Goal: Information Seeking & Learning: Find specific fact

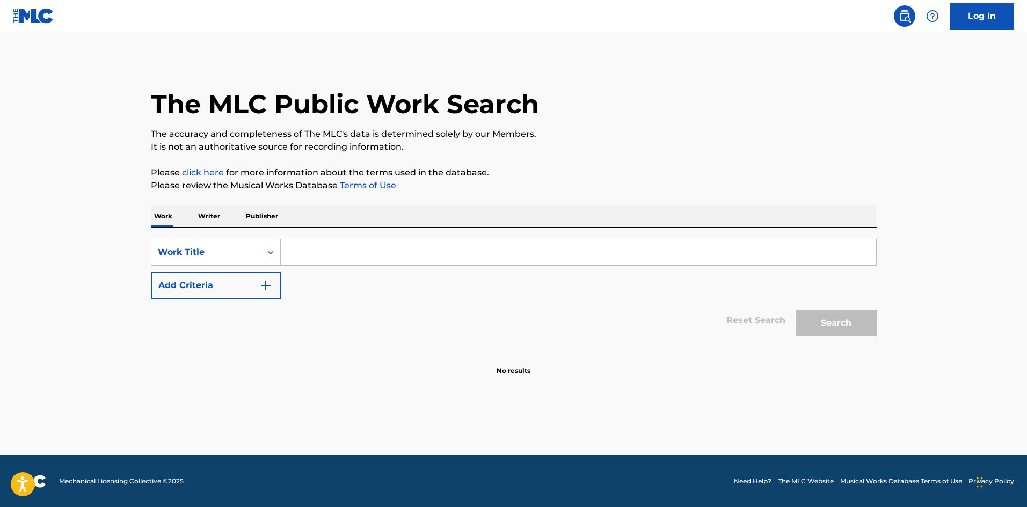
click at [220, 285] on button "Add Criteria" at bounding box center [216, 285] width 130 height 27
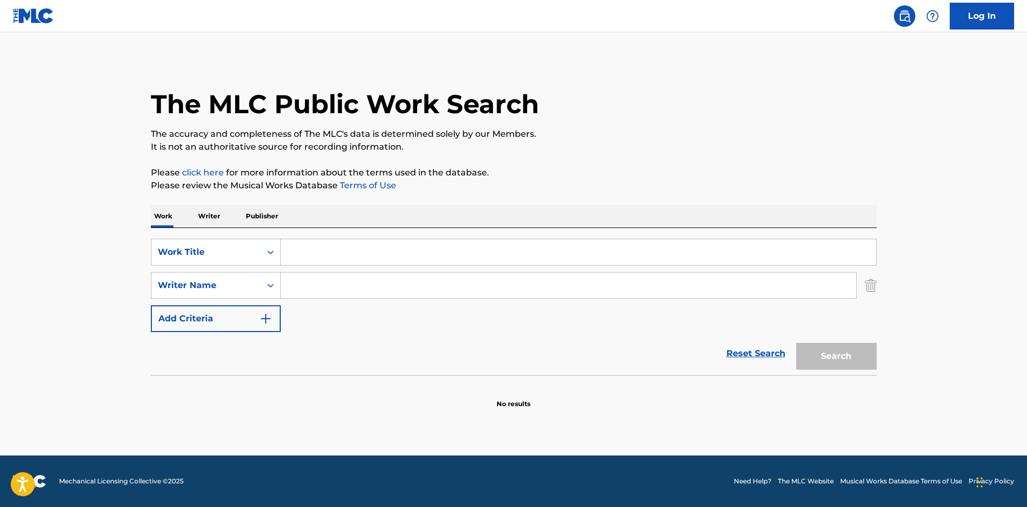
click at [347, 283] on input "Search Form" at bounding box center [568, 286] width 575 height 26
paste input "Morissette"
type input "Morissette"
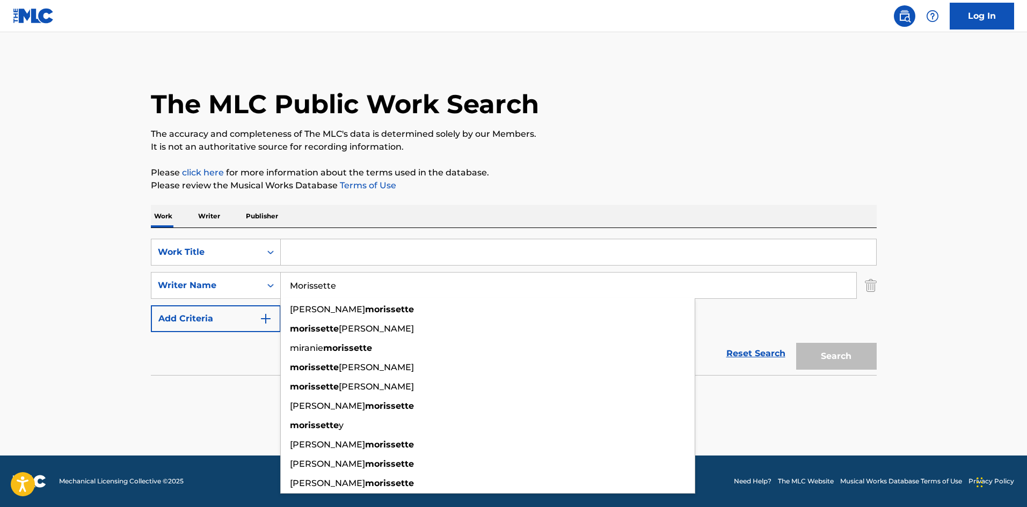
click at [401, 257] on input "Search Form" at bounding box center [578, 252] width 595 height 26
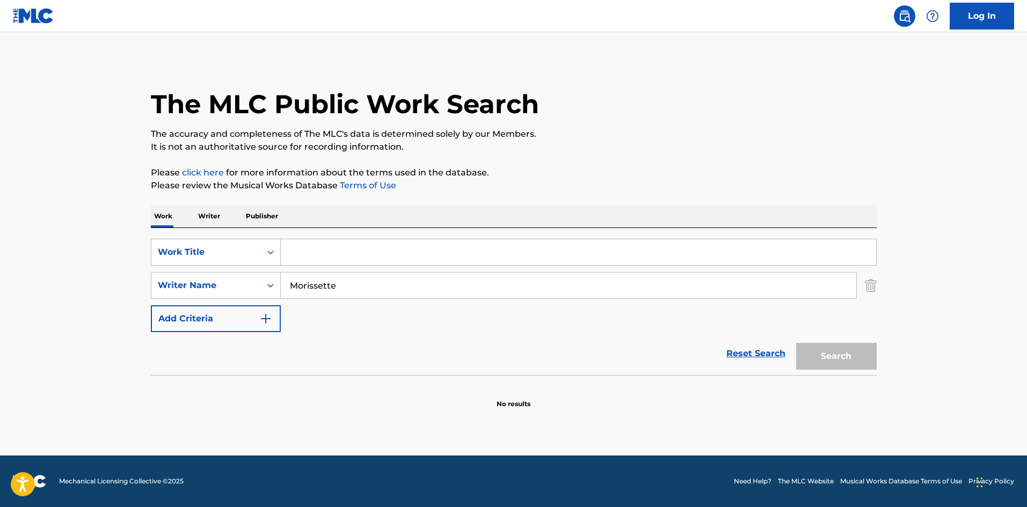
paste input "All I Really Want"
type input "All I Really Want"
click at [868, 350] on button "Search" at bounding box center [836, 356] width 81 height 27
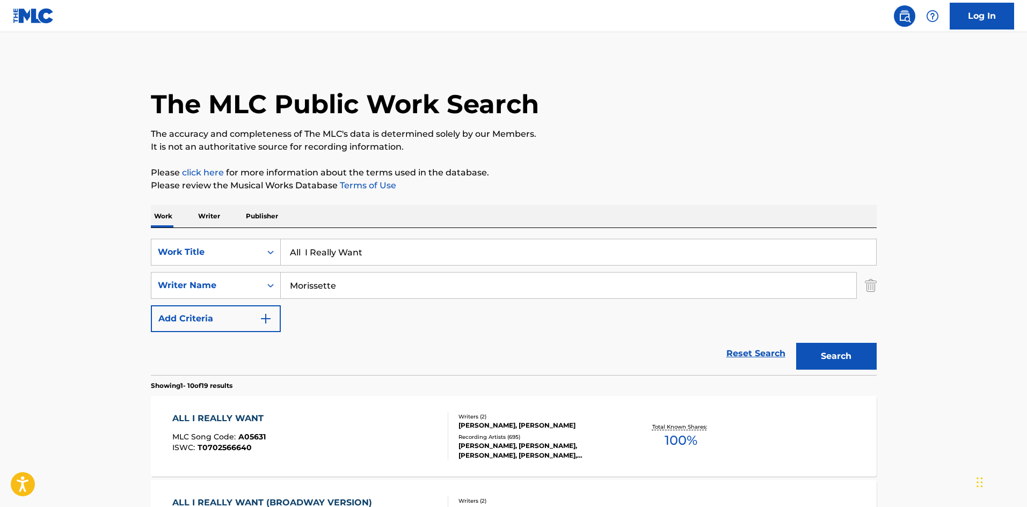
scroll to position [215, 0]
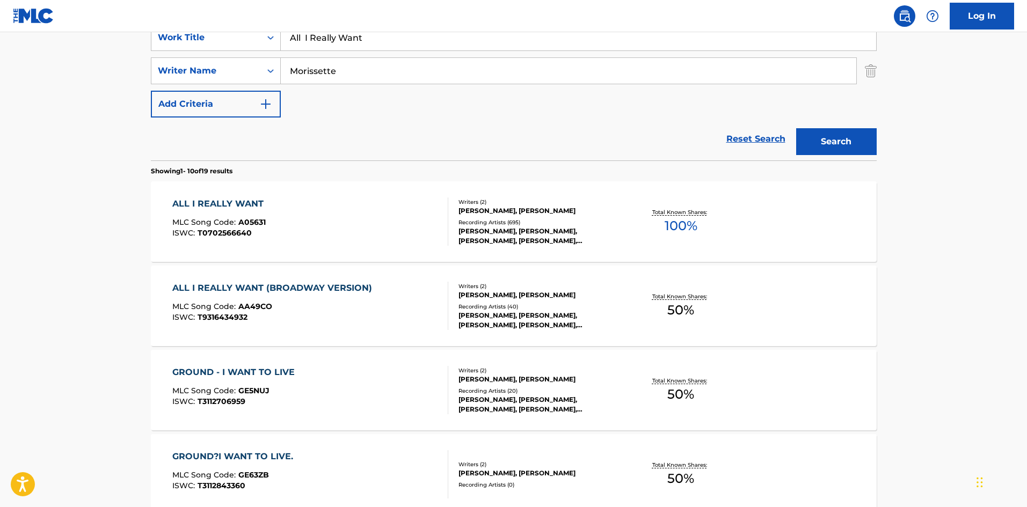
click at [232, 246] on div "ALL I REALLY WANT MLC Song Code : A05631 ISWC : T0702566640 Writers ( 2 ) [PERS…" at bounding box center [514, 221] width 726 height 81
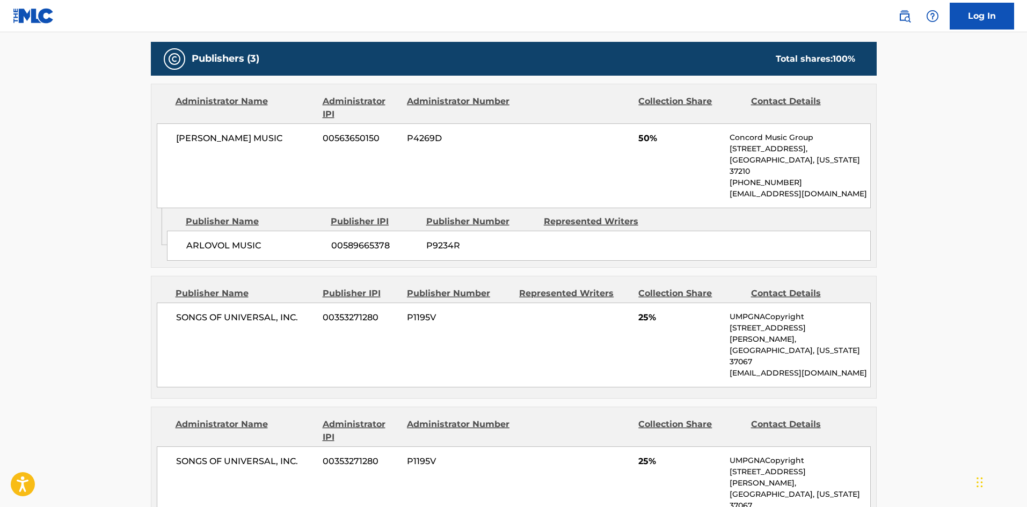
scroll to position [519, 0]
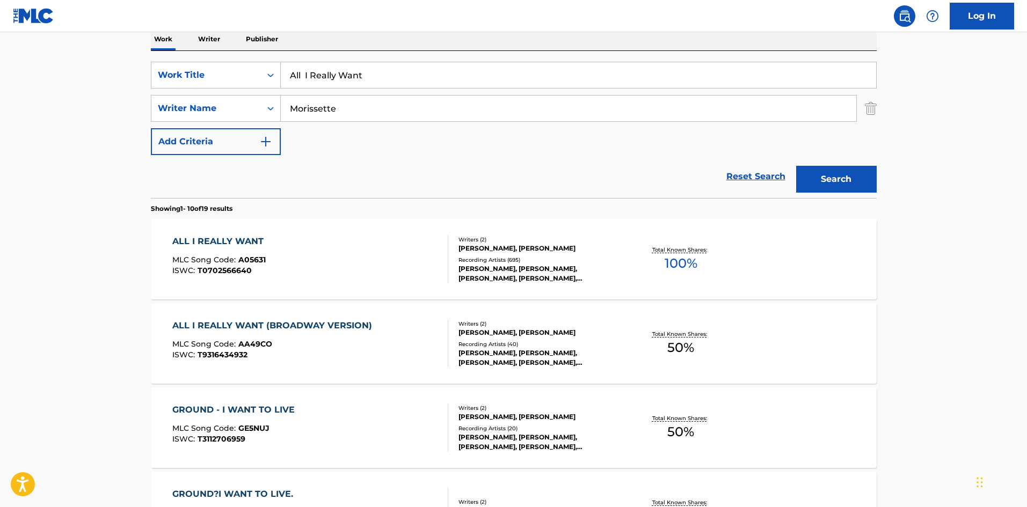
scroll to position [161, 0]
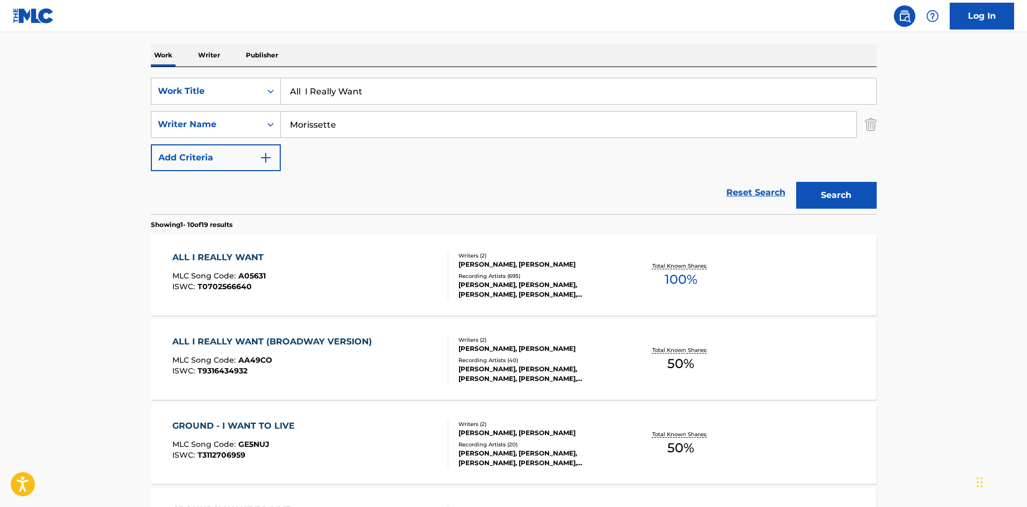
click at [340, 101] on input "All I Really Want" at bounding box center [578, 91] width 595 height 26
paste input "Hand In My Pocke"
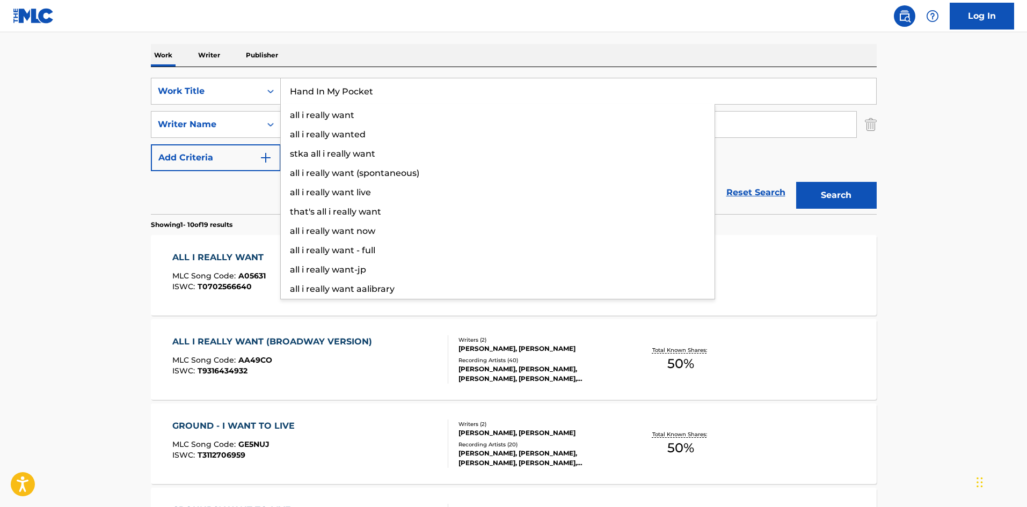
type input "Hand In My Pocket"
click at [833, 188] on button "Search" at bounding box center [836, 195] width 81 height 27
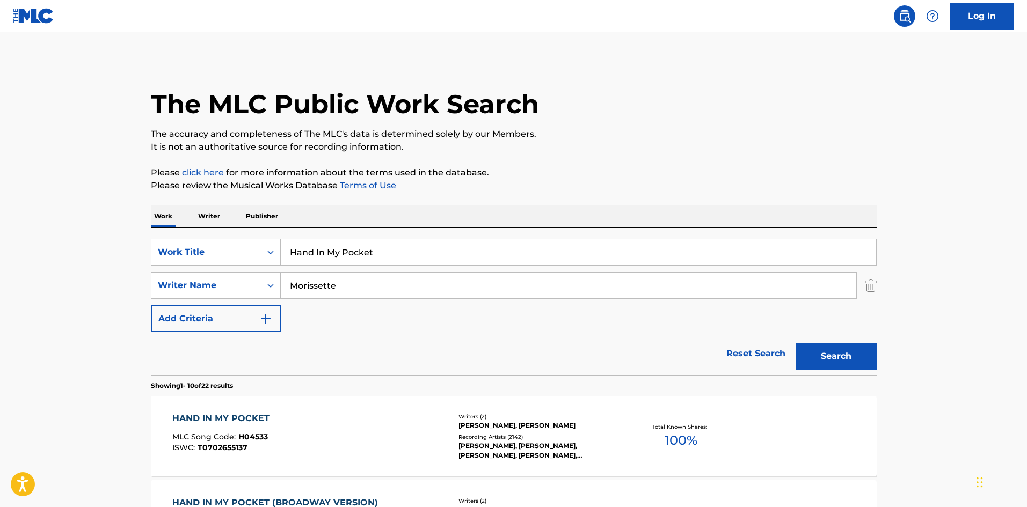
scroll to position [268, 0]
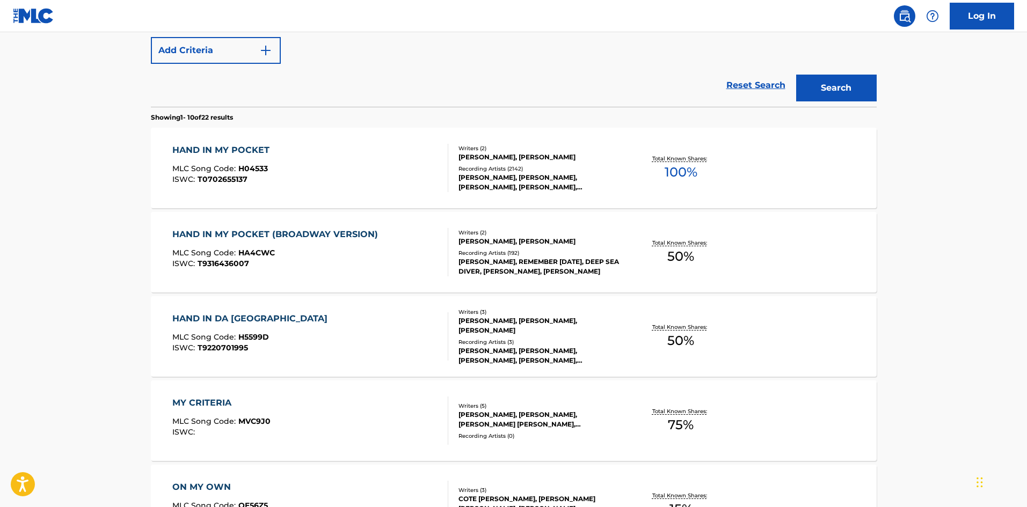
click at [324, 175] on div "HAND IN MY POCKET MLC Song Code : H04533 ISWC : T0702655137" at bounding box center [310, 168] width 276 height 48
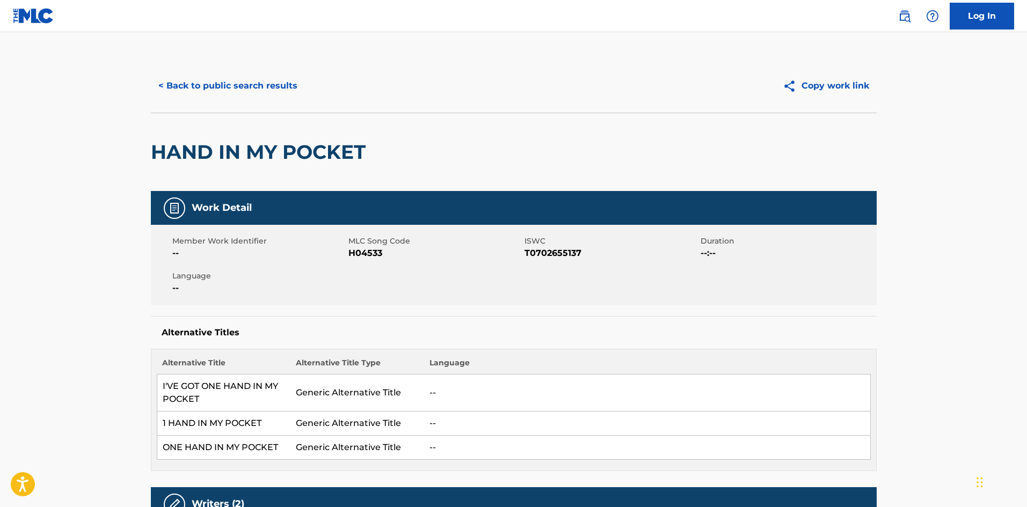
scroll to position [330, 0]
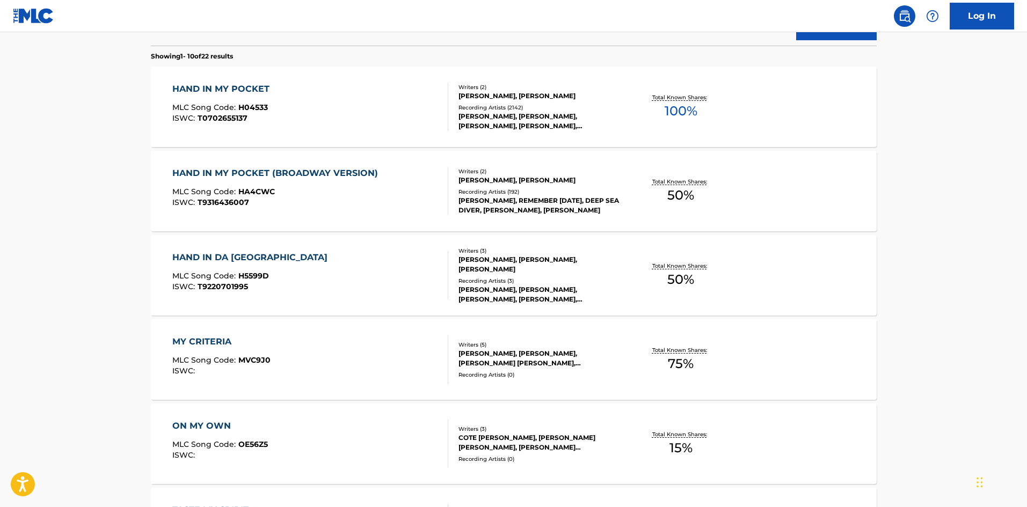
click at [316, 104] on div "HAND IN MY POCKET MLC Song Code : H04533 ISWC : T0702655137" at bounding box center [310, 107] width 276 height 48
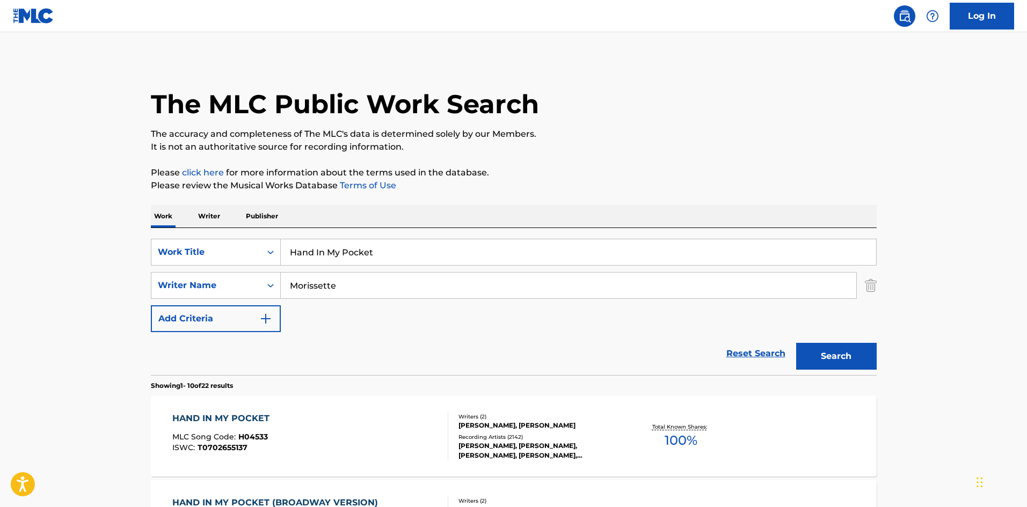
click at [384, 249] on input "Hand In My Pocket" at bounding box center [578, 252] width 595 height 26
paste input "Morissette"
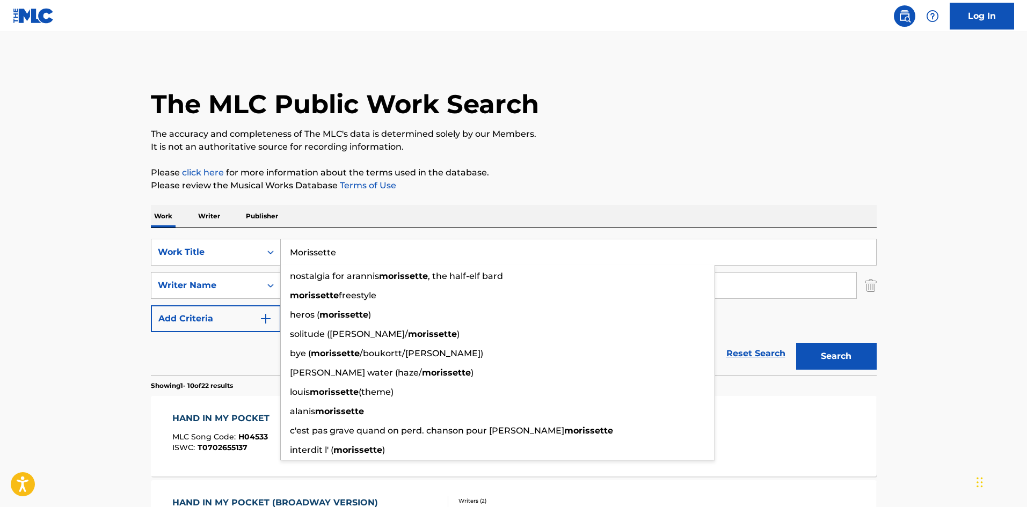
click at [393, 239] on input "Morissette" at bounding box center [578, 252] width 595 height 26
paste input "Head Over Feet"
type input "Head Over Feet"
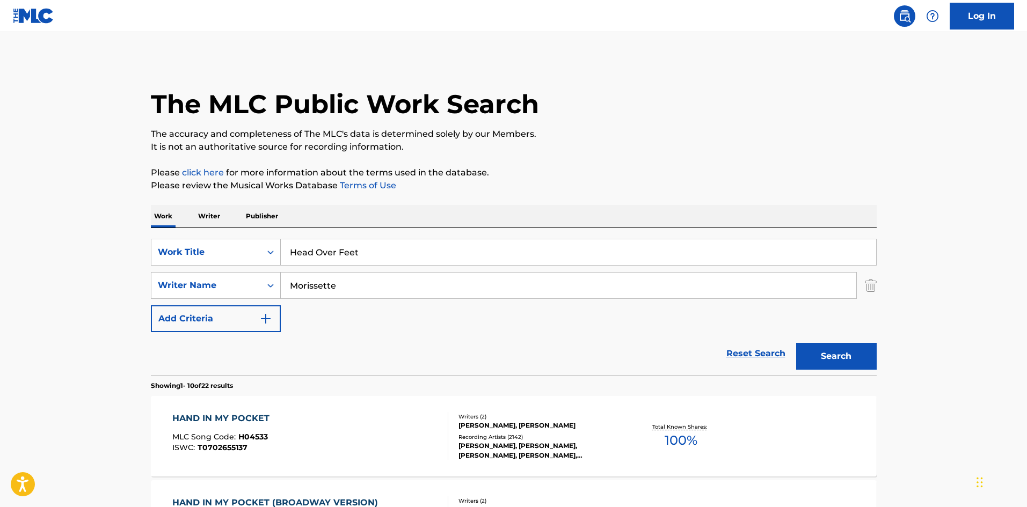
click at [834, 363] on button "Search" at bounding box center [836, 356] width 81 height 27
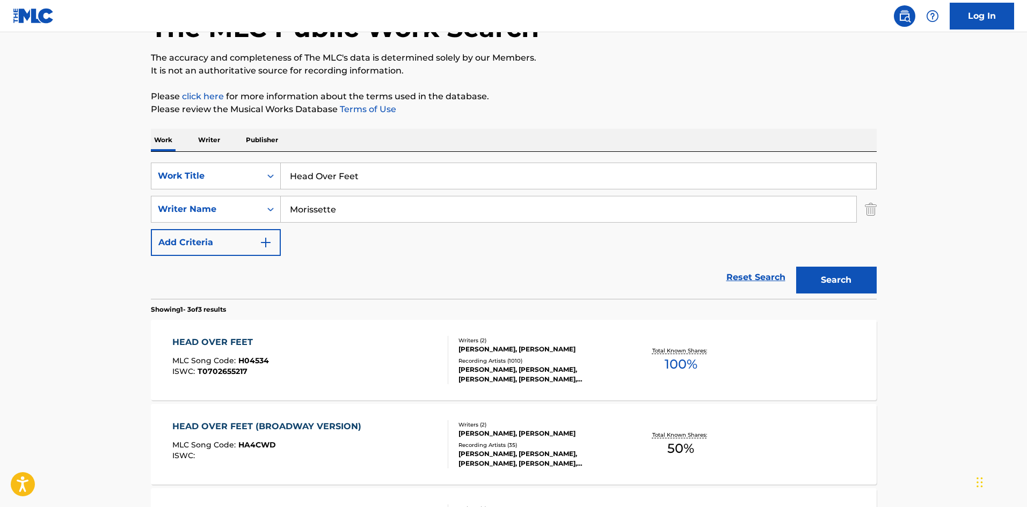
scroll to position [215, 0]
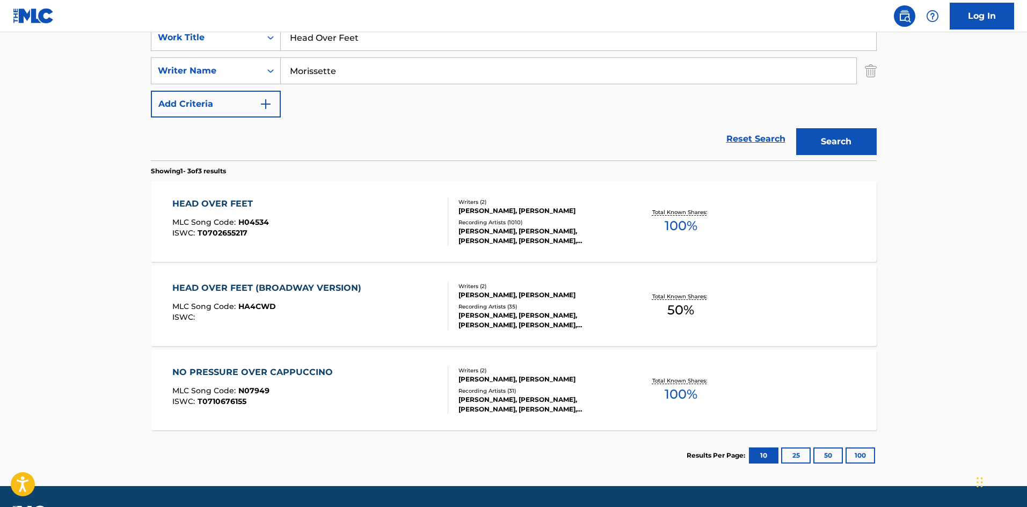
click at [249, 199] on div "HEAD OVER FEET" at bounding box center [220, 204] width 97 height 13
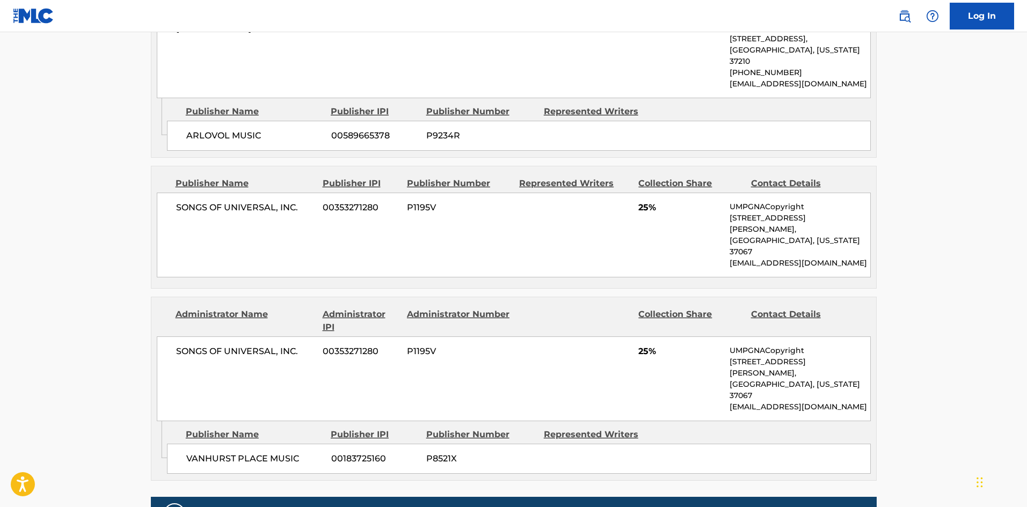
scroll to position [483, 0]
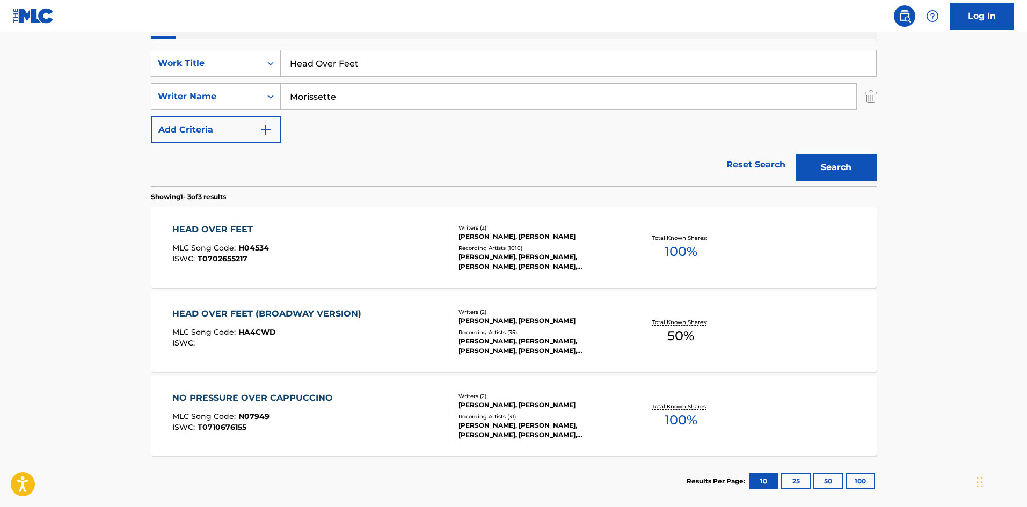
scroll to position [84, 0]
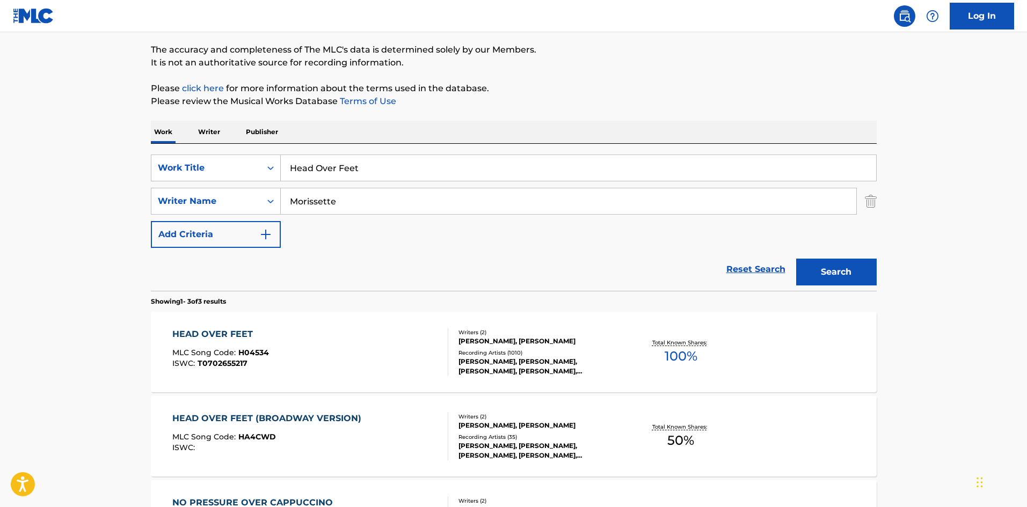
click at [326, 169] on input "Head Over Feet" at bounding box center [578, 168] width 595 height 26
paste input "Karaoke: Ironic"
drag, startPoint x: 329, startPoint y: 169, endPoint x: 146, endPoint y: 164, distance: 182.6
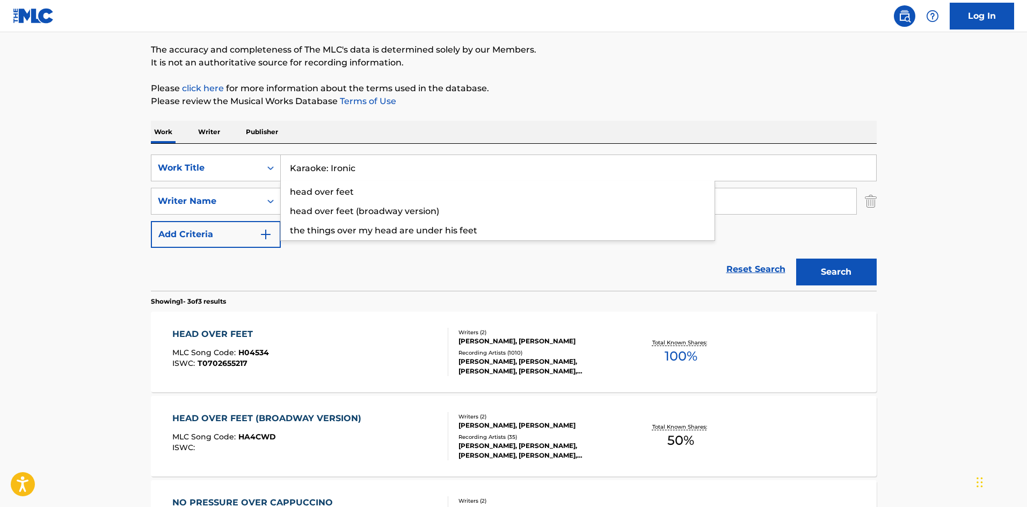
click at [146, 164] on div "The MLC Public Work Search The accuracy and completeness of The MLC's data is d…" at bounding box center [514, 293] width 752 height 637
type input "Ironic"
click at [796, 259] on button "Search" at bounding box center [836, 272] width 81 height 27
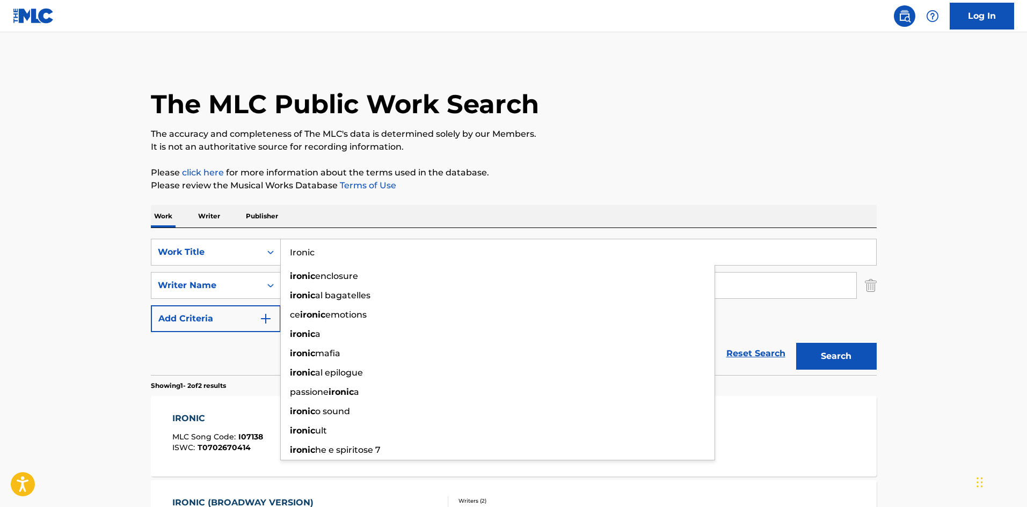
click at [3, 252] on main "The MLC Public Work Search The accuracy and completeness of The MLC's data is d…" at bounding box center [513, 324] width 1027 height 585
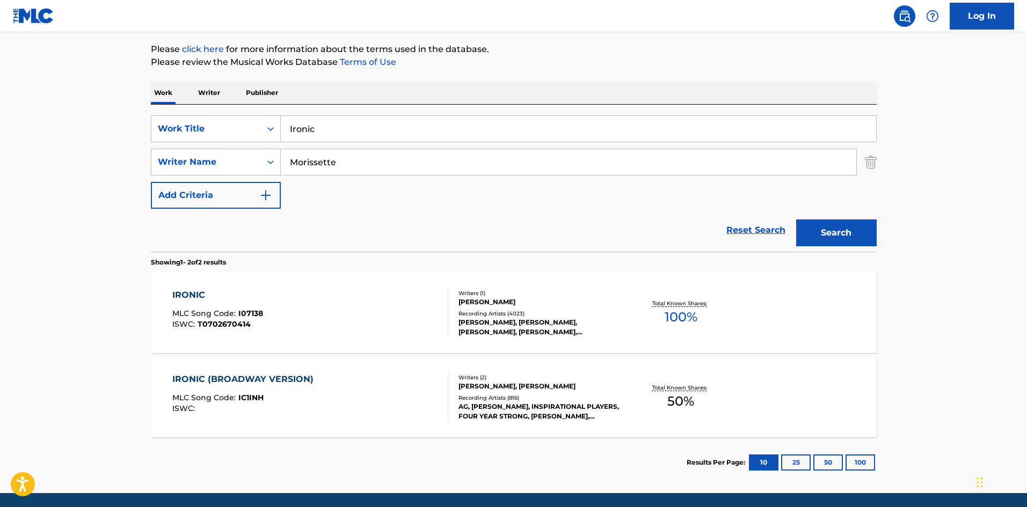
scroll to position [161, 0]
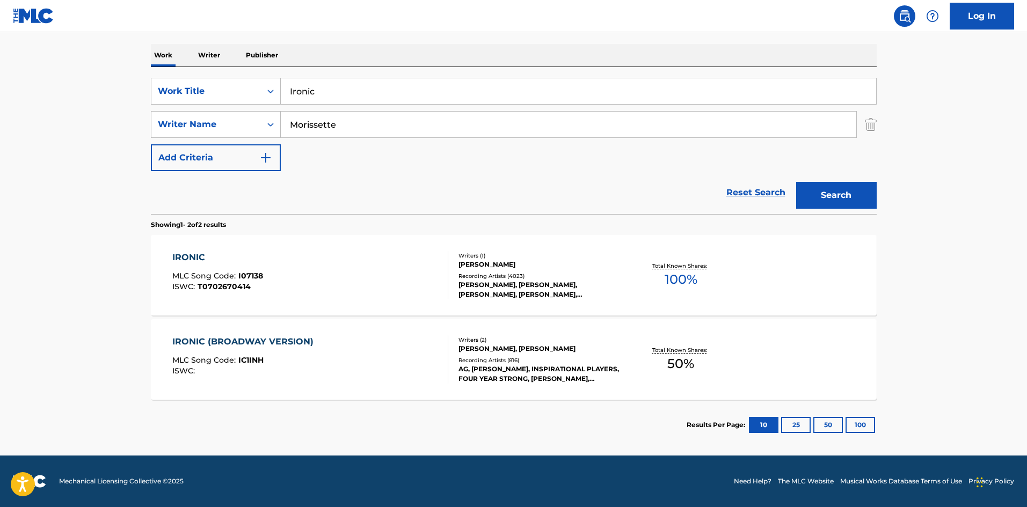
click at [320, 292] on div "IRONIC MLC Song Code : I07138 ISWC : T0702670414" at bounding box center [310, 275] width 276 height 48
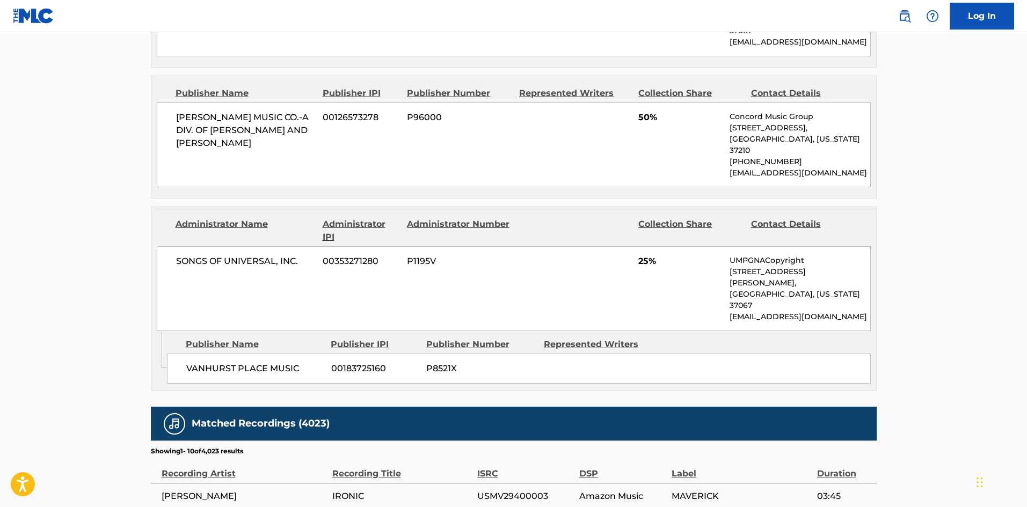
scroll to position [537, 0]
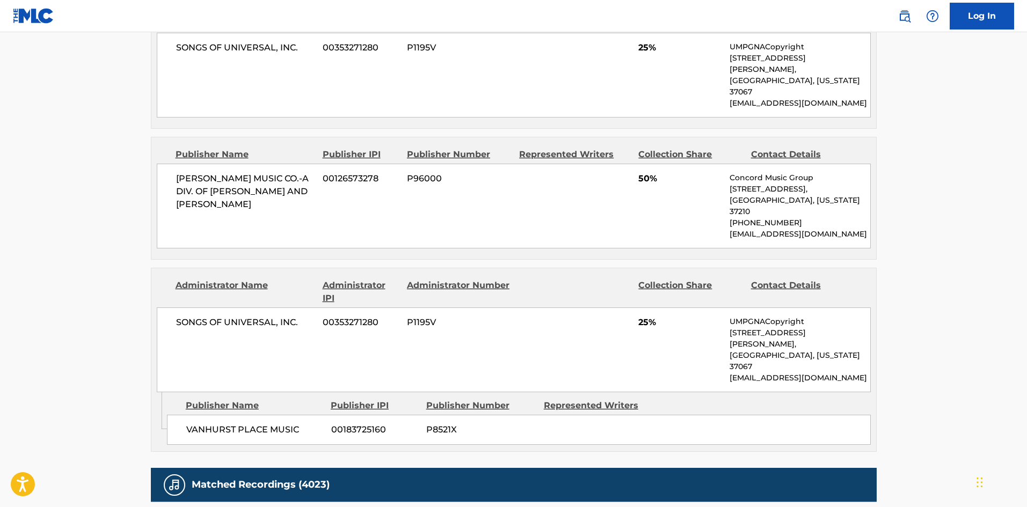
click at [192, 172] on span "[PERSON_NAME] MUSIC CO.-A DIV. OF [PERSON_NAME] AND [PERSON_NAME]" at bounding box center [245, 191] width 139 height 39
drag, startPoint x: 192, startPoint y: 161, endPoint x: 264, endPoint y: 177, distance: 74.2
click at [264, 177] on span "[PERSON_NAME] MUSIC CO.-A DIV. OF [PERSON_NAME] AND [PERSON_NAME]" at bounding box center [245, 191] width 139 height 39
copy div "[PERSON_NAME] MUSIC CO.-A DIV. OF [PERSON_NAME] AND [PERSON_NAME]"
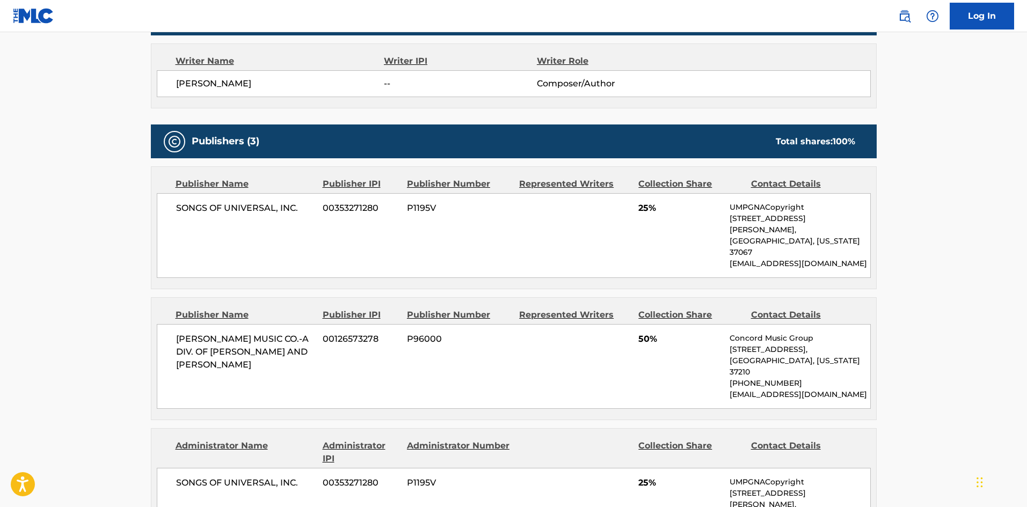
scroll to position [376, 0]
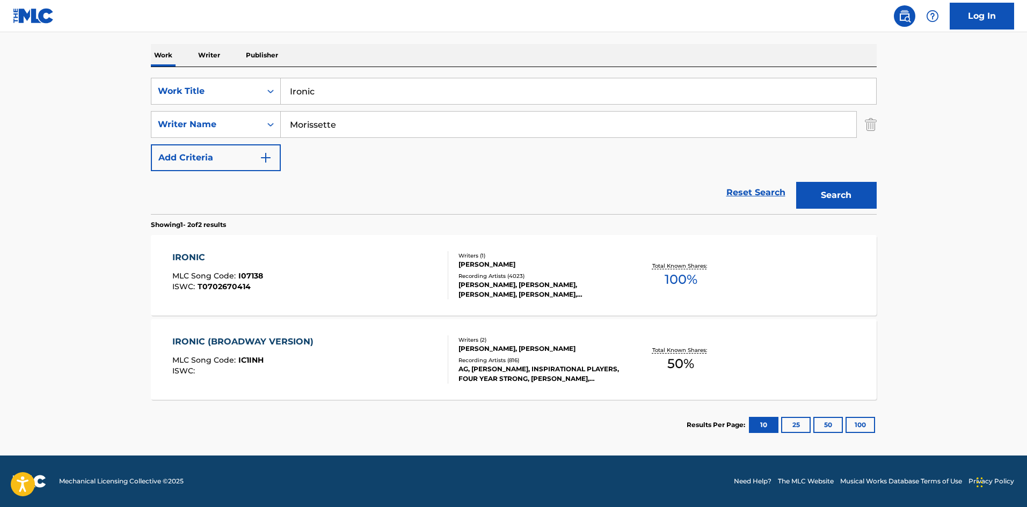
scroll to position [161, 0]
click at [366, 96] on input "Ironic" at bounding box center [578, 91] width 595 height 26
drag, startPoint x: 366, startPoint y: 96, endPoint x: 798, endPoint y: 125, distance: 433.1
click at [367, 97] on input "Ironic" at bounding box center [578, 91] width 595 height 26
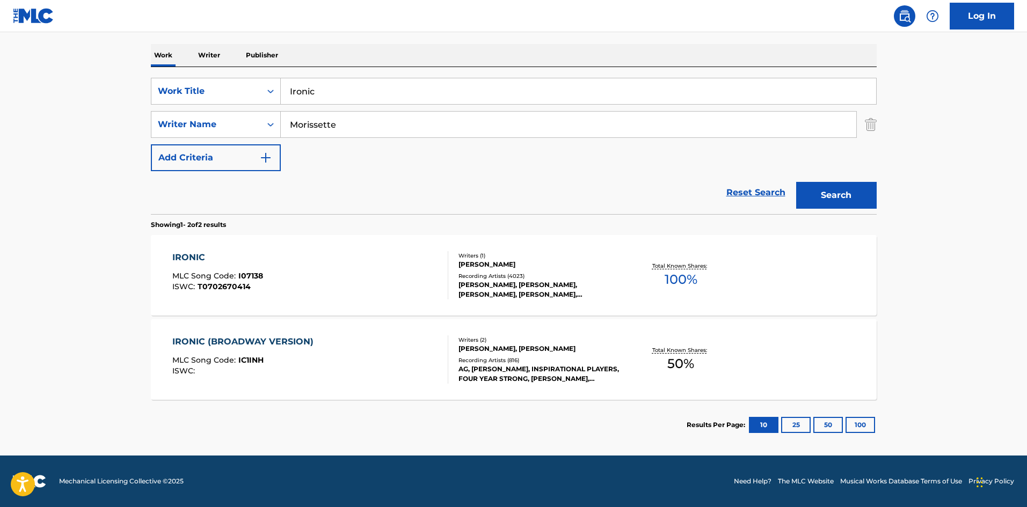
paste input "You Learn"
type input "You Learn"
click at [846, 189] on button "Search" at bounding box center [836, 195] width 81 height 27
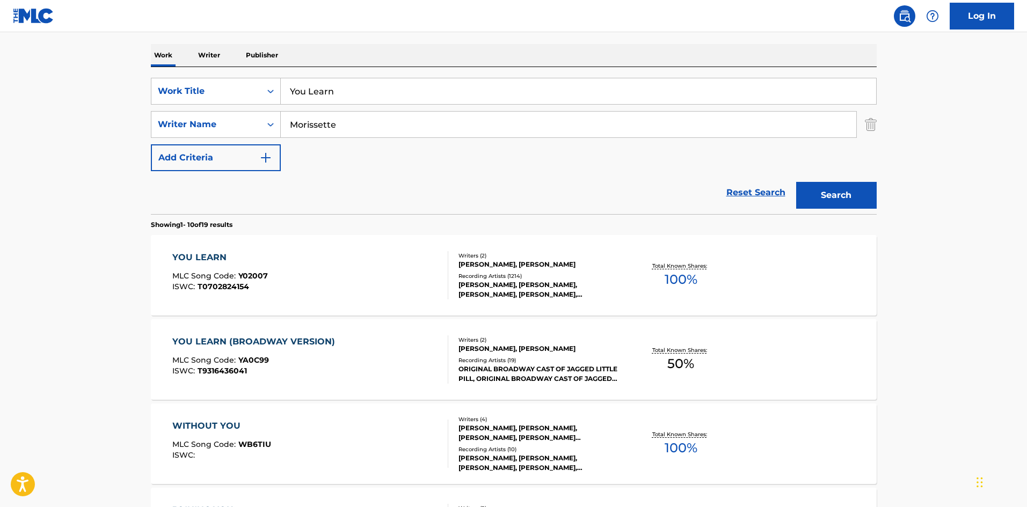
click at [346, 297] on div "YOU LEARN MLC Song Code : Y02007 ISWC : T0702824154" at bounding box center [310, 275] width 276 height 48
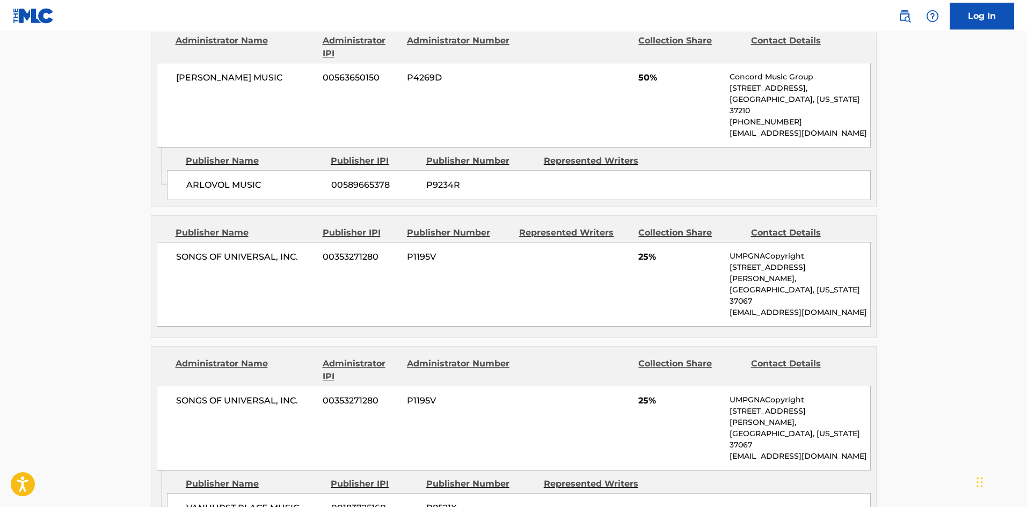
scroll to position [537, 0]
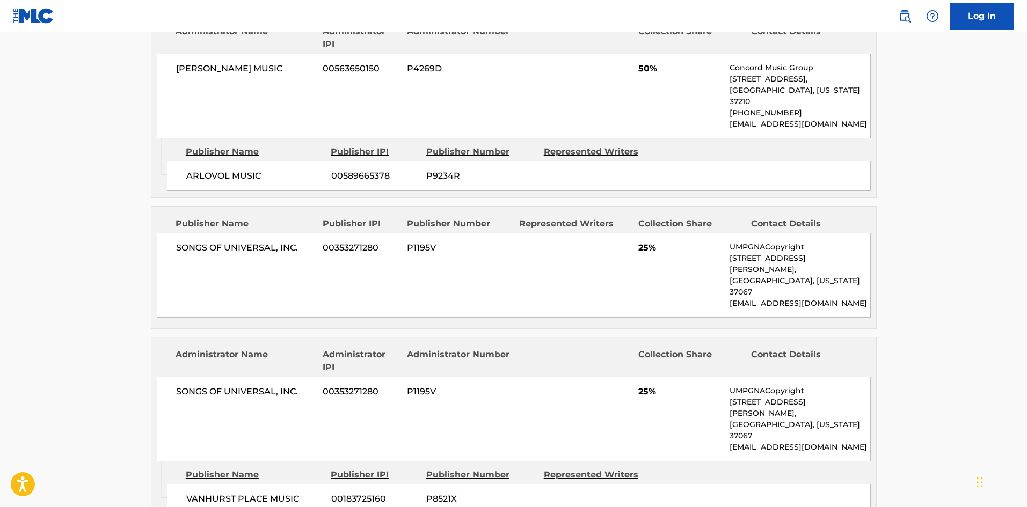
scroll to position [161, 0]
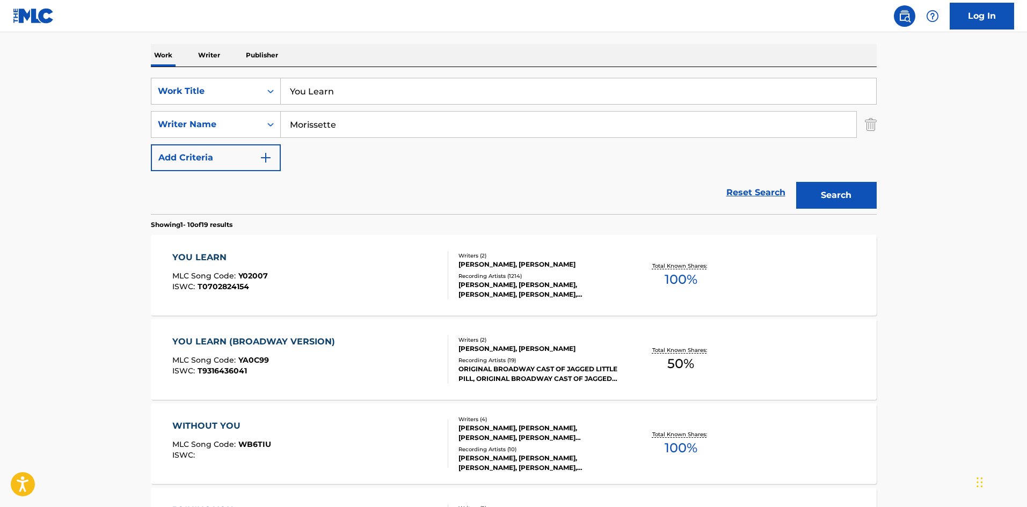
click at [381, 97] on input "You Learn" at bounding box center [578, 91] width 595 height 26
paste input "Oughta Know"
type input "You Oughta Know"
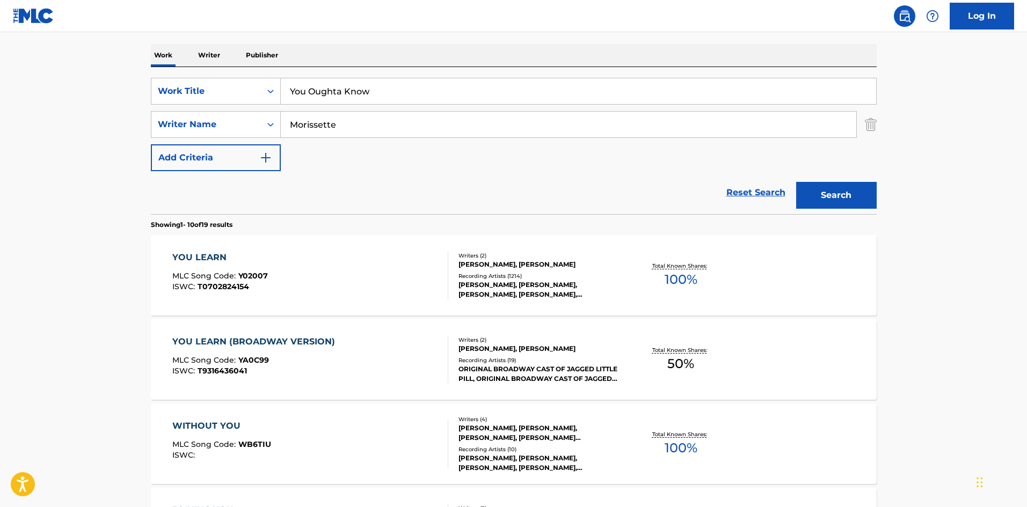
click at [820, 210] on div "Search" at bounding box center [834, 192] width 86 height 43
click at [834, 200] on button "Search" at bounding box center [836, 195] width 81 height 27
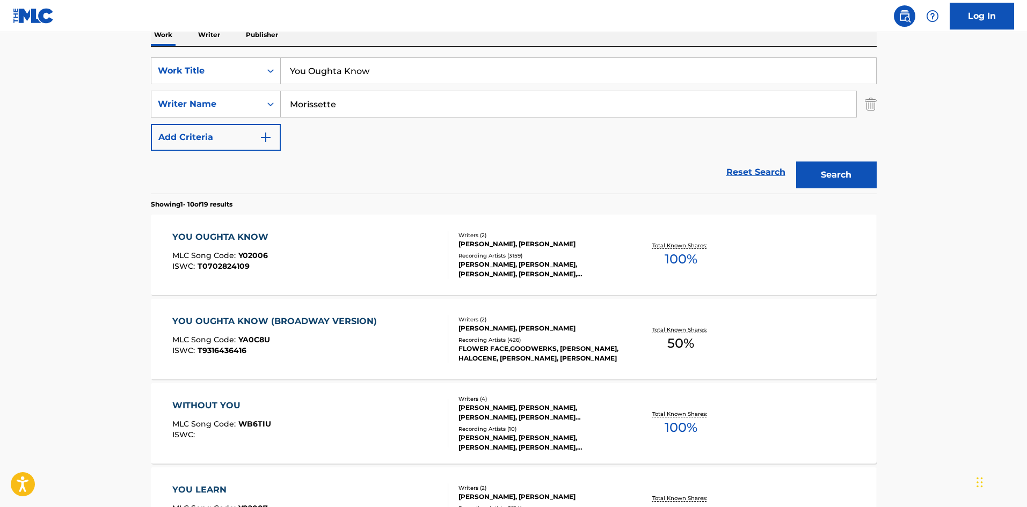
scroll to position [215, 0]
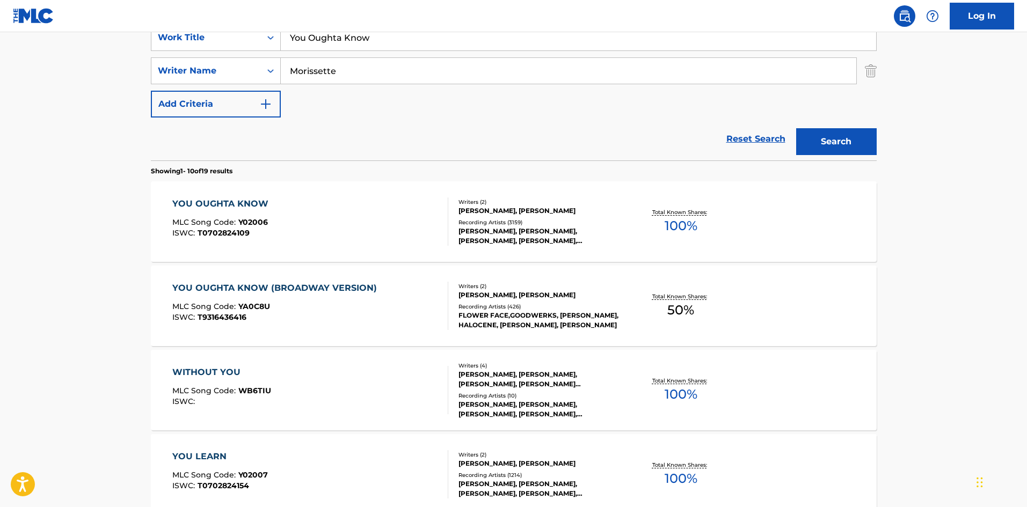
click at [391, 253] on div "YOU OUGHTA KNOW MLC Song Code : Y02006 ISWC : T0702824109 Writers ( 2 ) [PERSON…" at bounding box center [514, 221] width 726 height 81
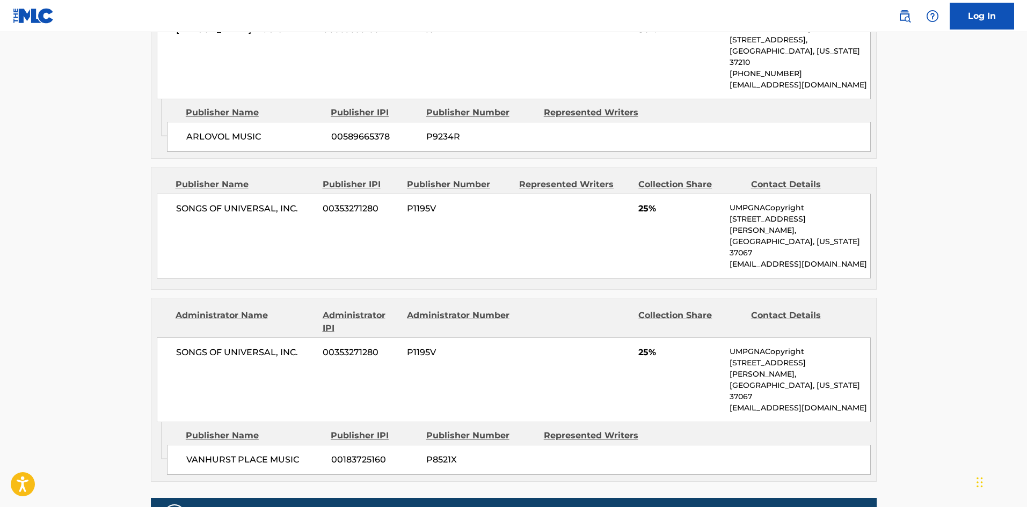
scroll to position [752, 0]
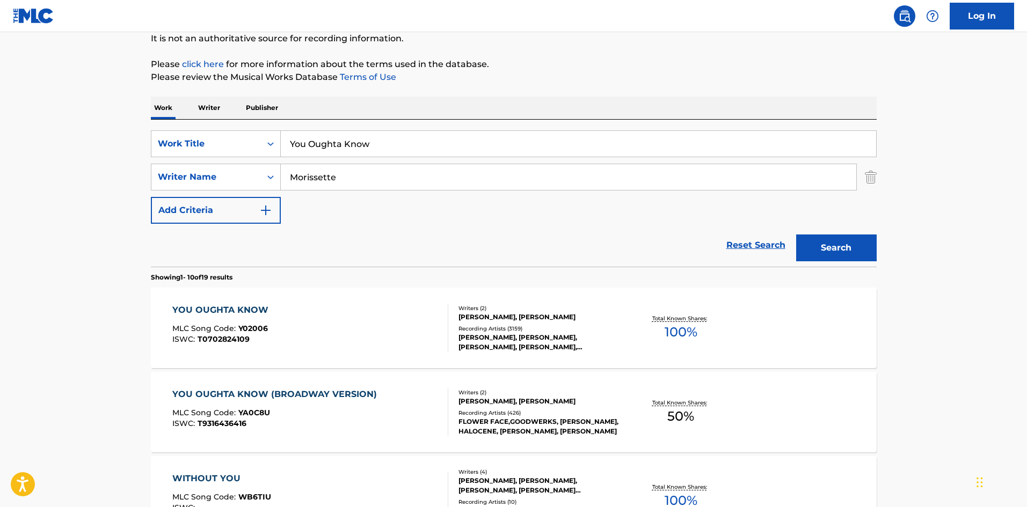
scroll to position [107, 0]
click at [308, 147] on input "You Oughta Know" at bounding box center [578, 145] width 595 height 26
paste input "The Morning (From The Film "A Small Section Of The World")"
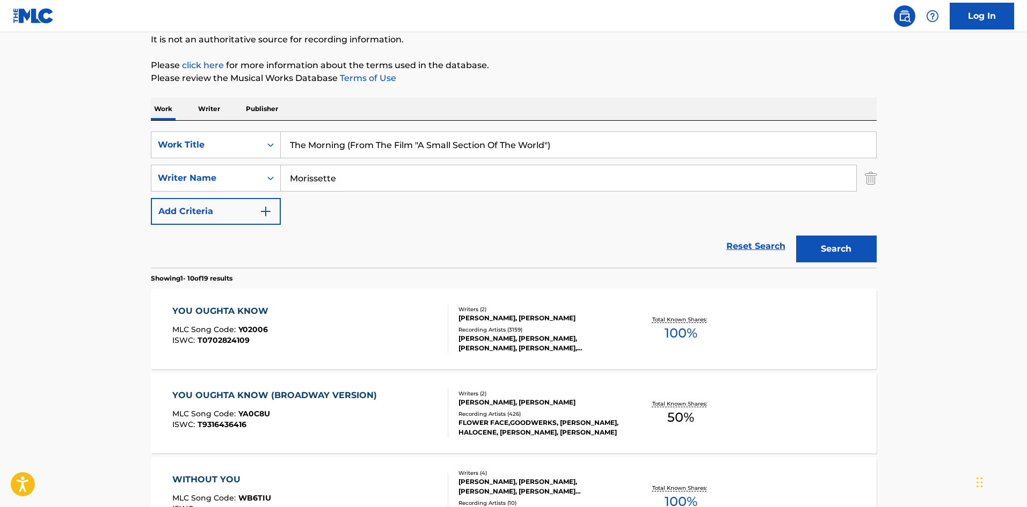
drag, startPoint x: 344, startPoint y: 149, endPoint x: 723, endPoint y: 136, distance: 379.7
click at [723, 136] on input "The Morning (From The Film "A Small Section Of The World")" at bounding box center [578, 145] width 595 height 26
type input "The Morning"
click at [796, 236] on button "Search" at bounding box center [836, 249] width 81 height 27
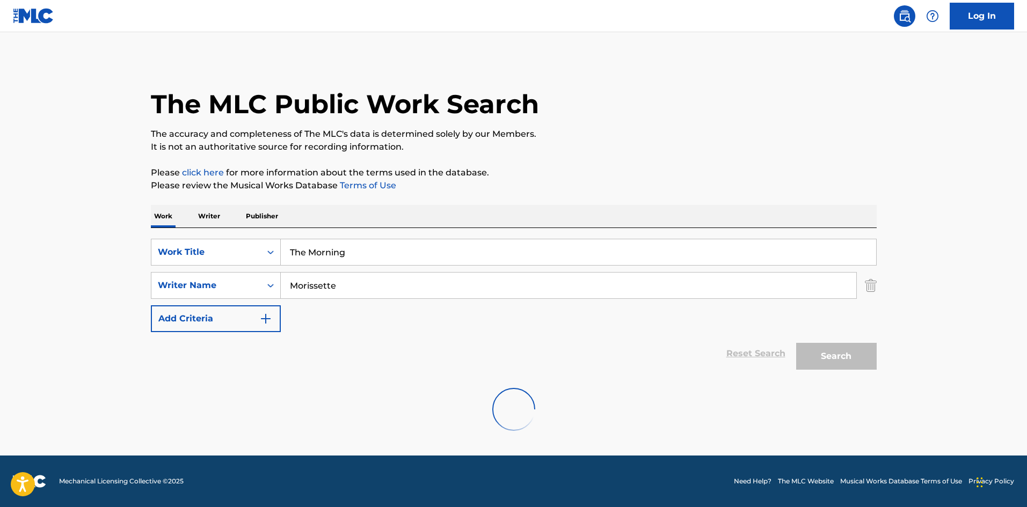
scroll to position [0, 0]
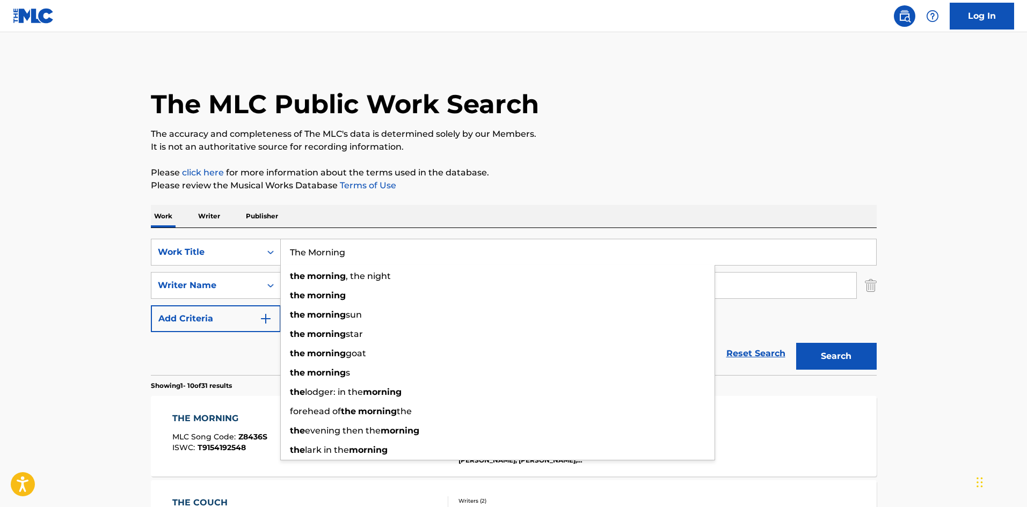
click at [728, 140] on p "The accuracy and completeness of The MLC's data is determined solely by our Mem…" at bounding box center [514, 134] width 726 height 13
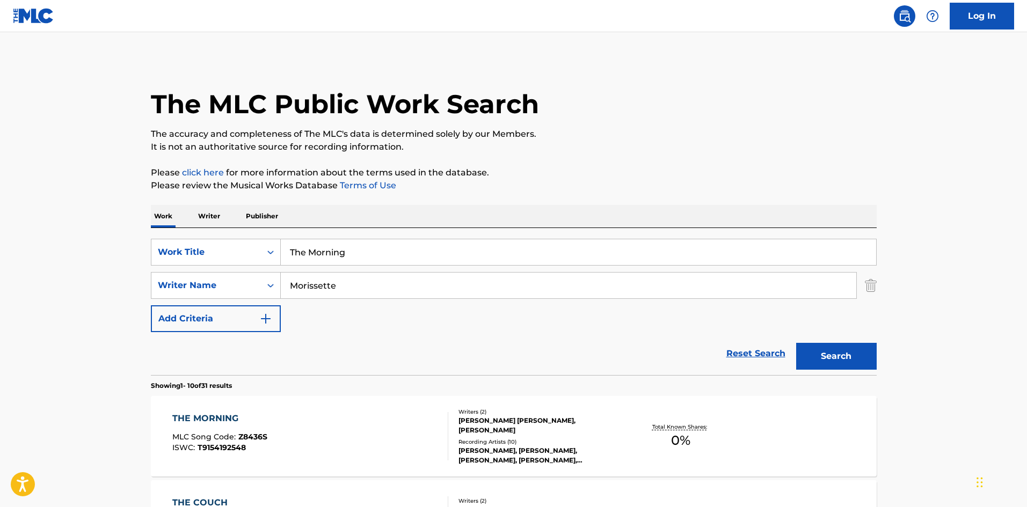
scroll to position [268, 0]
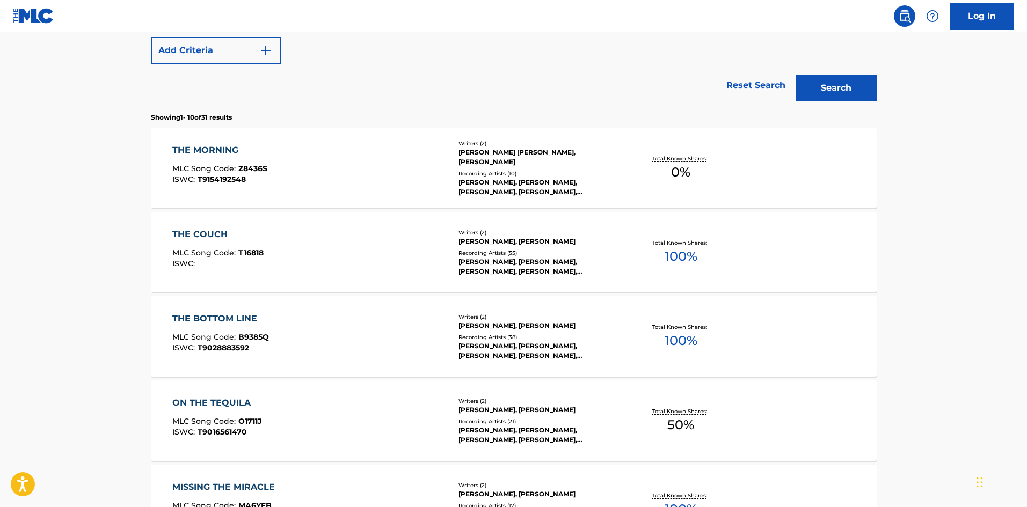
click at [336, 171] on div "THE MORNING MLC Song Code : Z8436S ISWC : T9154192548" at bounding box center [310, 168] width 276 height 48
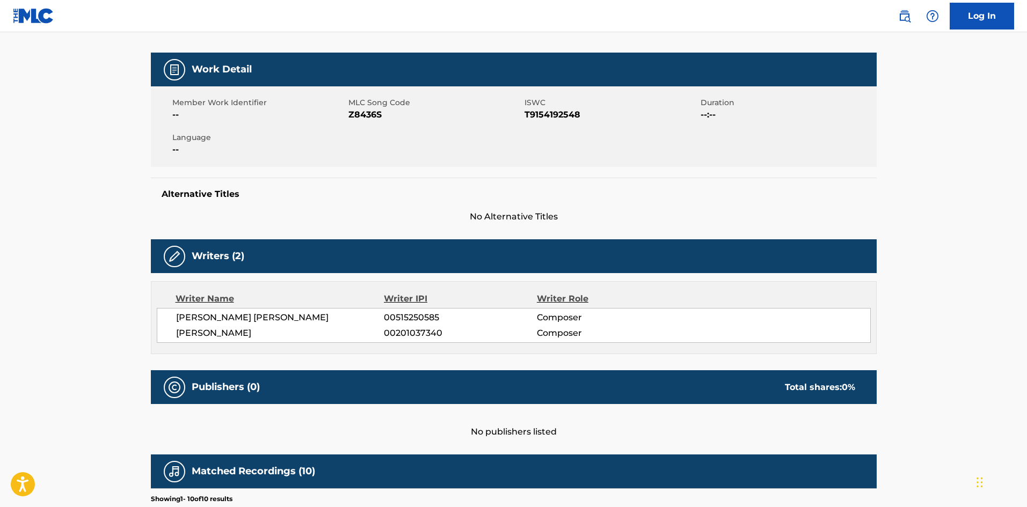
scroll to position [95, 0]
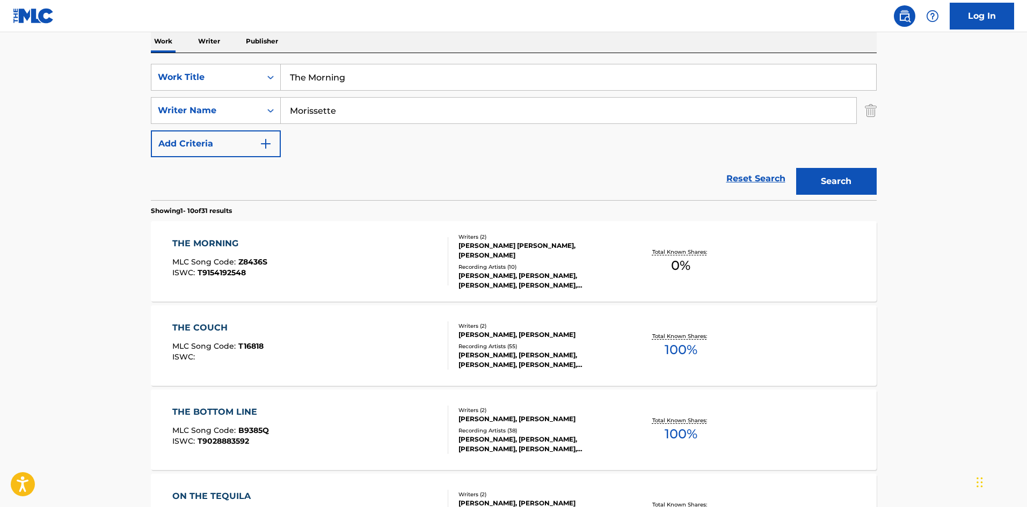
scroll to position [169, 0]
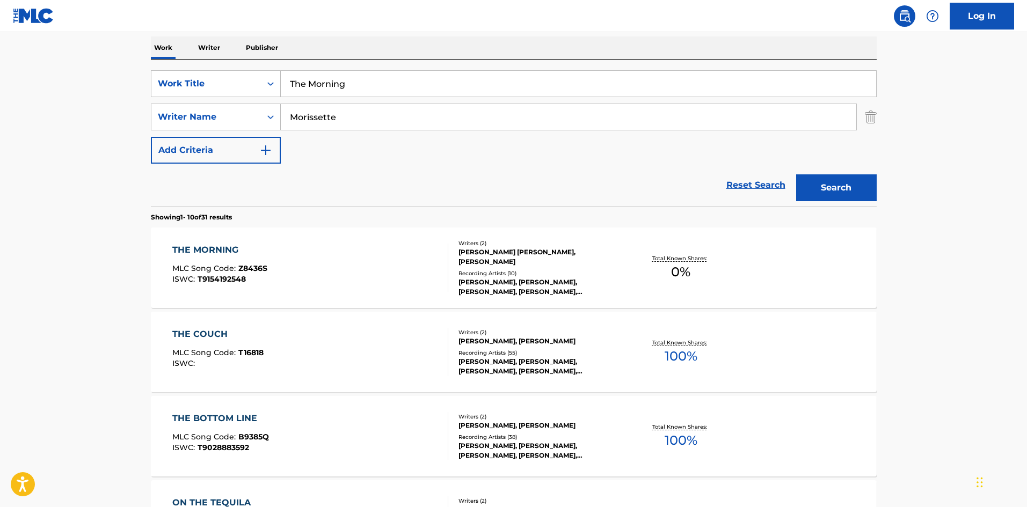
click at [360, 92] on input "The Morning" at bounding box center [578, 84] width 595 height 26
paste input "Seventeen"
type input "Seventeen"
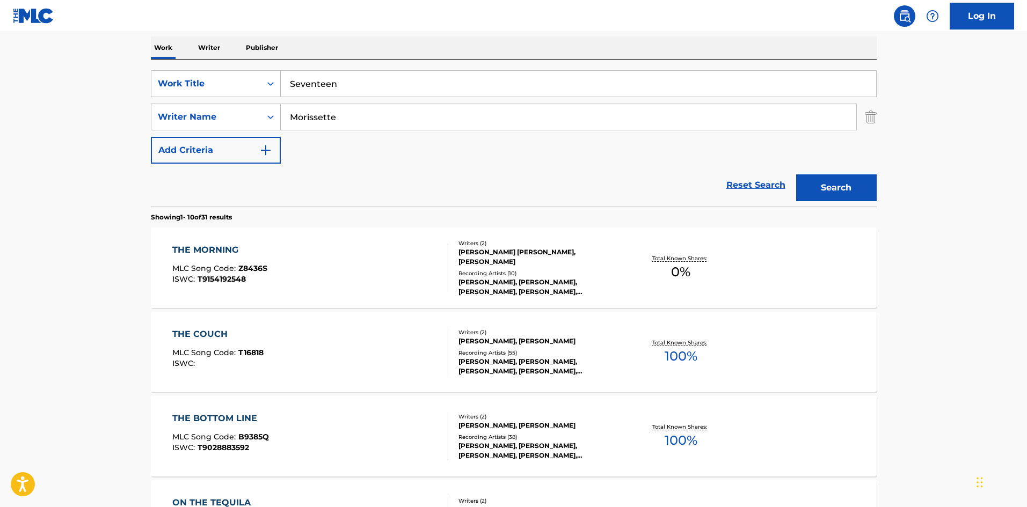
click at [0, 88] on main "The MLC Public Work Search The accuracy and completeness of The MLC's data is d…" at bounding box center [513, 496] width 1027 height 1264
click at [387, 104] on input "Morissette" at bounding box center [568, 117] width 575 height 26
paste input "[PERSON_NAME]"
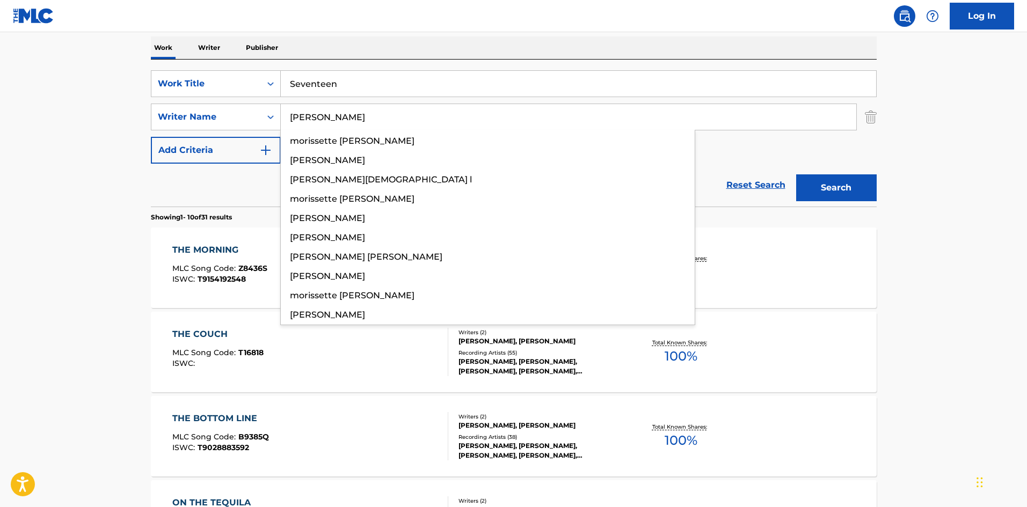
click at [831, 186] on button "Search" at bounding box center [836, 187] width 81 height 27
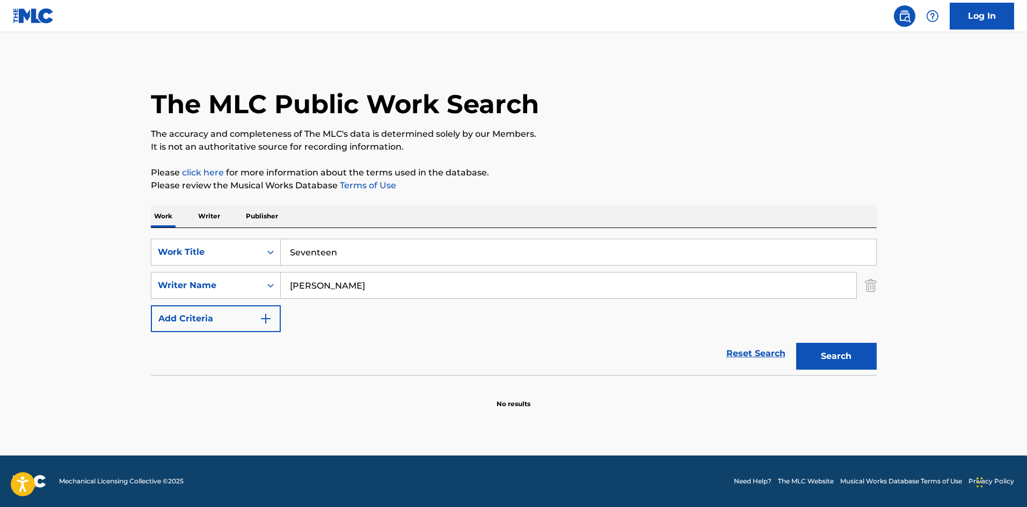
click at [833, 366] on button "Search" at bounding box center [836, 356] width 81 height 27
click at [428, 277] on input "[PERSON_NAME]" at bounding box center [568, 286] width 575 height 26
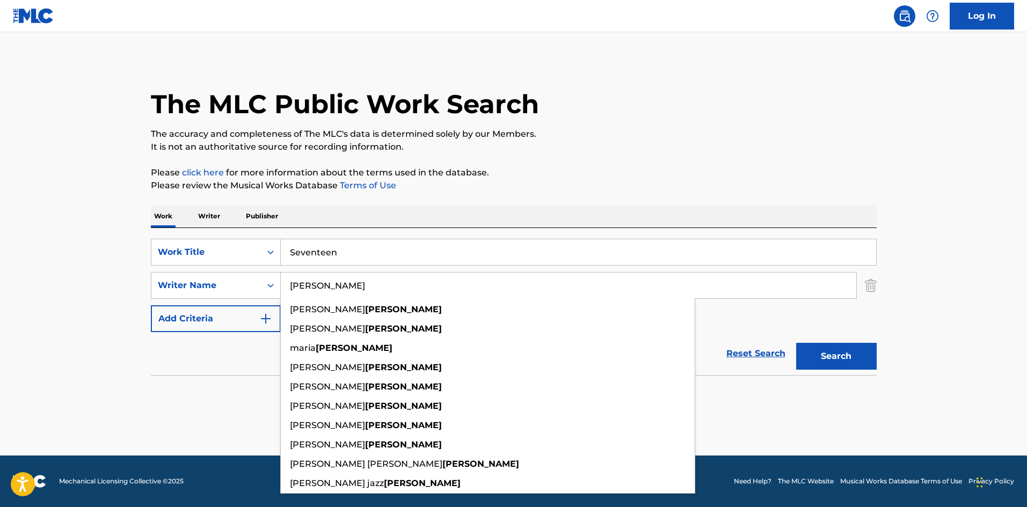
click at [428, 277] on input "[PERSON_NAME]" at bounding box center [568, 286] width 575 height 26
paste input "White"
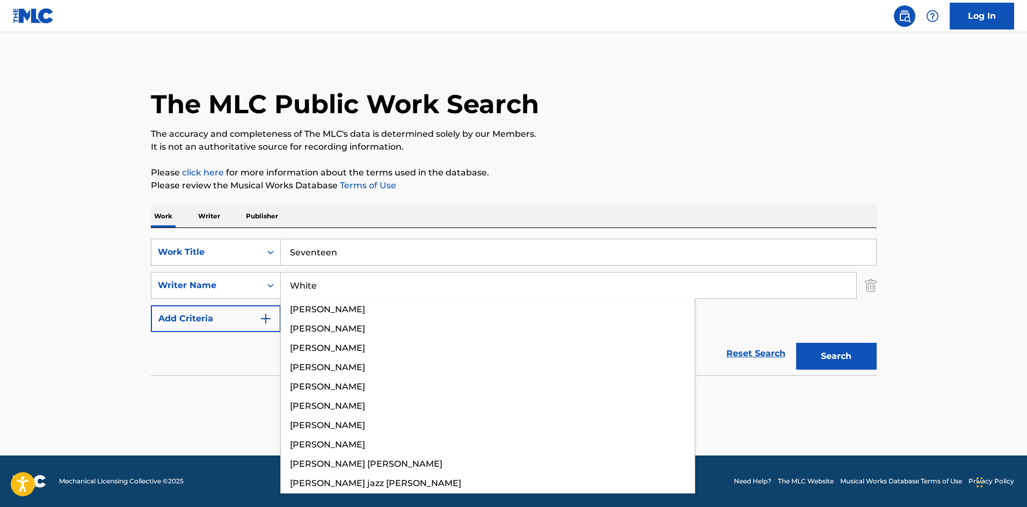
type input "White"
click at [858, 356] on button "Search" at bounding box center [836, 356] width 81 height 27
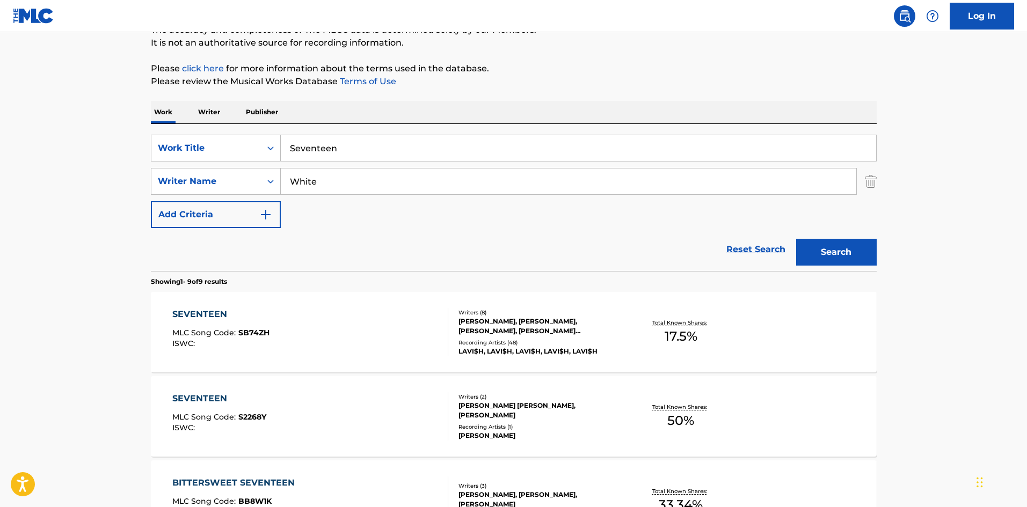
scroll to position [215, 0]
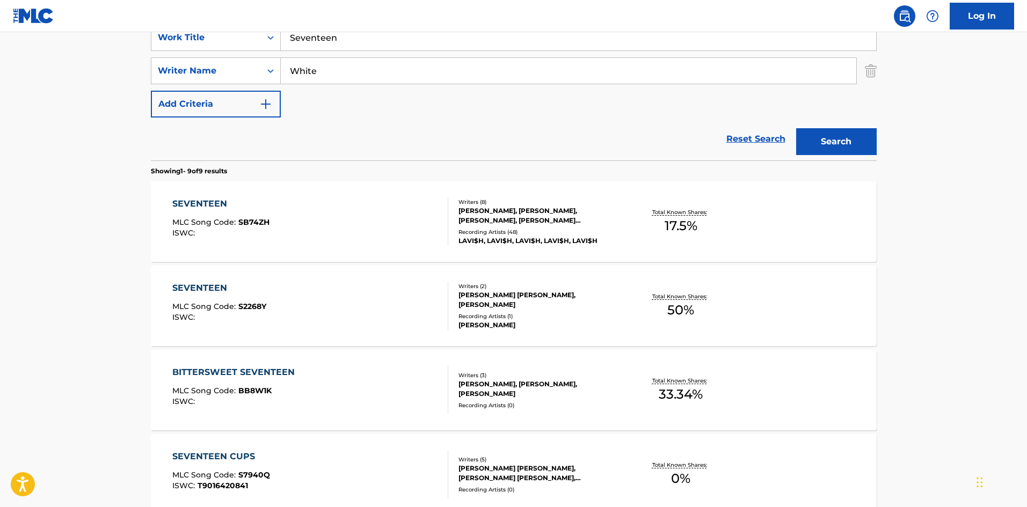
click at [331, 34] on input "Seventeen" at bounding box center [578, 38] width 595 height 26
type input "17"
click at [79, 212] on main "The MLC Public Work Search The accuracy and completeness of The MLC's data is d…" at bounding box center [513, 404] width 1027 height 1175
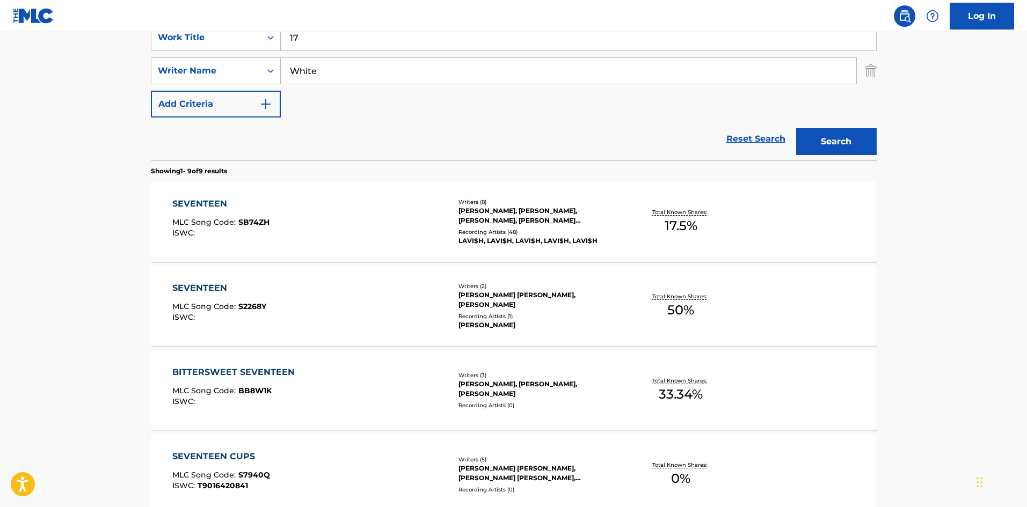
click at [830, 143] on button "Search" at bounding box center [836, 141] width 81 height 27
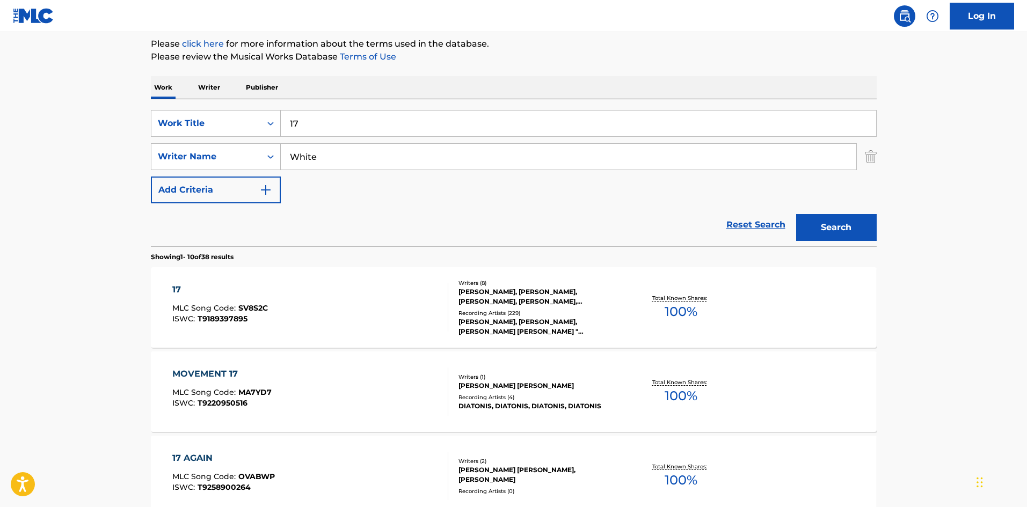
scroll to position [268, 0]
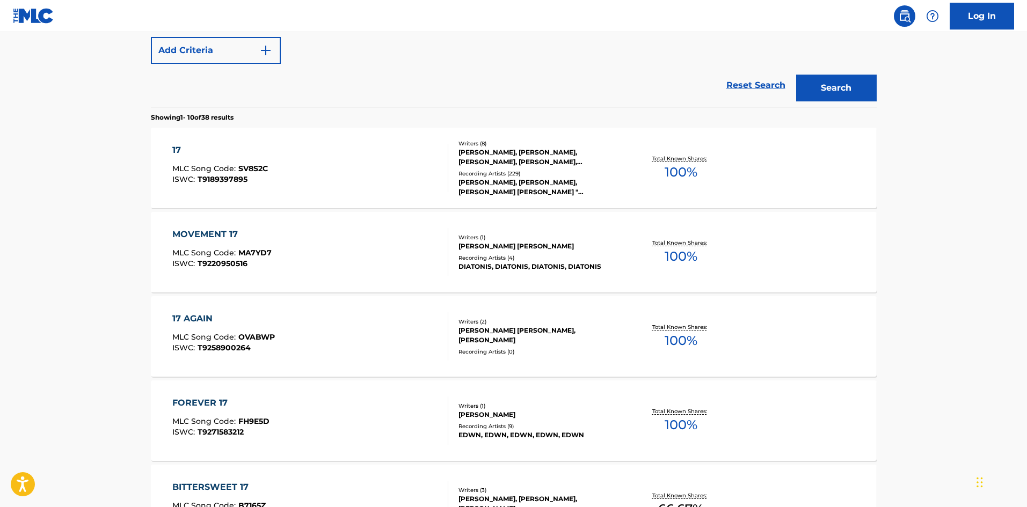
click at [284, 165] on div "17 MLC Song Code : SV8S2C ISWC : T9189397895" at bounding box center [310, 168] width 276 height 48
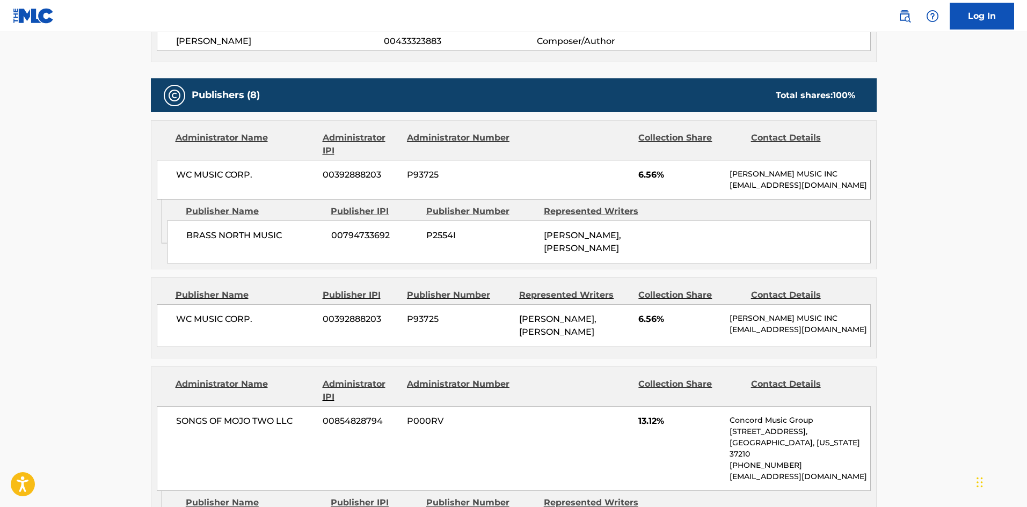
scroll to position [590, 0]
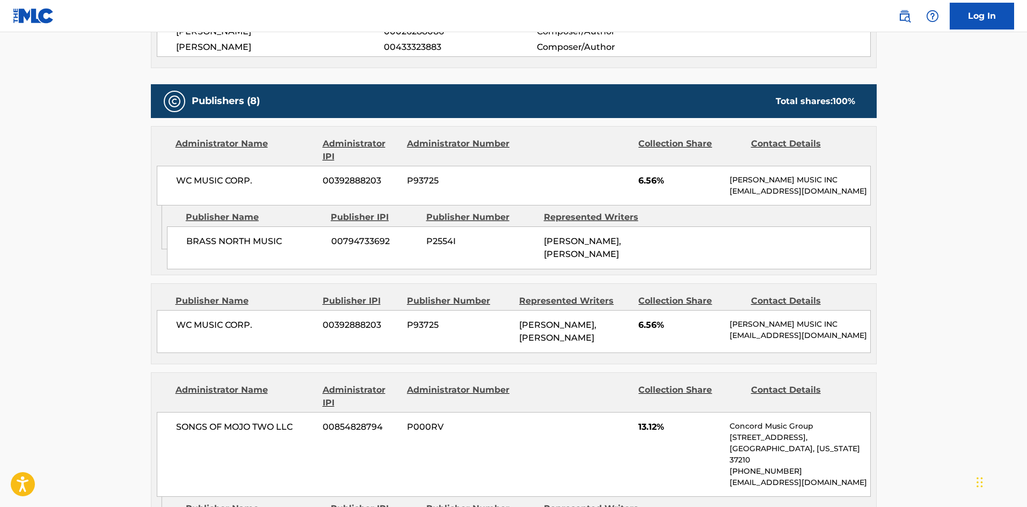
click at [192, 245] on div "BRASS NORTH MUSIC 00794733692 P2554I [PERSON_NAME], [PERSON_NAME]" at bounding box center [519, 248] width 704 height 43
drag, startPoint x: 192, startPoint y: 245, endPoint x: 234, endPoint y: 249, distance: 41.5
click at [234, 249] on div "BRASS NORTH MUSIC 00794733692 P2554I [PERSON_NAME], [PERSON_NAME]" at bounding box center [519, 248] width 704 height 43
copy span "BRASS NORTH"
click at [206, 247] on span "BRASS NORTH MUSIC" at bounding box center [254, 241] width 137 height 13
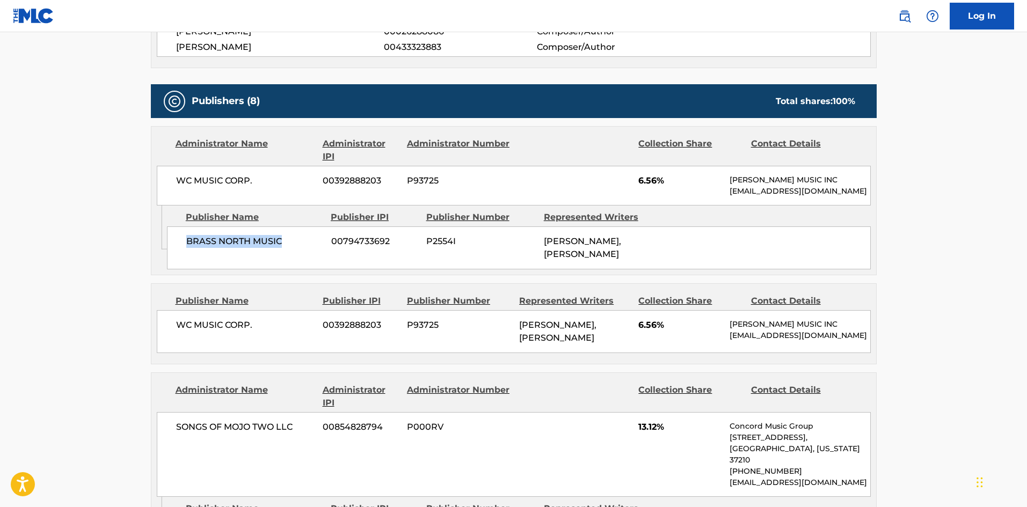
drag, startPoint x: 206, startPoint y: 247, endPoint x: 267, endPoint y: 247, distance: 61.2
click at [267, 247] on span "BRASS NORTH MUSIC" at bounding box center [254, 241] width 137 height 13
click at [180, 332] on span "WC MUSIC CORP." at bounding box center [245, 325] width 139 height 13
drag, startPoint x: 180, startPoint y: 345, endPoint x: 272, endPoint y: 349, distance: 91.9
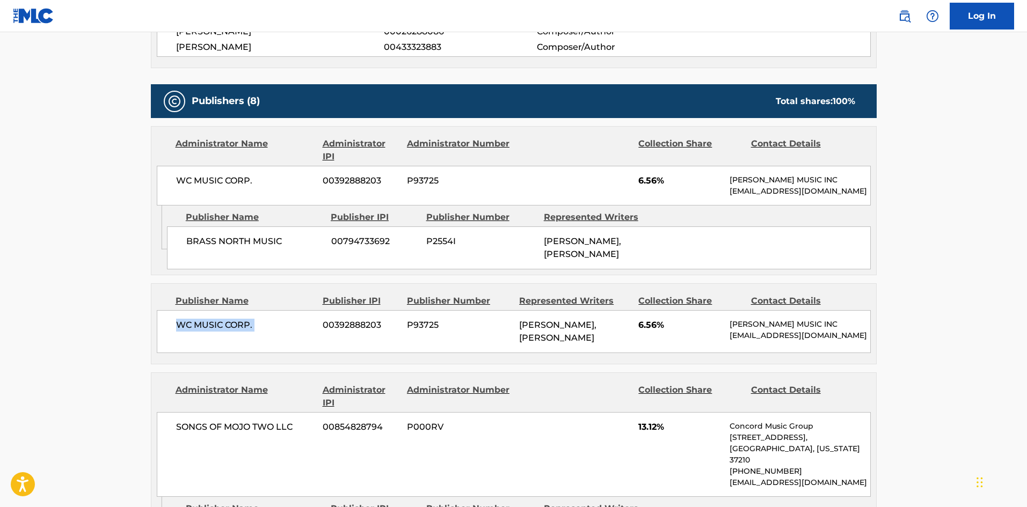
click at [272, 332] on span "WC MUSIC CORP." at bounding box center [245, 325] width 139 height 13
copy div "WC MUSIC CORP."
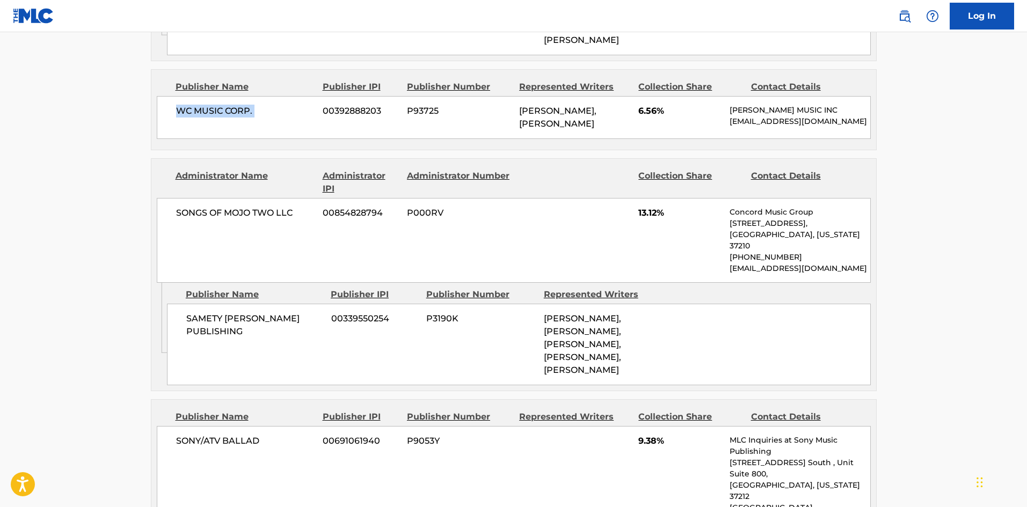
scroll to position [805, 0]
click at [208, 338] on span "SAMETY [PERSON_NAME] PUBLISHING" at bounding box center [254, 325] width 137 height 26
drag, startPoint x: 208, startPoint y: 347, endPoint x: 280, endPoint y: 342, distance: 72.1
click at [280, 338] on span "SAMETY [PERSON_NAME] PUBLISHING" at bounding box center [254, 325] width 137 height 26
copy span "SAMETY [PERSON_NAME] PUBLISHING"
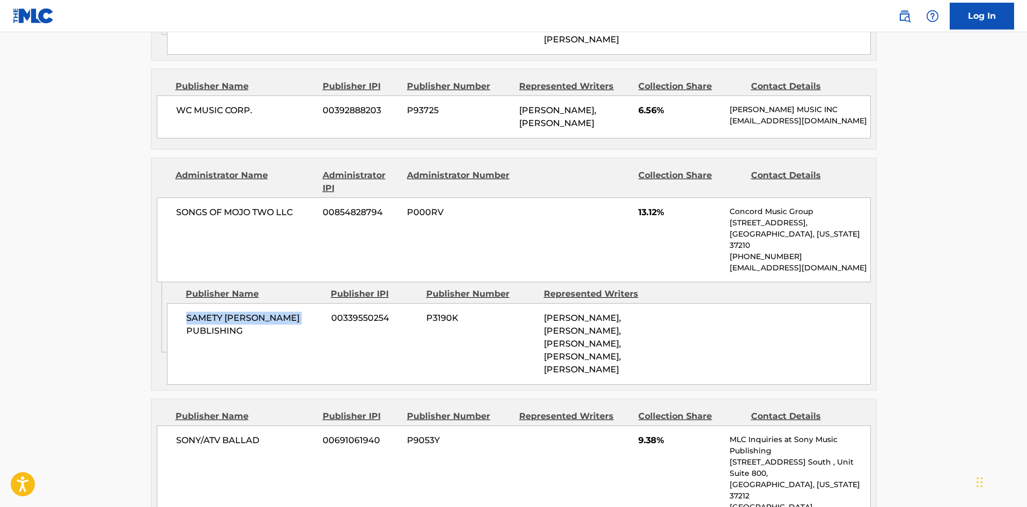
scroll to position [1020, 0]
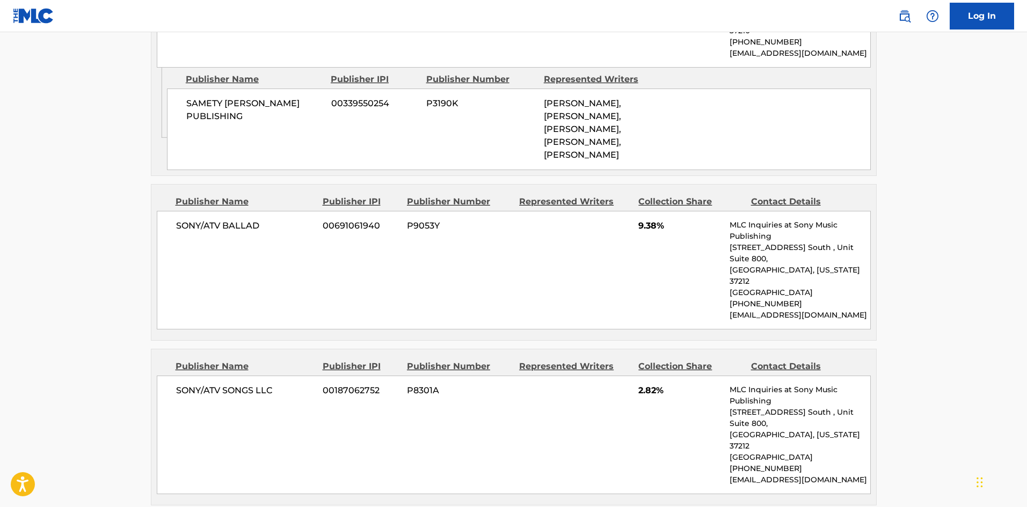
click at [186, 232] on span "SONY/ATV BALLAD" at bounding box center [245, 226] width 139 height 13
drag, startPoint x: 186, startPoint y: 271, endPoint x: 238, endPoint y: 264, distance: 52.0
click at [238, 232] on span "SONY/ATV BALLAD" at bounding box center [245, 226] width 139 height 13
copy span "SONY/ATV BALLAD"
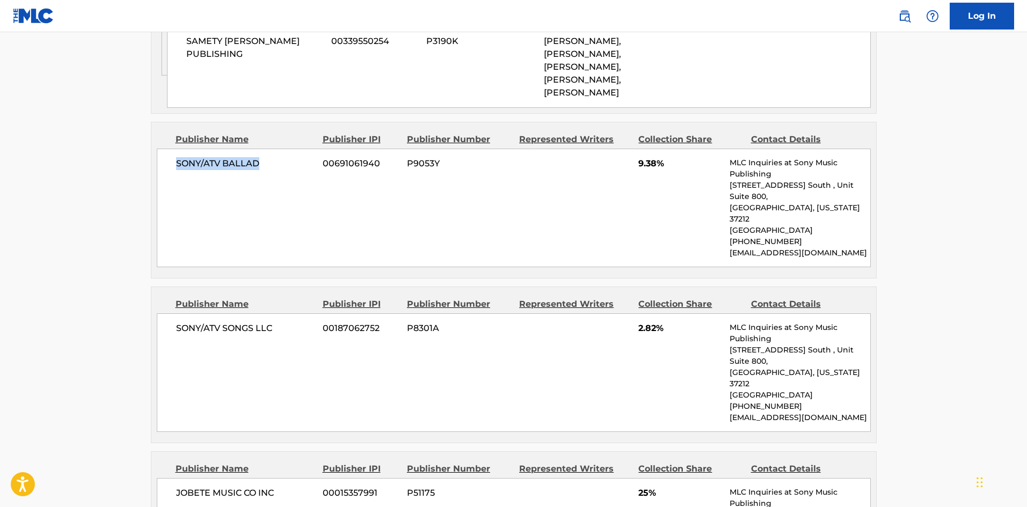
scroll to position [1181, 0]
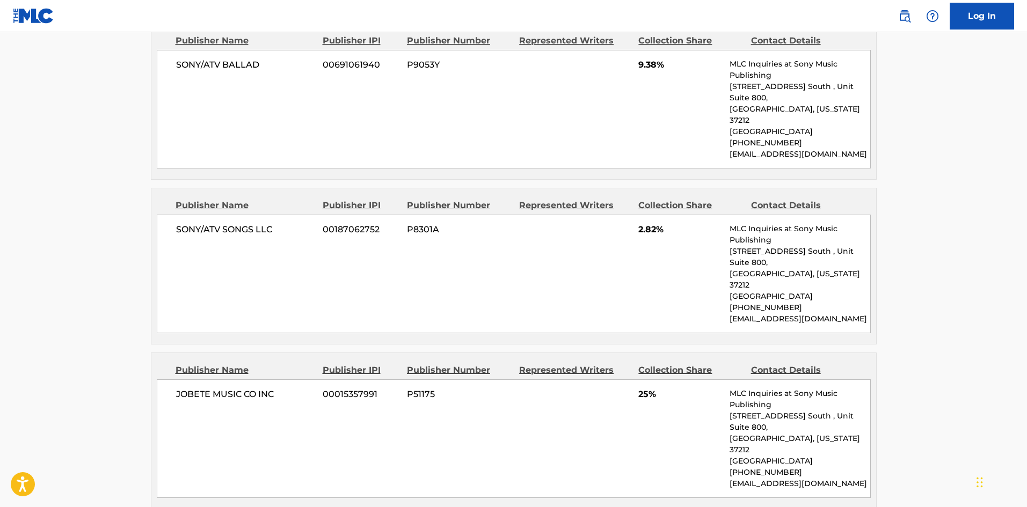
click at [178, 236] on span "SONY/ATV SONGS LLC" at bounding box center [245, 229] width 139 height 13
drag, startPoint x: 178, startPoint y: 245, endPoint x: 258, endPoint y: 244, distance: 80.0
click at [258, 236] on span "SONY/ATV SONGS LLC" at bounding box center [245, 229] width 139 height 13
copy span "SONY/ATV SONGS LLC"
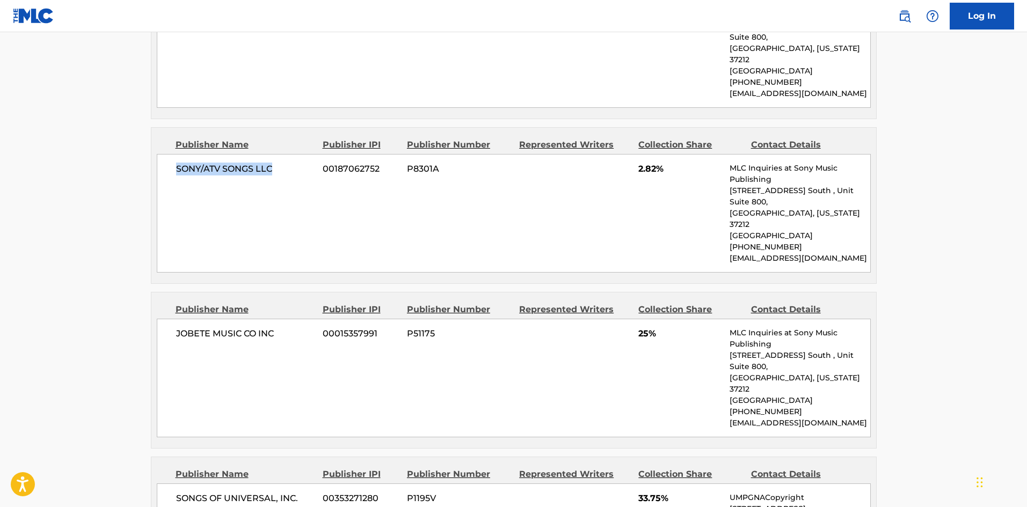
scroll to position [1342, 0]
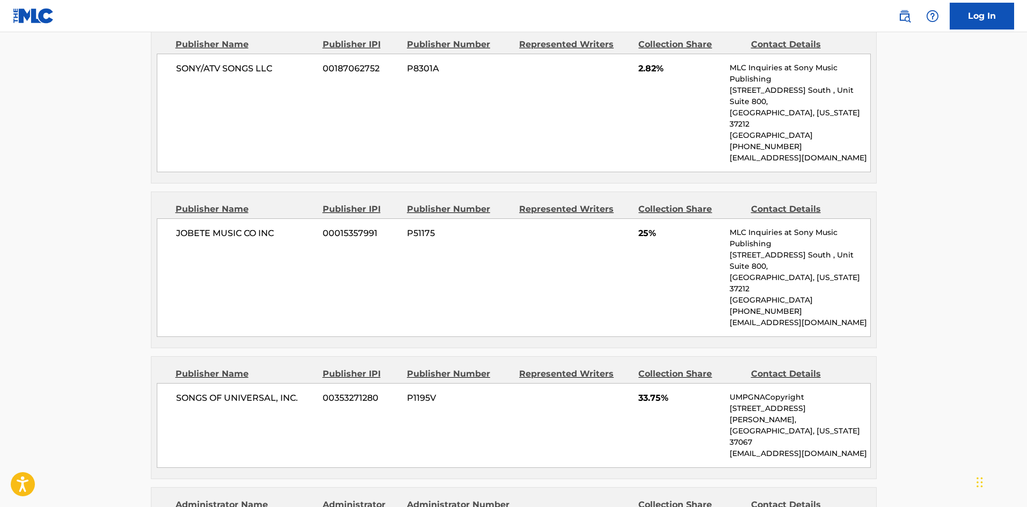
click at [175, 221] on div "JOBETE MUSIC CO INC 00015357991 P51175 25% MLC Inquiries at Sony Music Publishi…" at bounding box center [514, 277] width 714 height 119
drag, startPoint x: 175, startPoint y: 221, endPoint x: 235, endPoint y: 223, distance: 60.1
click at [235, 223] on div "JOBETE MUSIC CO INC 00015357991 P51175 25% MLC Inquiries at Sony Music Publishi…" at bounding box center [514, 277] width 714 height 119
copy span "JOBETE MUSIC"
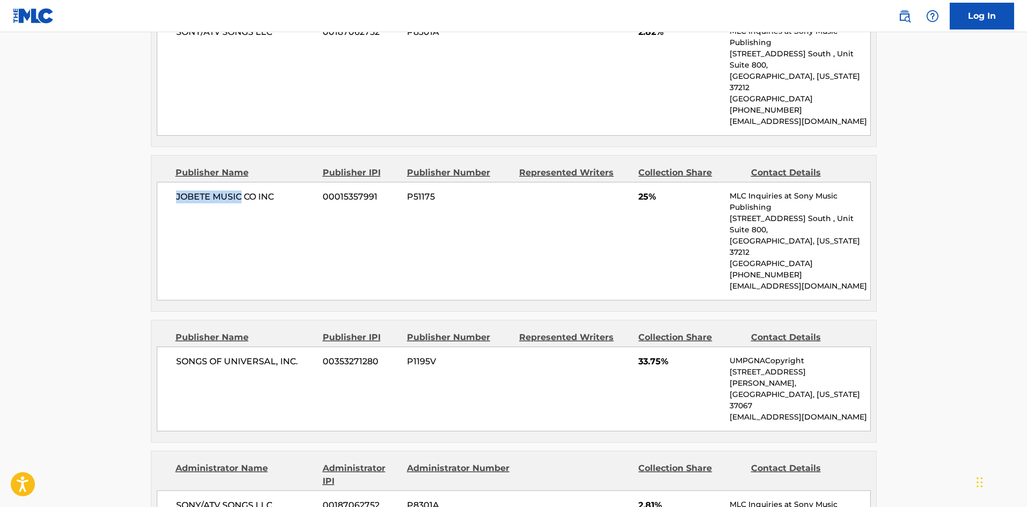
scroll to position [1449, 0]
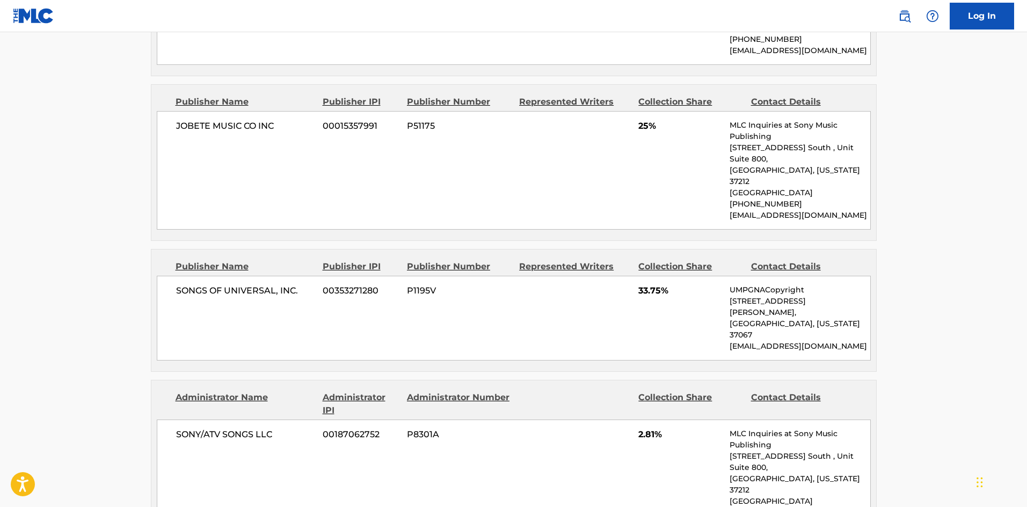
click at [157, 276] on div "SONGS OF UNIVERSAL, INC. 00353271280 P1195V 33.75% UMPGNACopyright [STREET_ADDR…" at bounding box center [514, 318] width 714 height 85
drag, startPoint x: 157, startPoint y: 266, endPoint x: 294, endPoint y: 258, distance: 136.6
click at [294, 276] on div "SONGS OF UNIVERSAL, INC. 00353271280 P1195V 33.75% UMPGNACopyright [STREET_ADDR…" at bounding box center [514, 318] width 714 height 85
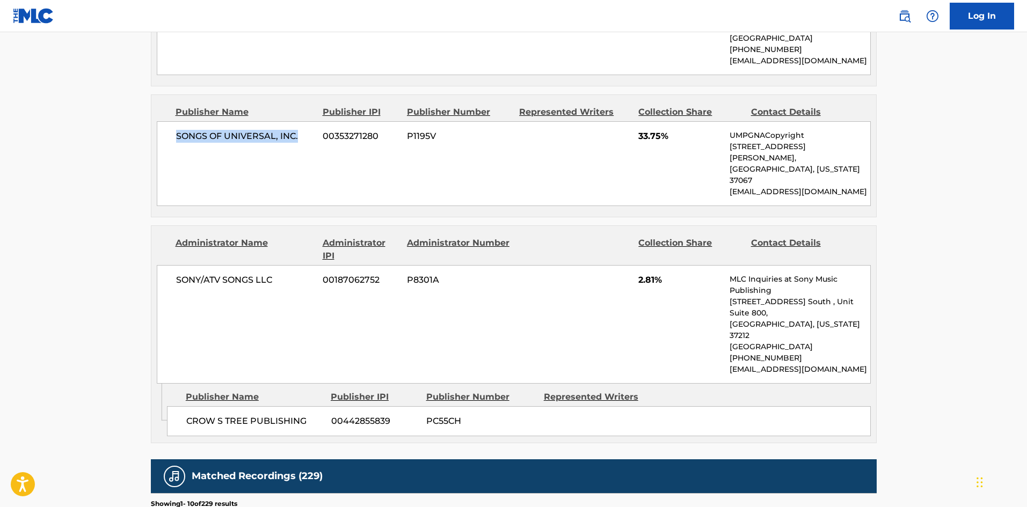
scroll to position [1610, 0]
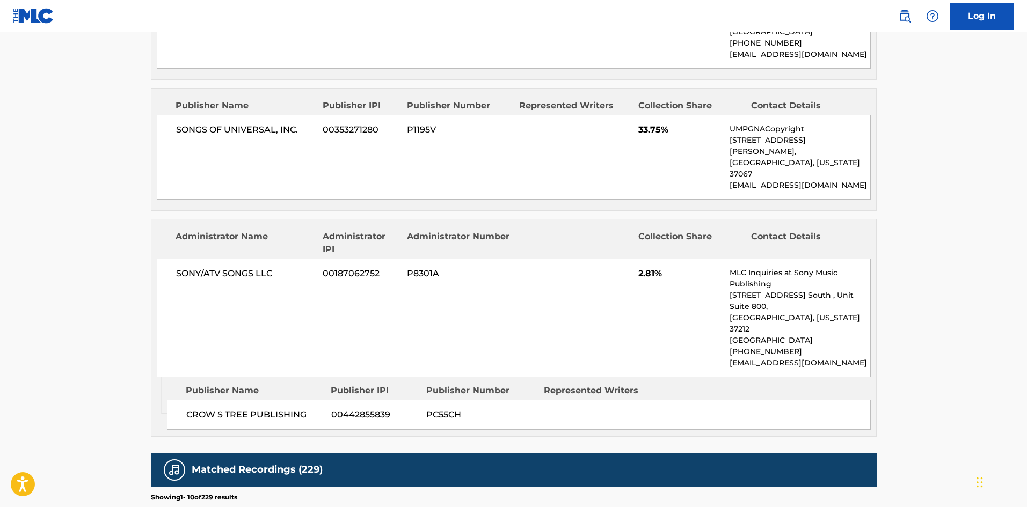
click at [196, 409] on span "CROW S TREE PUBLISHING" at bounding box center [254, 415] width 137 height 13
drag, startPoint x: 196, startPoint y: 334, endPoint x: 225, endPoint y: 339, distance: 29.4
click at [225, 409] on span "CROW S TREE PUBLISHING" at bounding box center [254, 415] width 137 height 13
click at [204, 409] on span "CROW S TREE PUBLISHING" at bounding box center [254, 415] width 137 height 13
drag, startPoint x: 204, startPoint y: 341, endPoint x: 291, endPoint y: 342, distance: 87.0
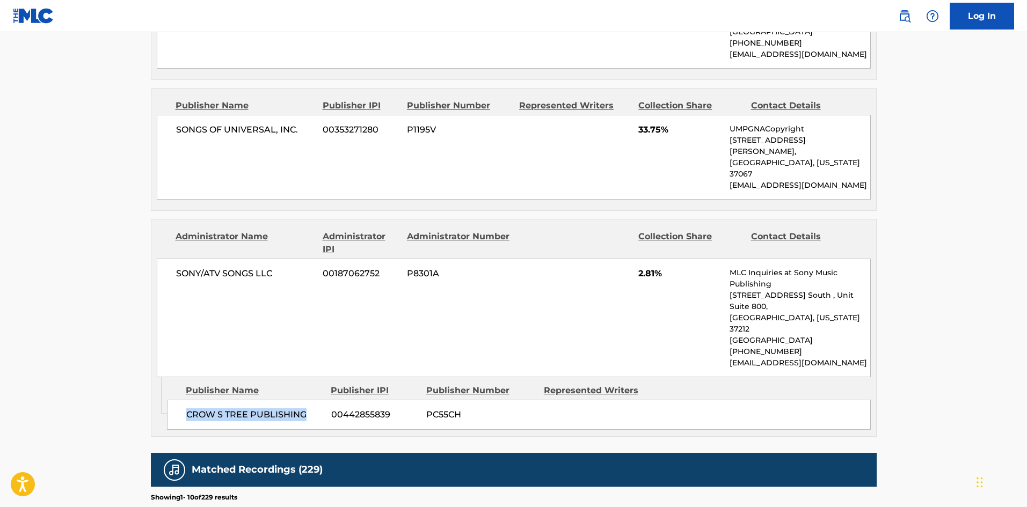
click at [291, 409] on span "CROW S TREE PUBLISHING" at bounding box center [254, 415] width 137 height 13
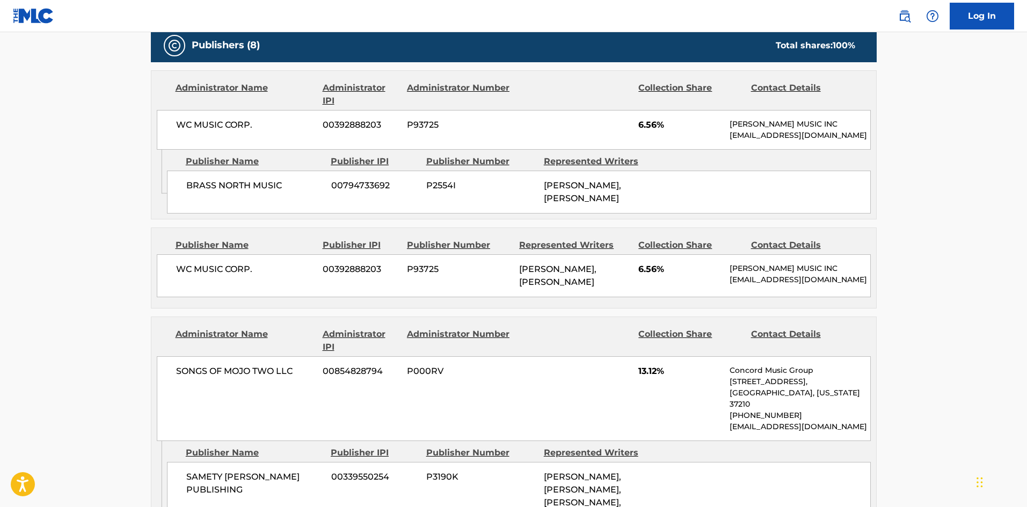
scroll to position [644, 0]
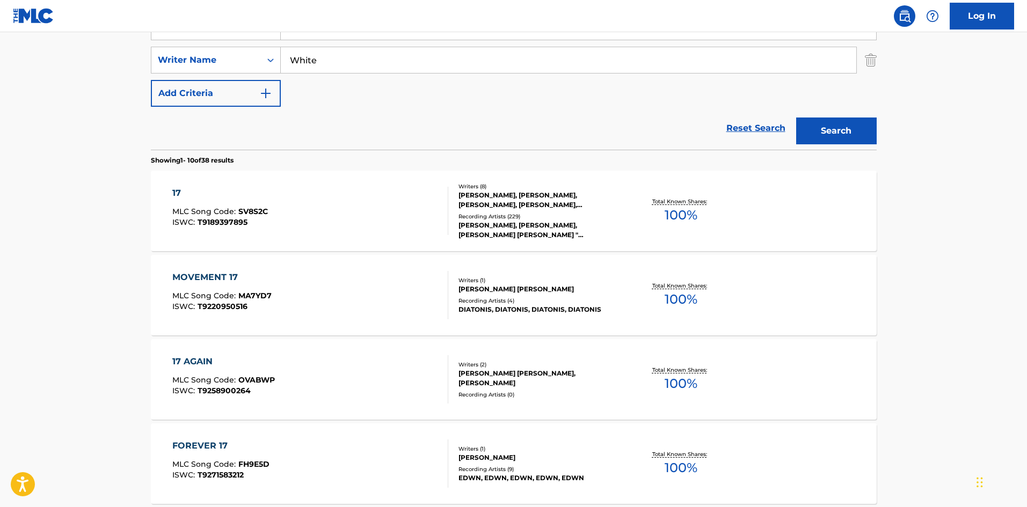
scroll to position [115, 0]
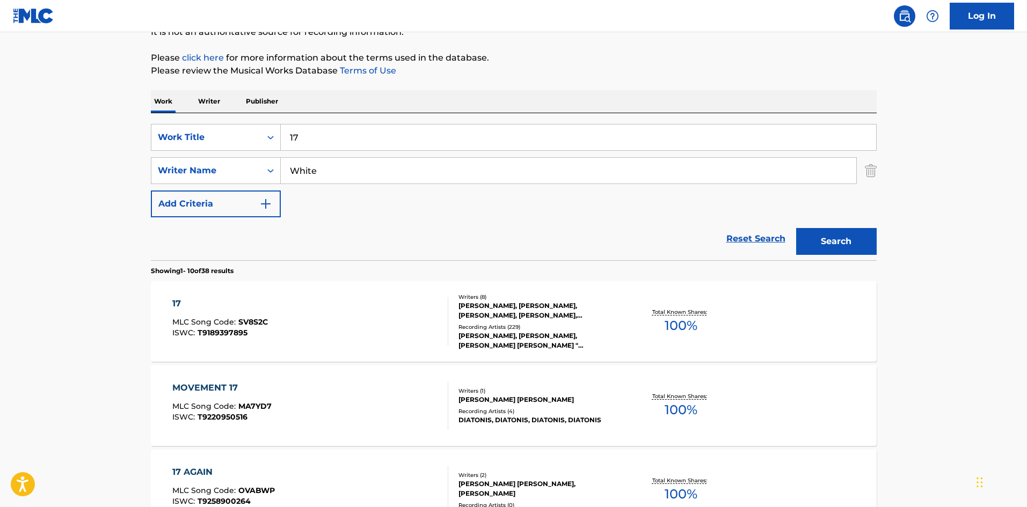
click at [329, 136] on input "17" at bounding box center [578, 138] width 595 height 26
paste input "Summertime"
type input "Summertime"
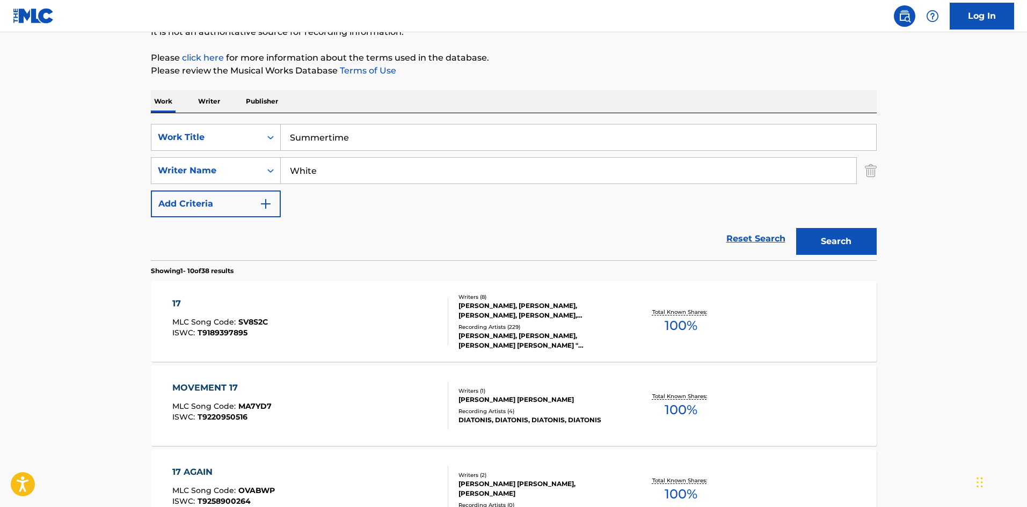
click at [861, 238] on button "Search" at bounding box center [836, 241] width 81 height 27
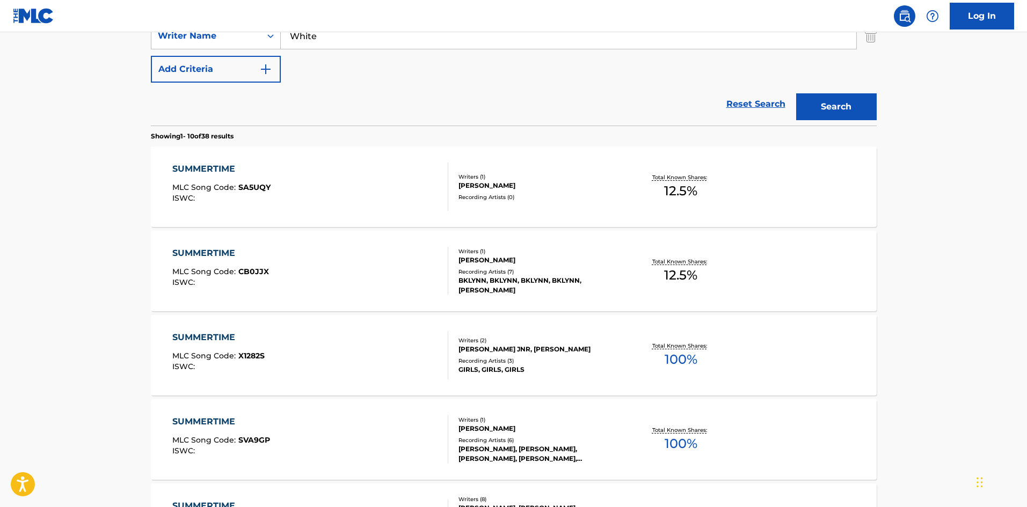
scroll to position [35, 0]
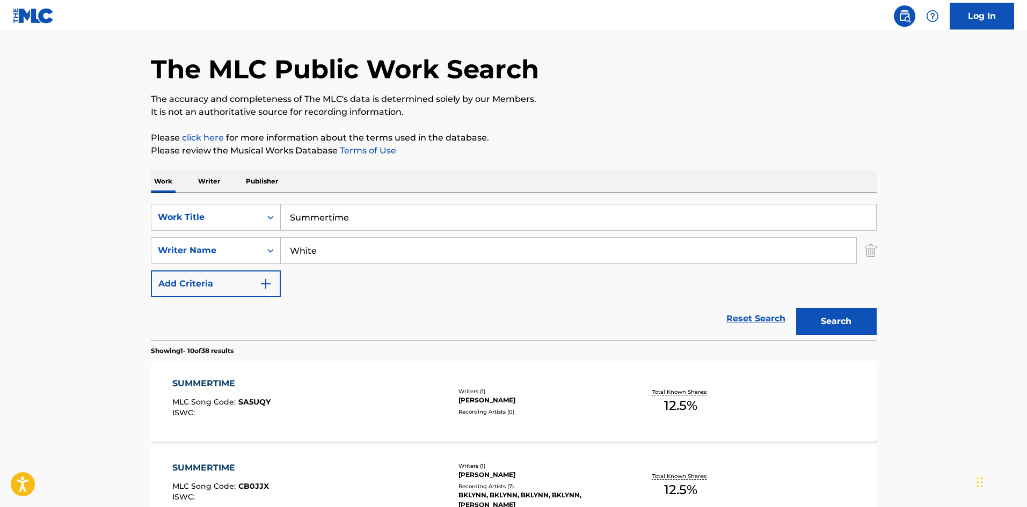
click at [354, 257] on input "White" at bounding box center [568, 251] width 575 height 26
paste input "[PERSON_NAME]"
click at [842, 319] on button "Search" at bounding box center [836, 321] width 81 height 27
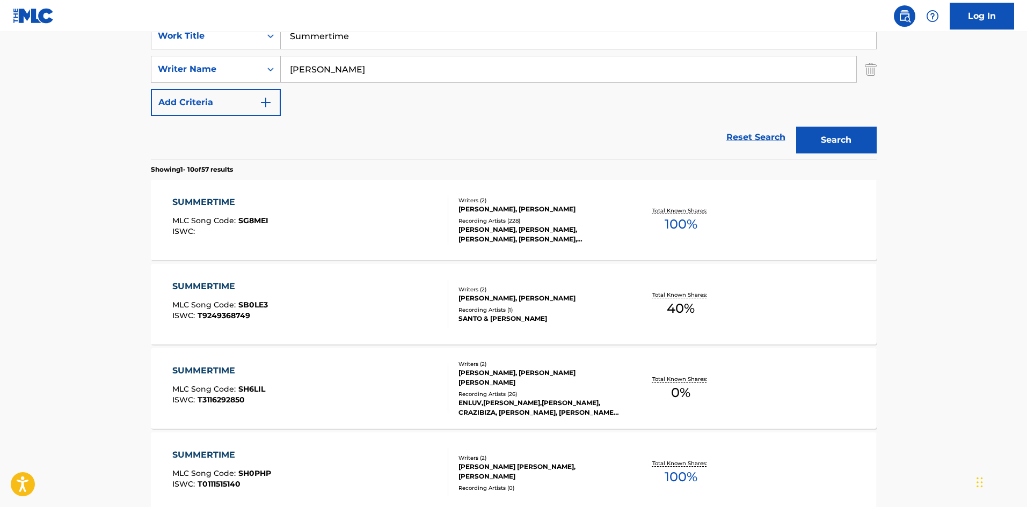
scroll to position [196, 0]
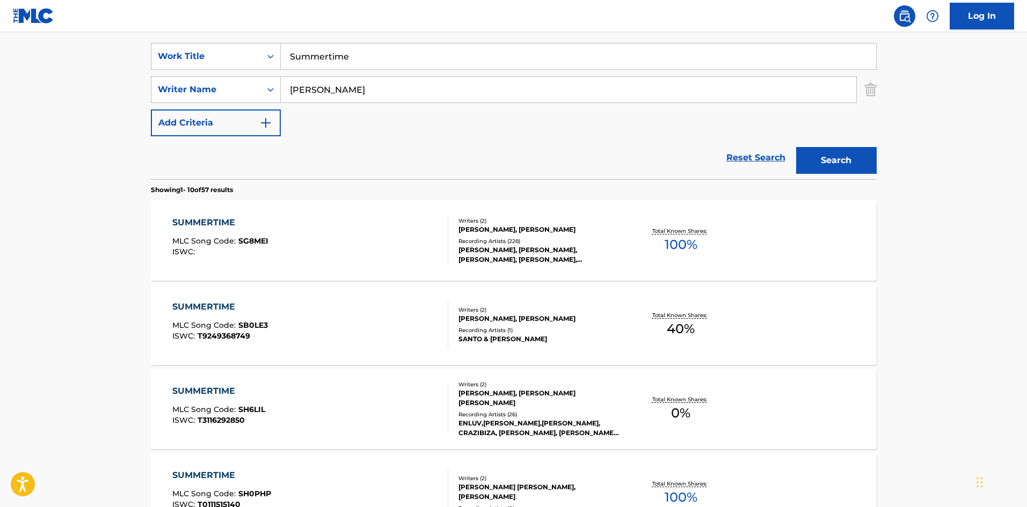
click at [349, 84] on input "[PERSON_NAME]" at bounding box center [568, 90] width 575 height 26
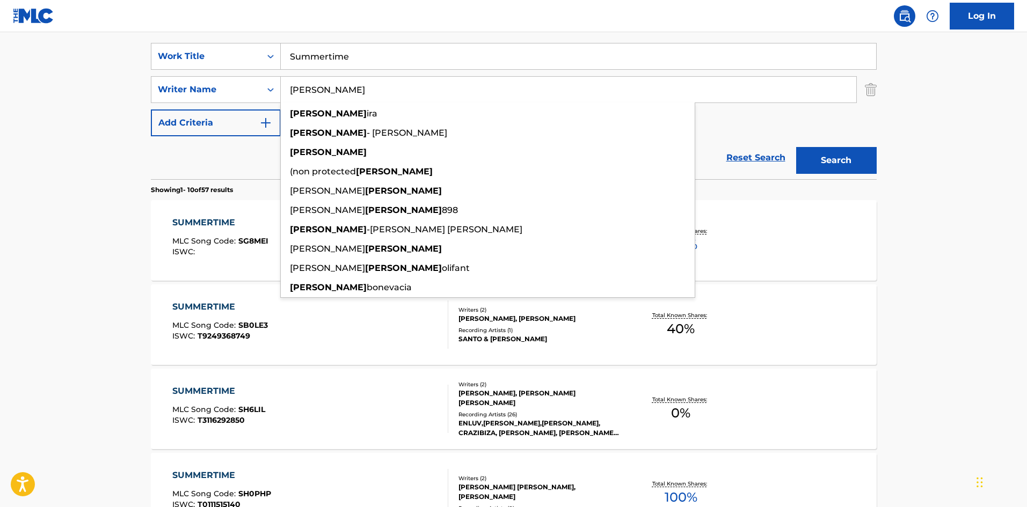
click at [349, 84] on input "[PERSON_NAME]" at bounding box center [568, 90] width 575 height 26
paste input "[PERSON_NAME]"
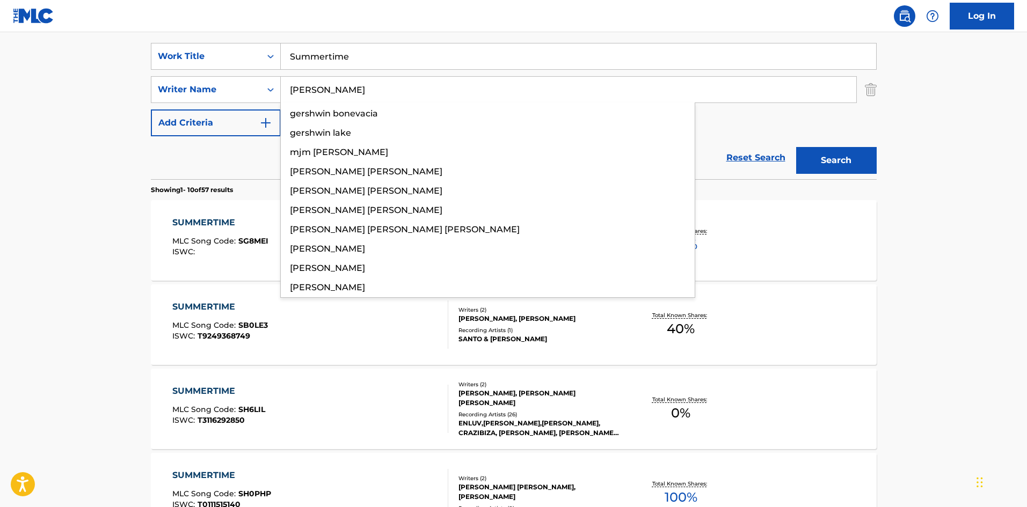
type input "[PERSON_NAME]"
click at [834, 151] on button "Search" at bounding box center [836, 160] width 81 height 27
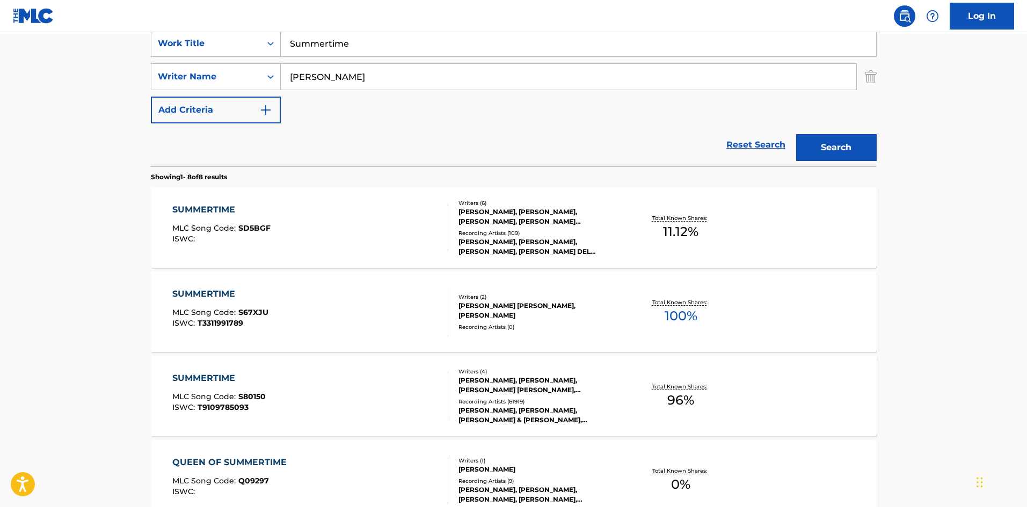
scroll to position [215, 0]
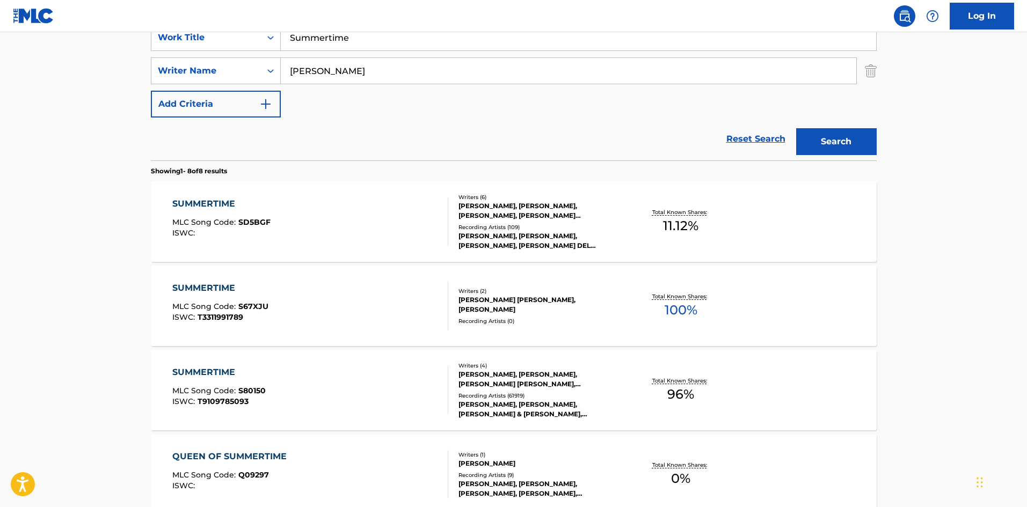
click at [391, 374] on div "SUMMERTIME MLC Song Code : S80150 ISWC : T9109785093" at bounding box center [310, 390] width 276 height 48
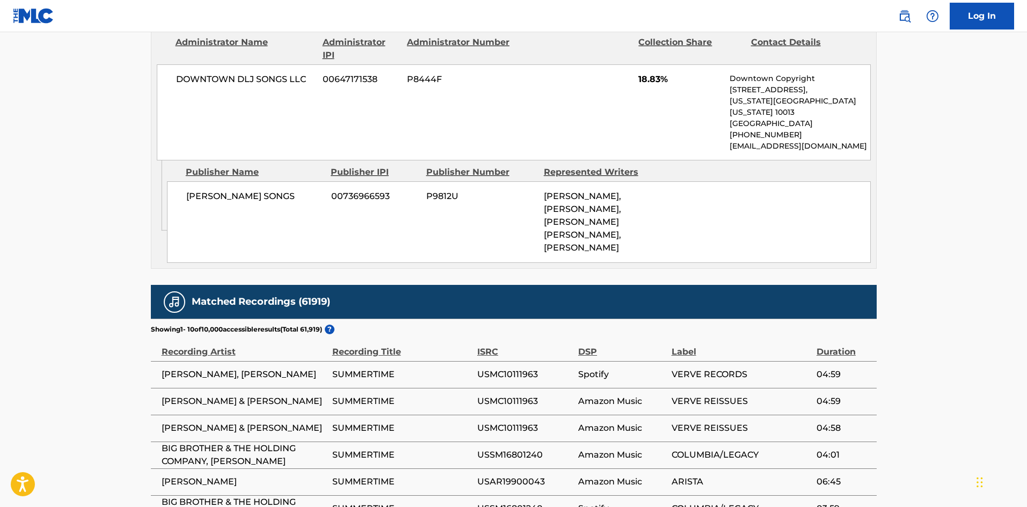
scroll to position [2630, 0]
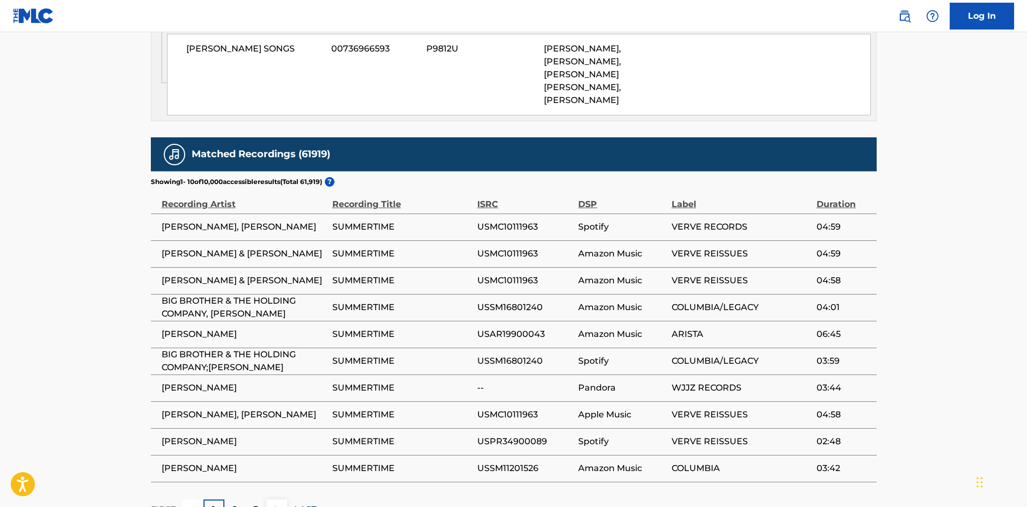
click at [226, 444] on div "2" at bounding box center [234, 510] width 21 height 21
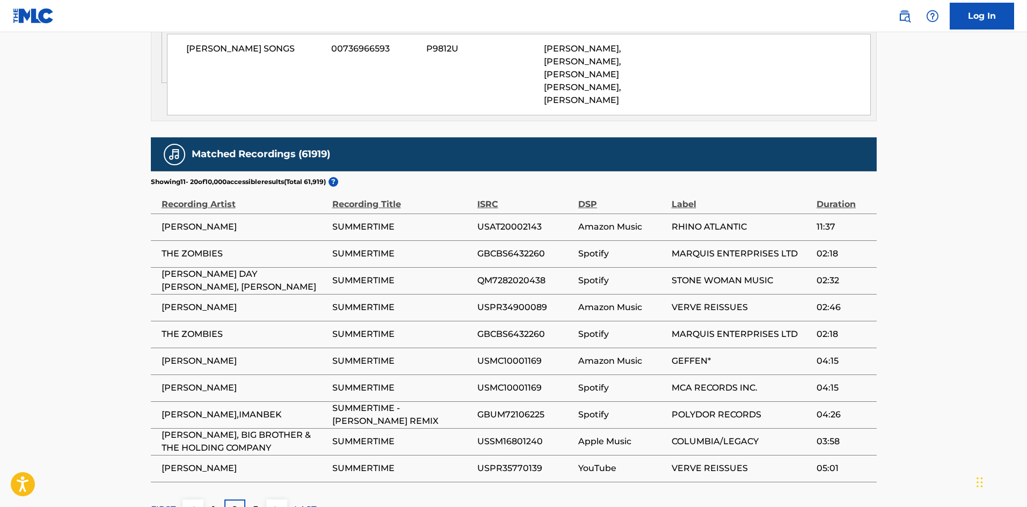
click at [261, 444] on div "3" at bounding box center [255, 510] width 21 height 21
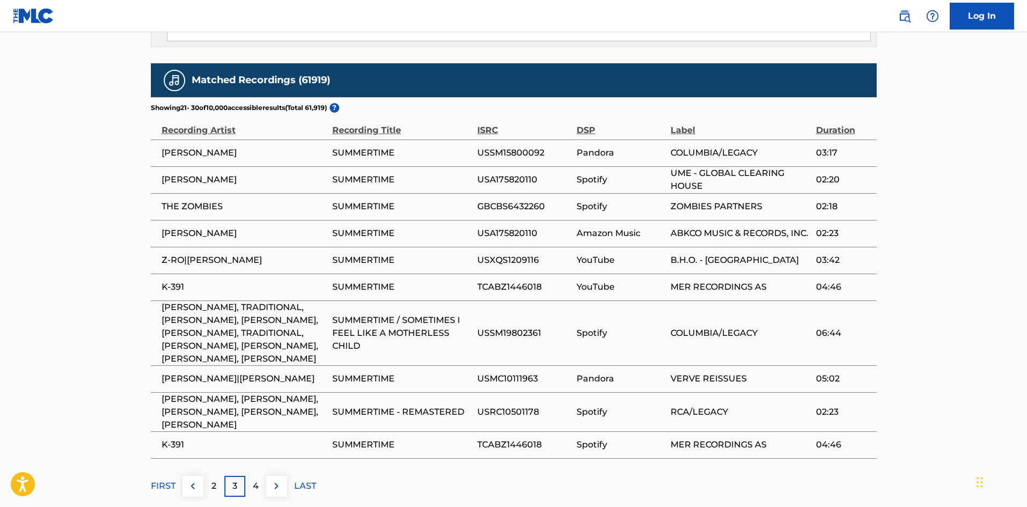
scroll to position [2724, 0]
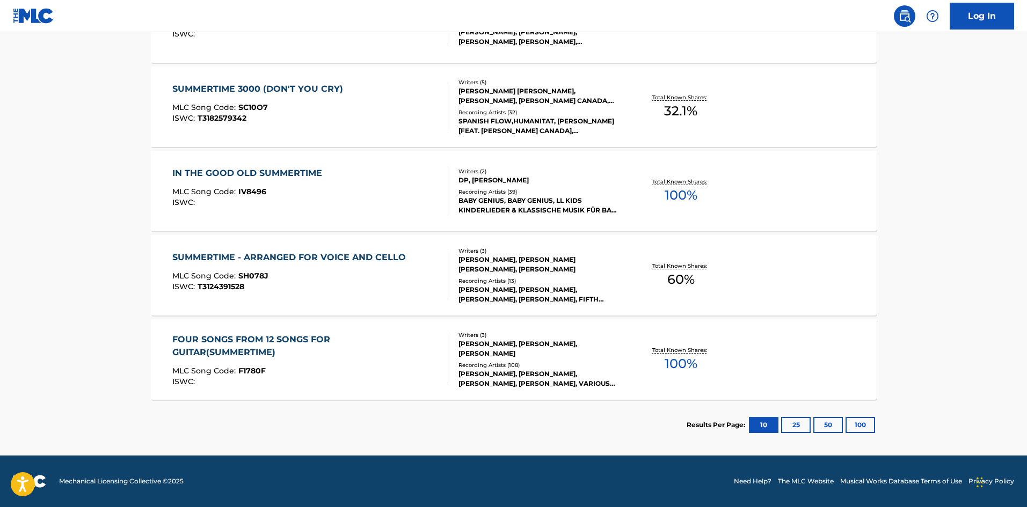
scroll to position [215, 0]
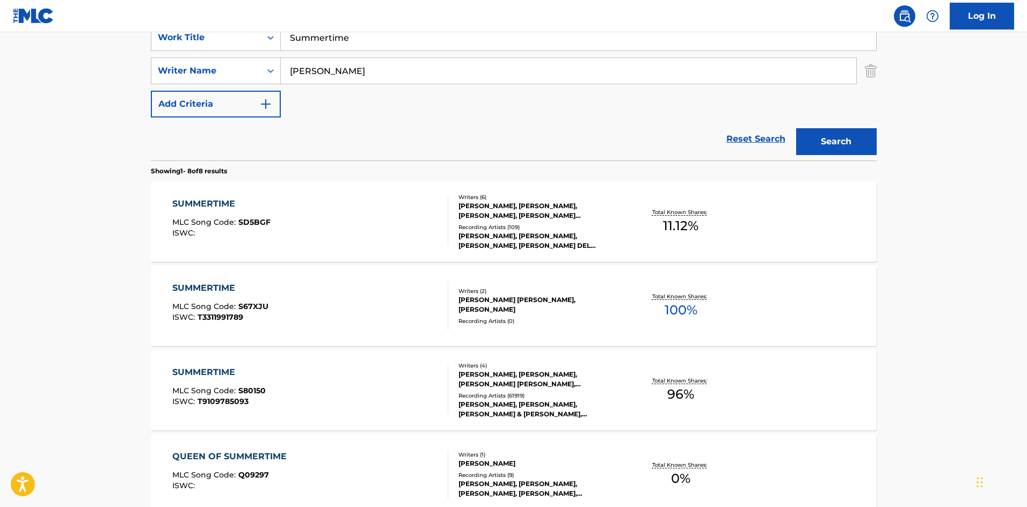
click at [354, 207] on div "SUMMERTIME MLC Song Code : SD5BGF ISWC :" at bounding box center [310, 222] width 276 height 48
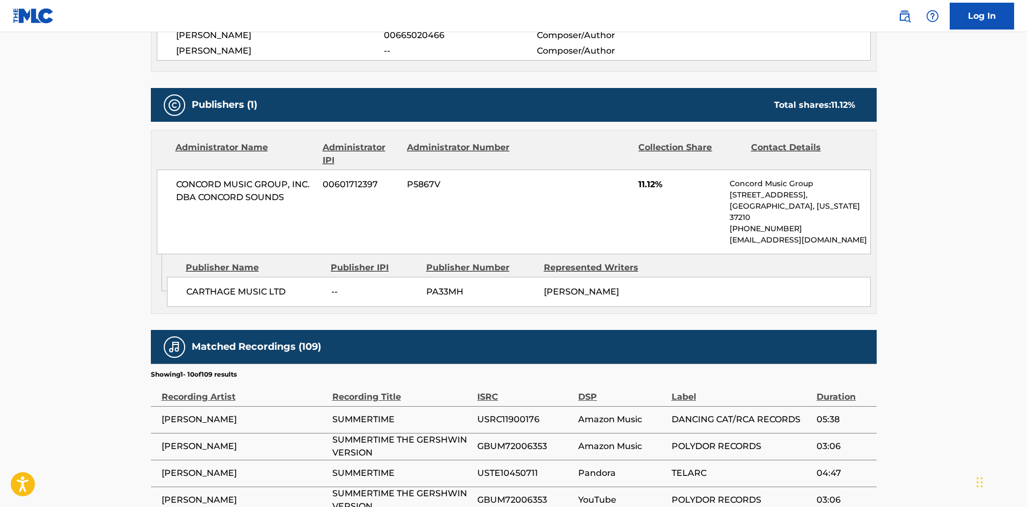
scroll to position [747, 0]
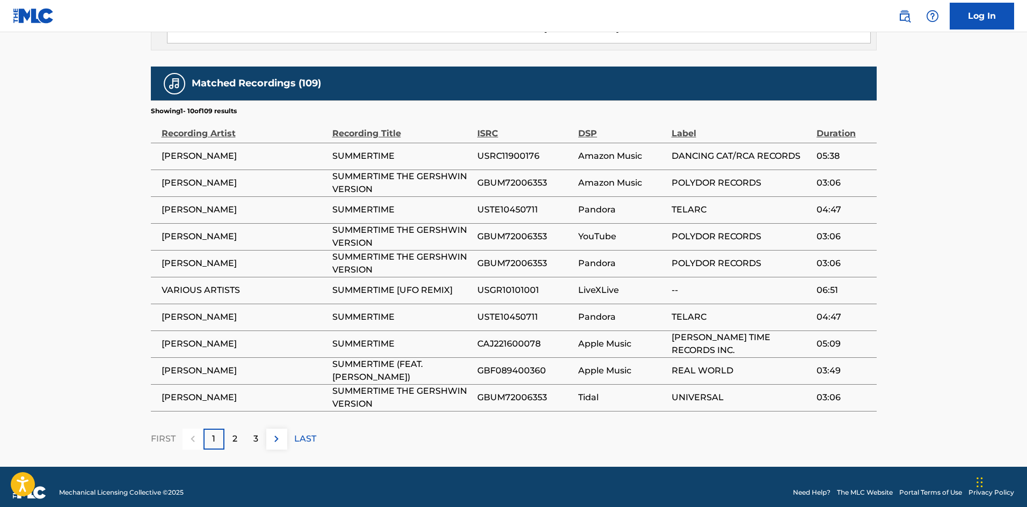
click at [235, 433] on p "2" at bounding box center [234, 439] width 5 height 13
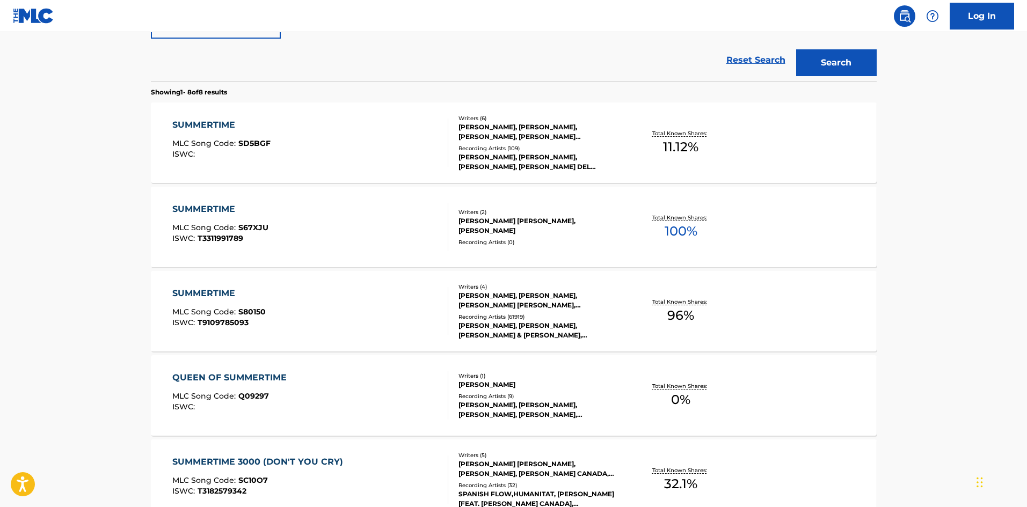
scroll to position [376, 0]
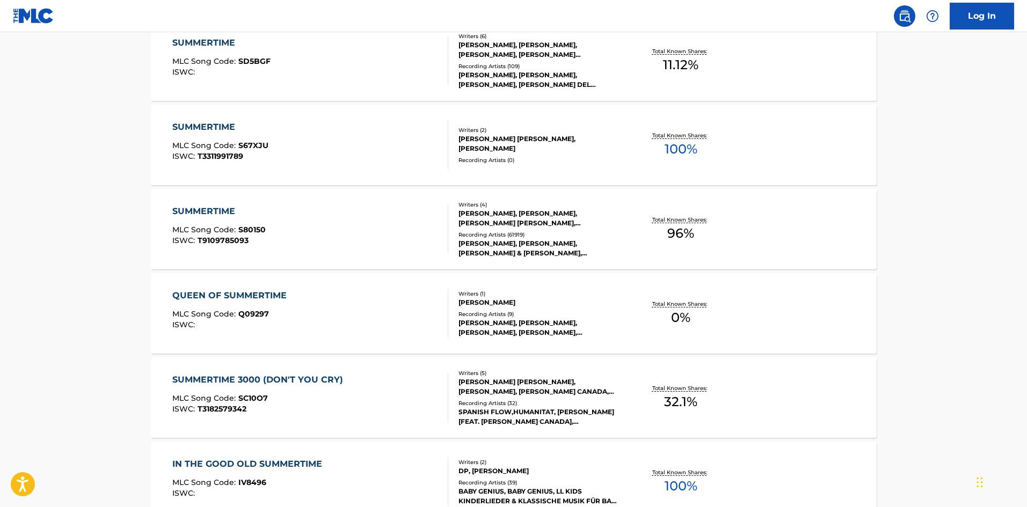
click at [329, 152] on div "SUMMERTIME MLC Song Code : S67XJU ISWC : T3311991789" at bounding box center [310, 145] width 276 height 48
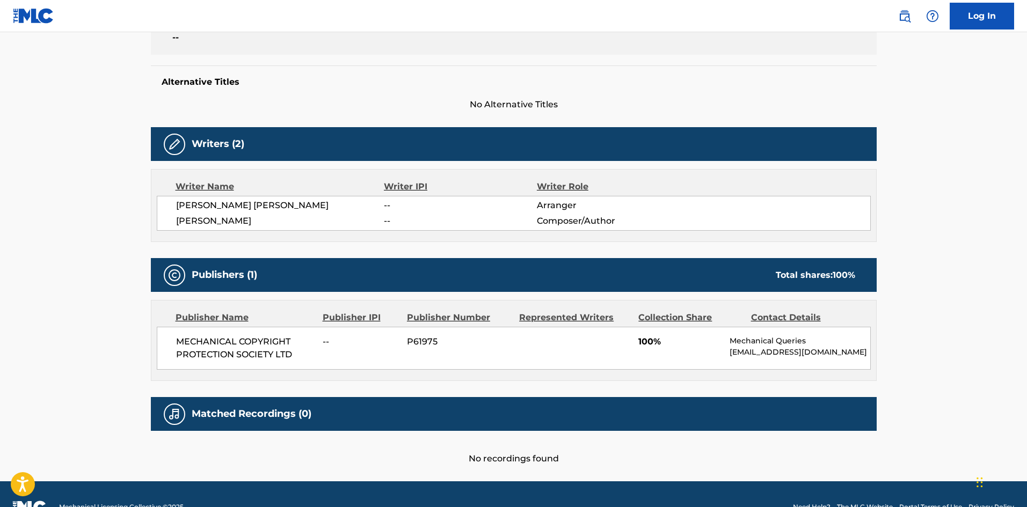
scroll to position [285, 0]
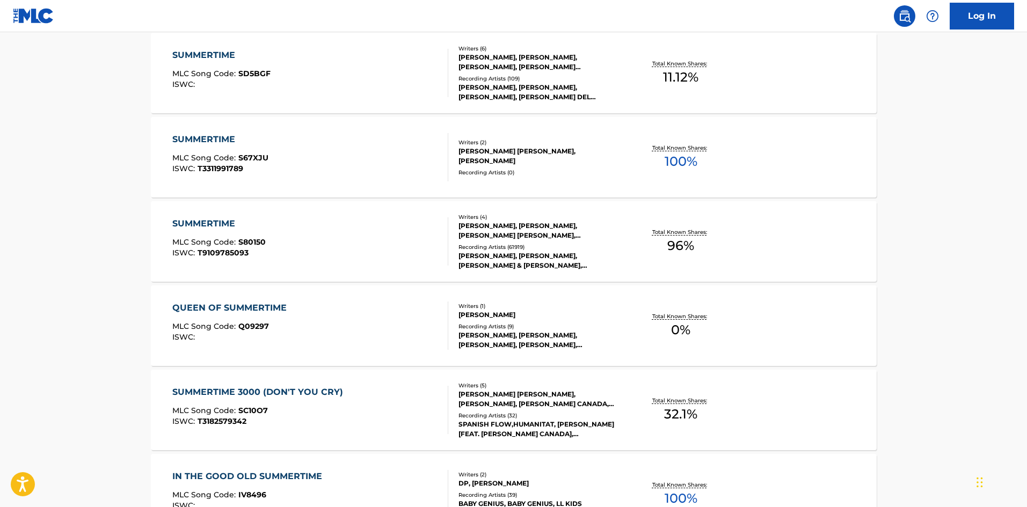
scroll to position [169, 0]
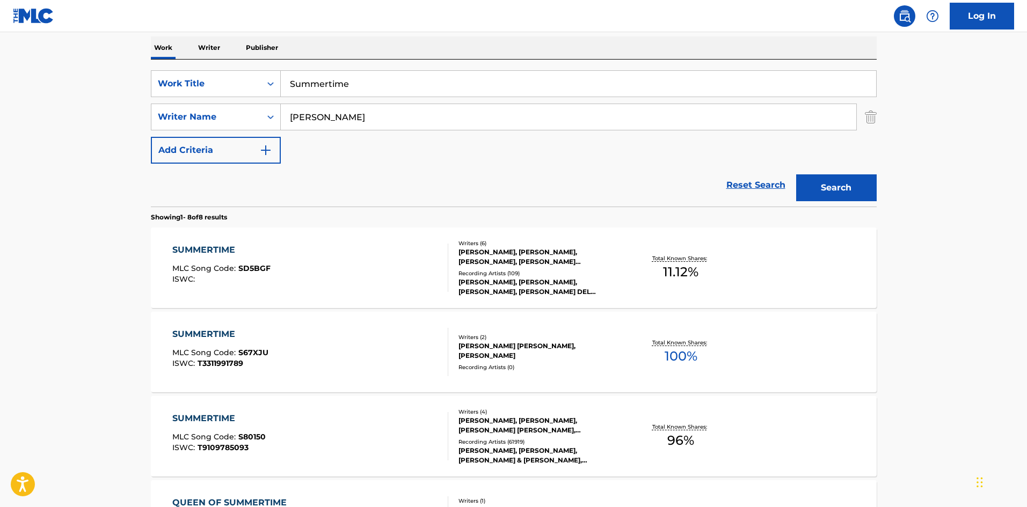
click at [388, 115] on input "[PERSON_NAME]" at bounding box center [568, 117] width 575 height 26
paste input "GERSHWIN"
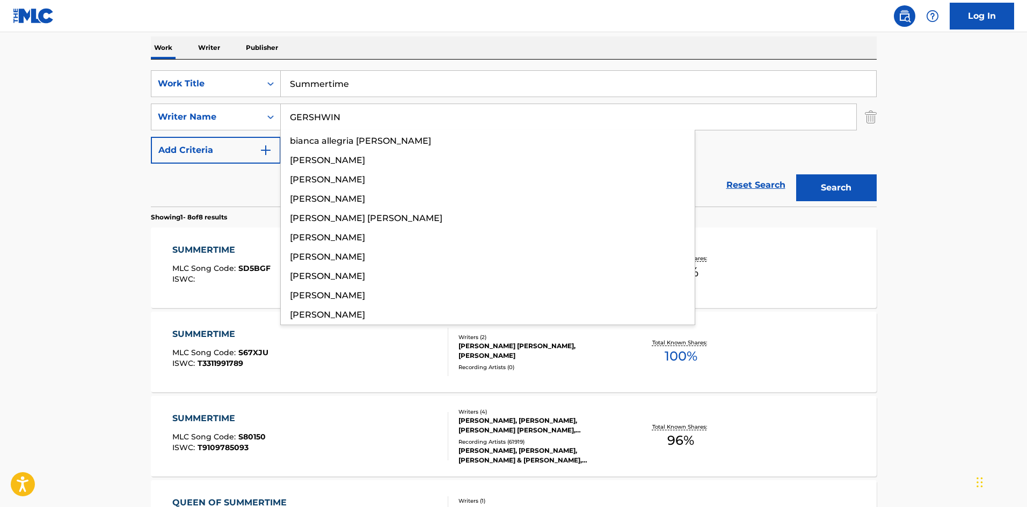
click at [854, 181] on button "Search" at bounding box center [836, 187] width 81 height 27
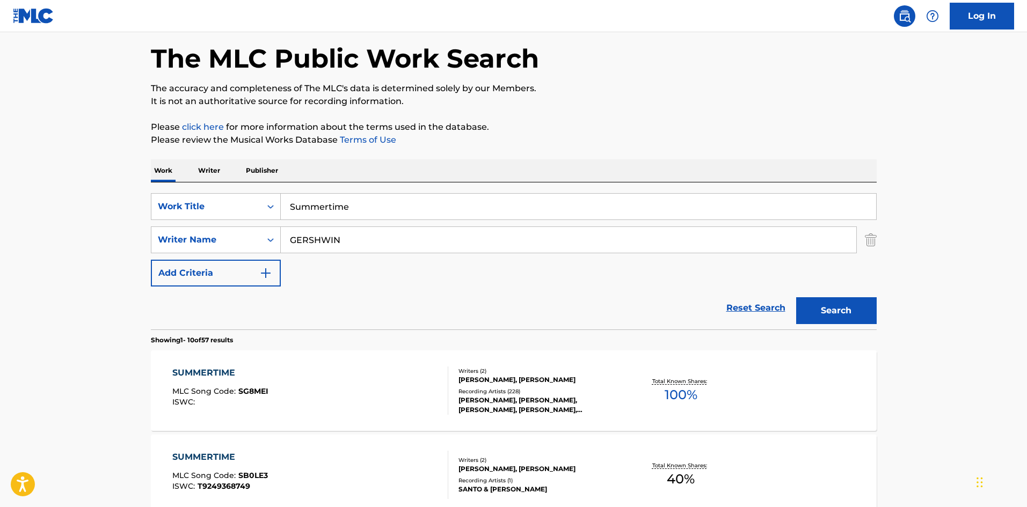
scroll to position [35, 0]
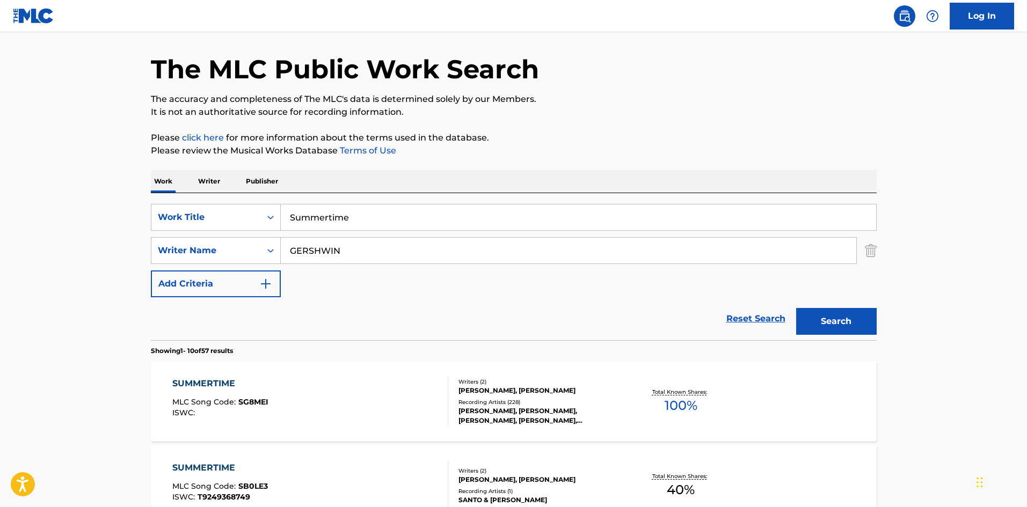
click at [356, 243] on input "GERSHWIN" at bounding box center [568, 251] width 575 height 26
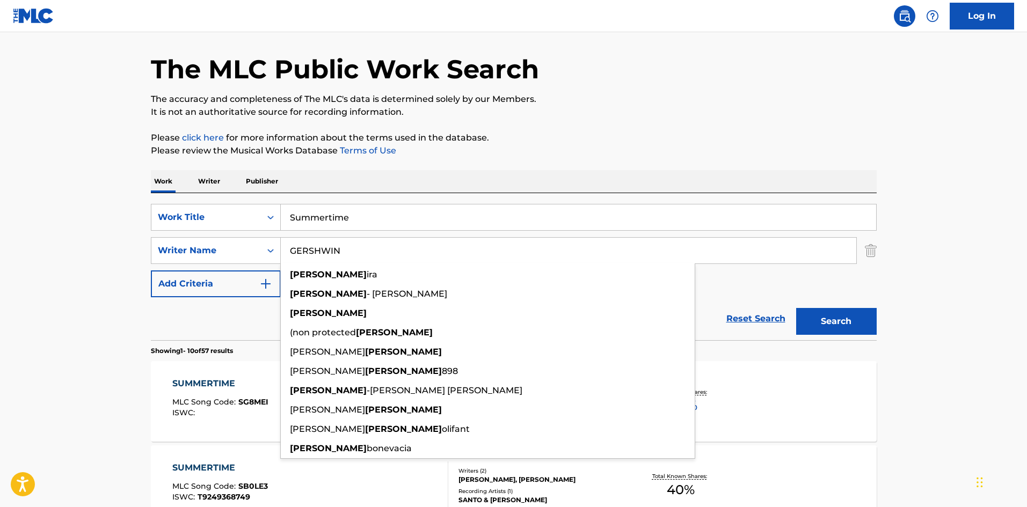
click at [356, 243] on input "GERSHWIN" at bounding box center [568, 251] width 575 height 26
paste input "[PERSON_NAME]"
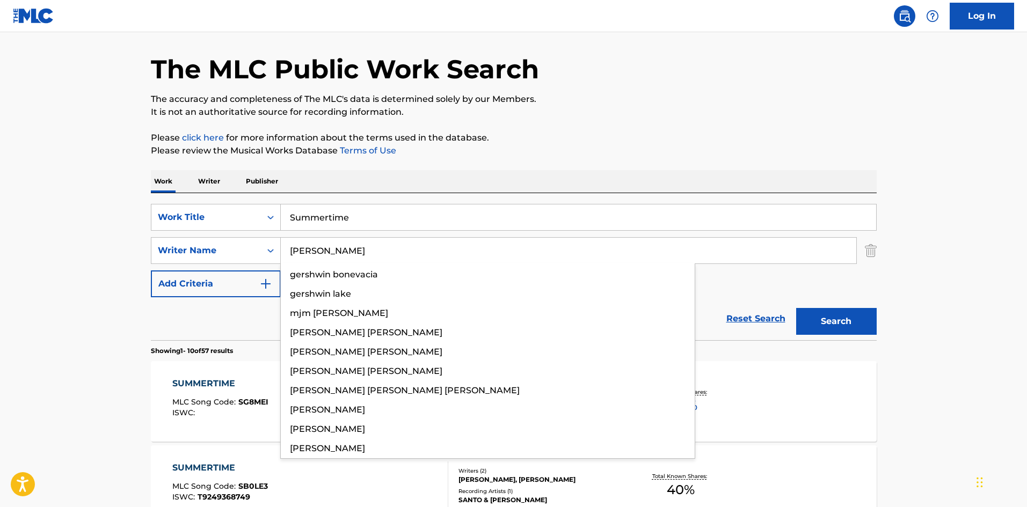
type input "[PERSON_NAME]"
click at [824, 336] on div "Search" at bounding box center [834, 318] width 86 height 43
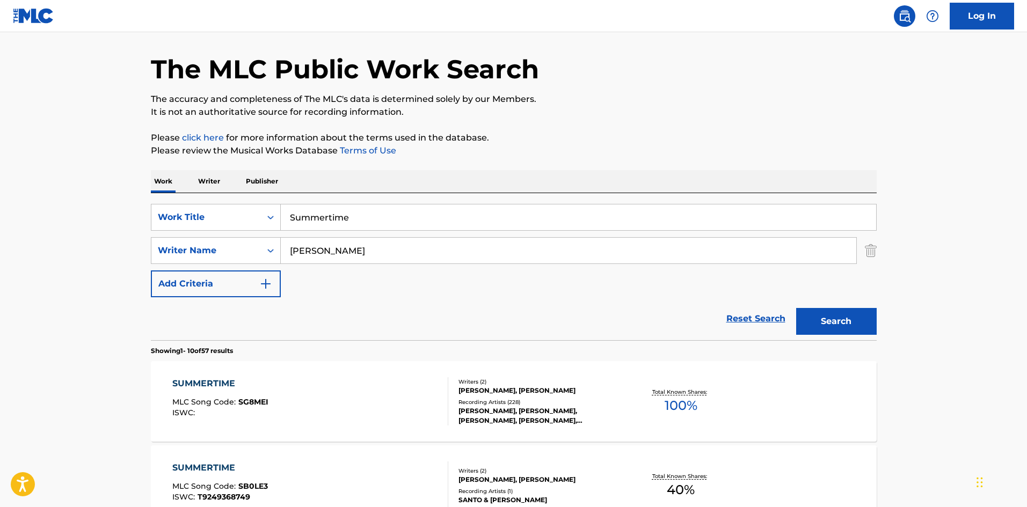
click at [827, 331] on button "Search" at bounding box center [836, 321] width 81 height 27
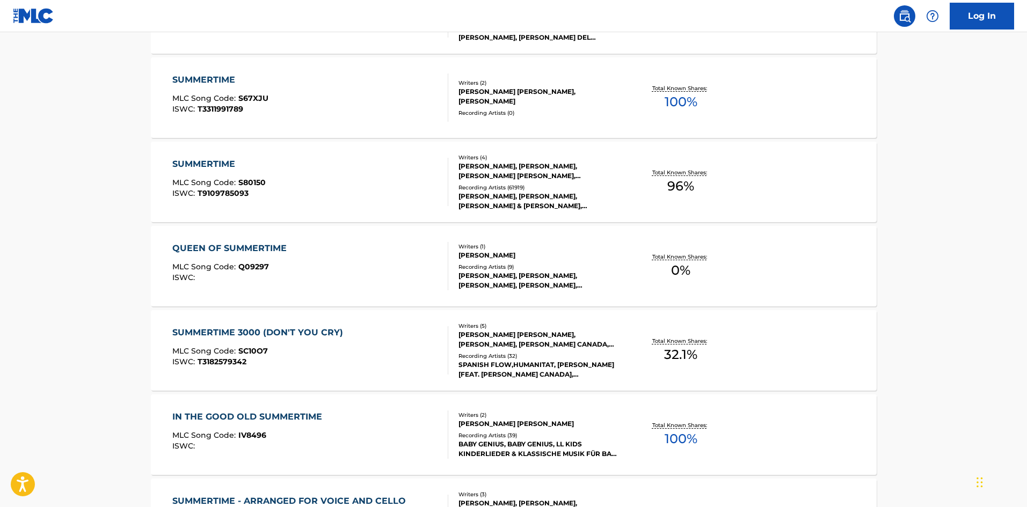
scroll to position [429, 0]
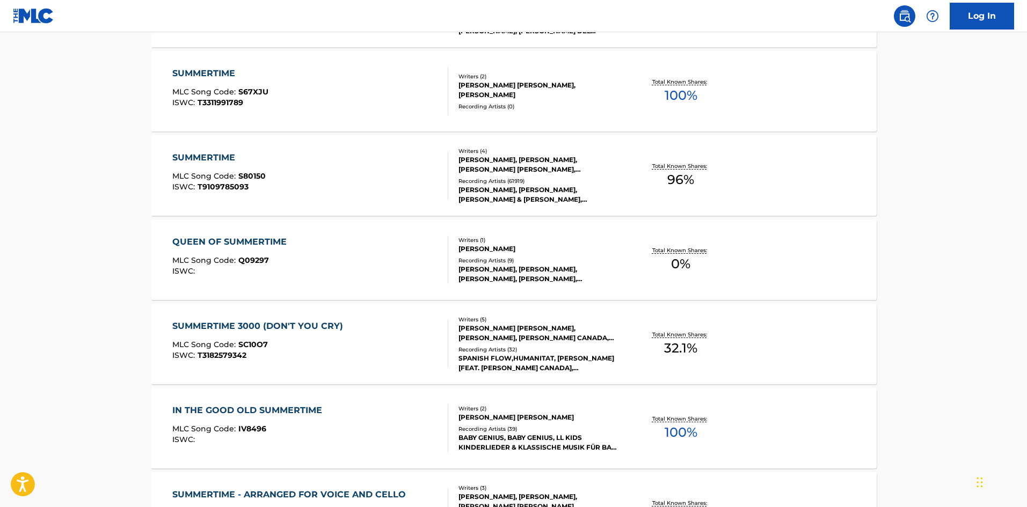
click at [290, 154] on div "SUMMERTIME MLC Song Code : S80150 ISWC : T9109785093" at bounding box center [310, 175] width 276 height 48
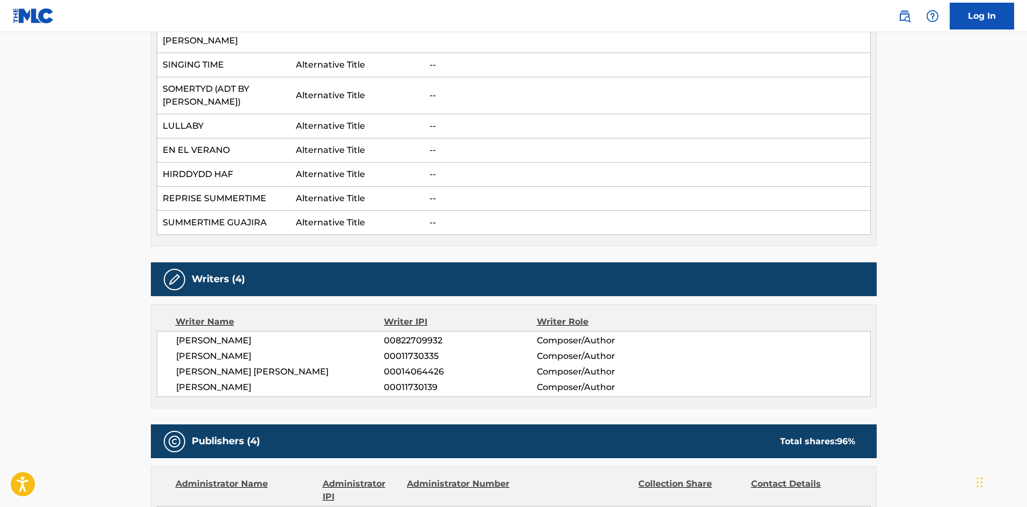
scroll to position [1572, 0]
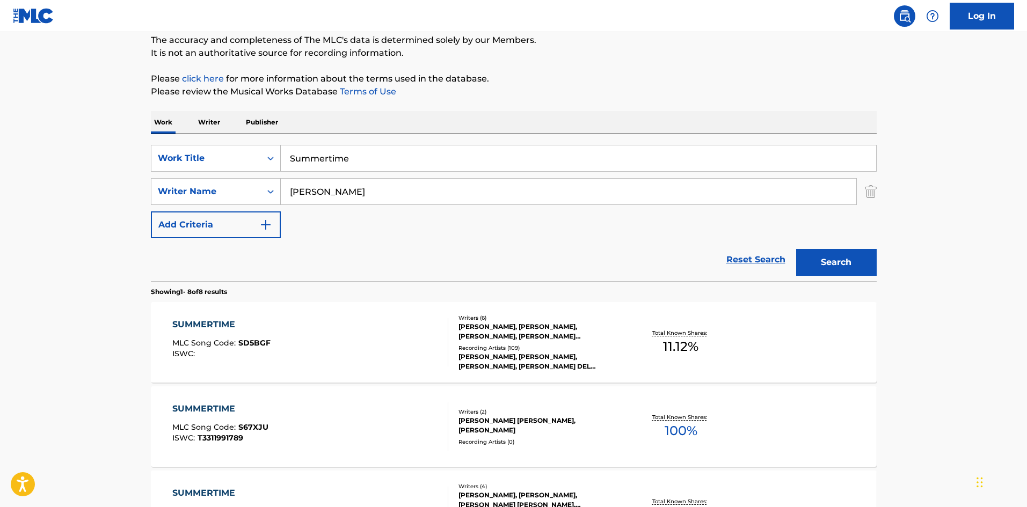
scroll to position [8, 0]
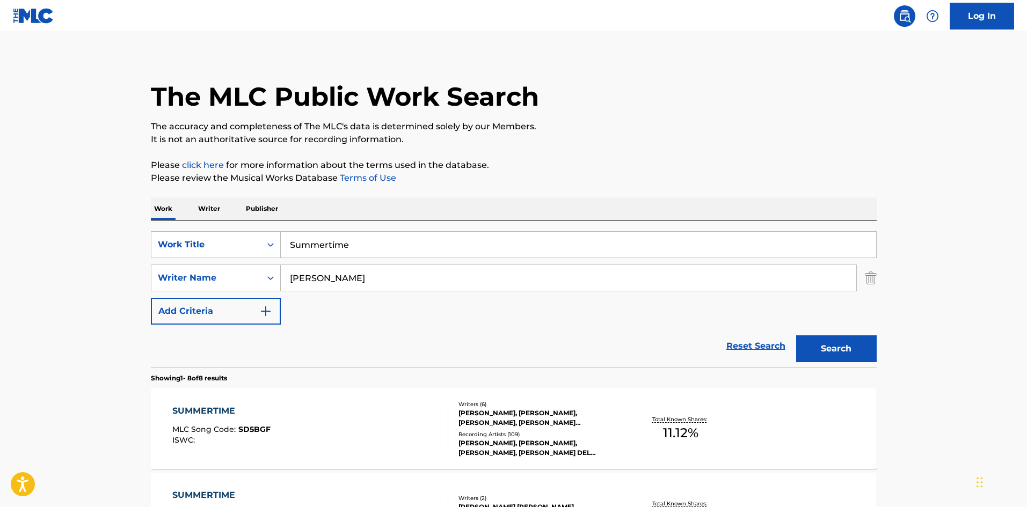
click at [330, 242] on input "Summertime" at bounding box center [578, 245] width 595 height 26
paste input "weet Dream Lullaby"
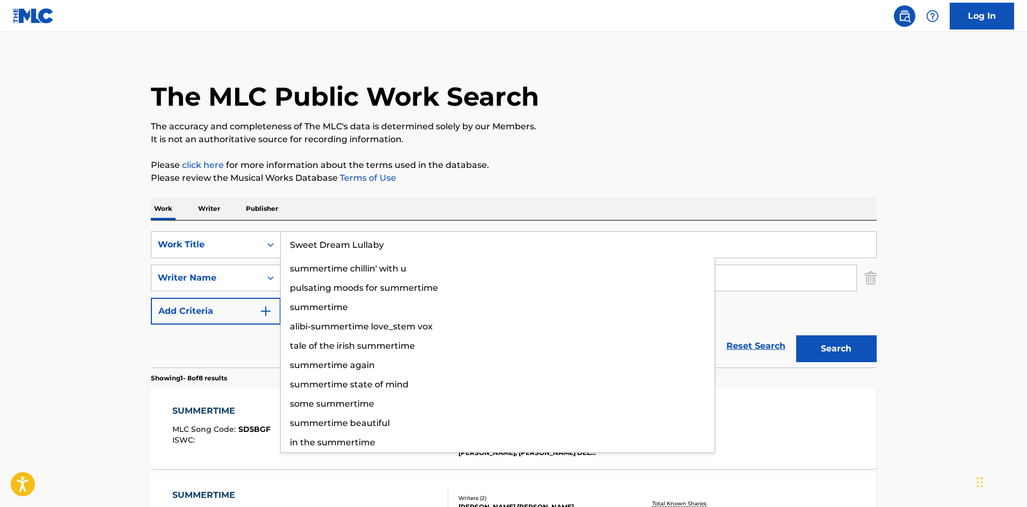
type input "Sweet Dream Lullaby"
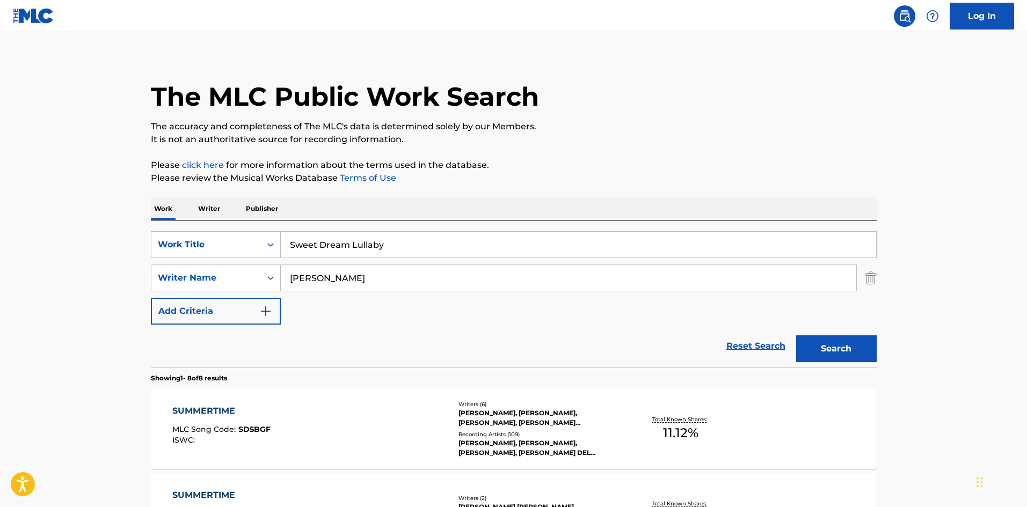
click at [315, 295] on div "SearchWithCriteriab09d04f6-9558-4cbe-a83a-34479b5f6f87 Work Title Sweet Dream L…" at bounding box center [514, 277] width 726 height 93
click at [320, 288] on input "[PERSON_NAME]" at bounding box center [568, 278] width 575 height 26
paste input "[PERSON_NAME]"
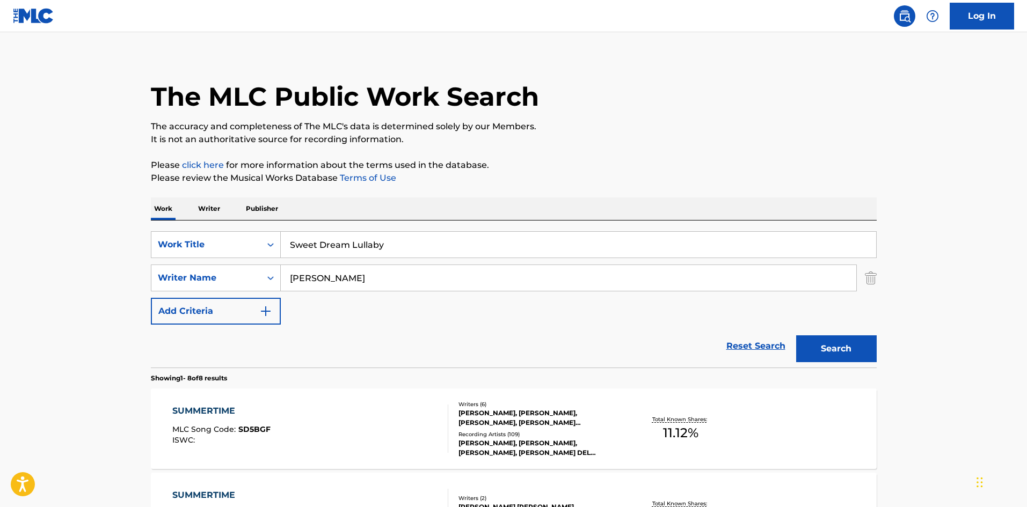
type input "[PERSON_NAME]"
click at [830, 347] on button "Search" at bounding box center [836, 349] width 81 height 27
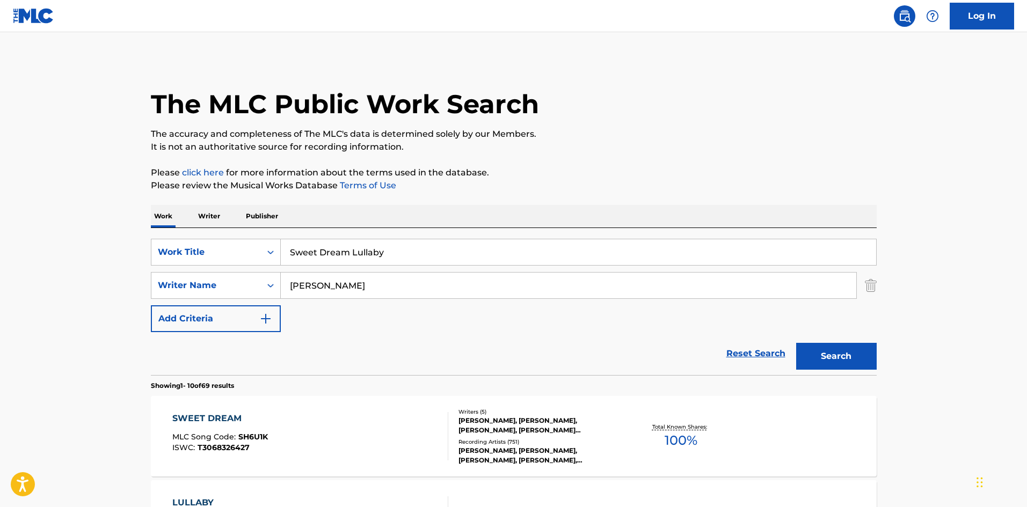
scroll to position [215, 0]
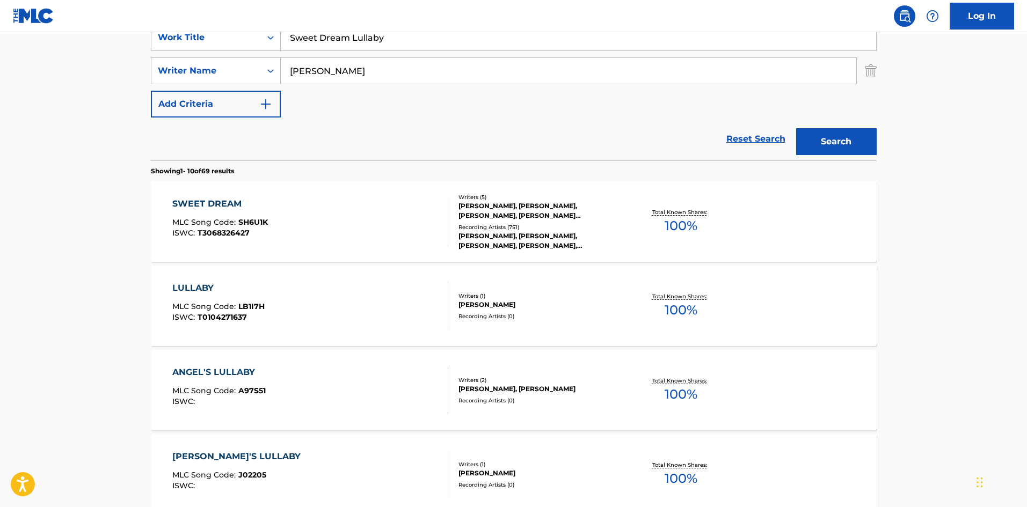
click at [320, 251] on div "SWEET DREAM MLC Song Code : SH6U1K ISWC : T3068326427 Writers ( 5 ) [PERSON_NAM…" at bounding box center [514, 221] width 726 height 81
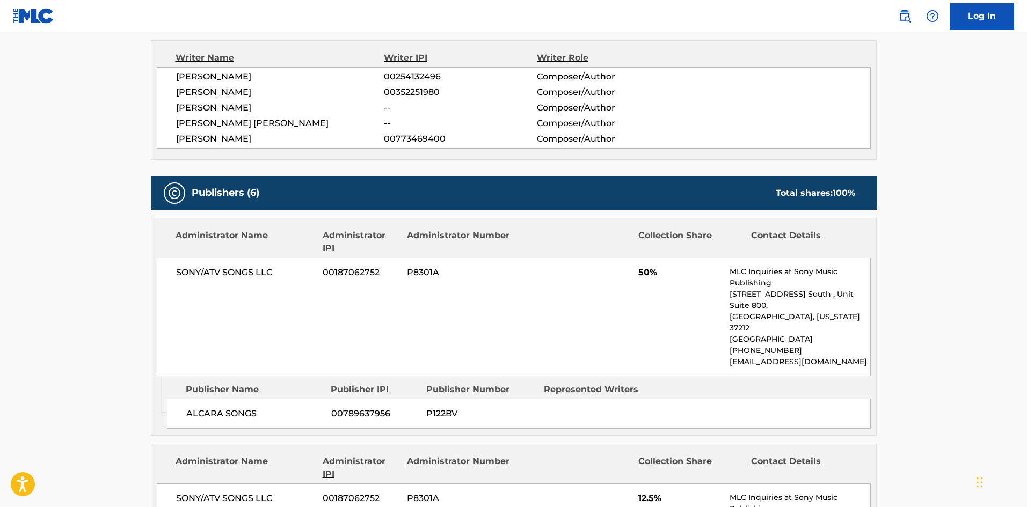
scroll to position [316, 0]
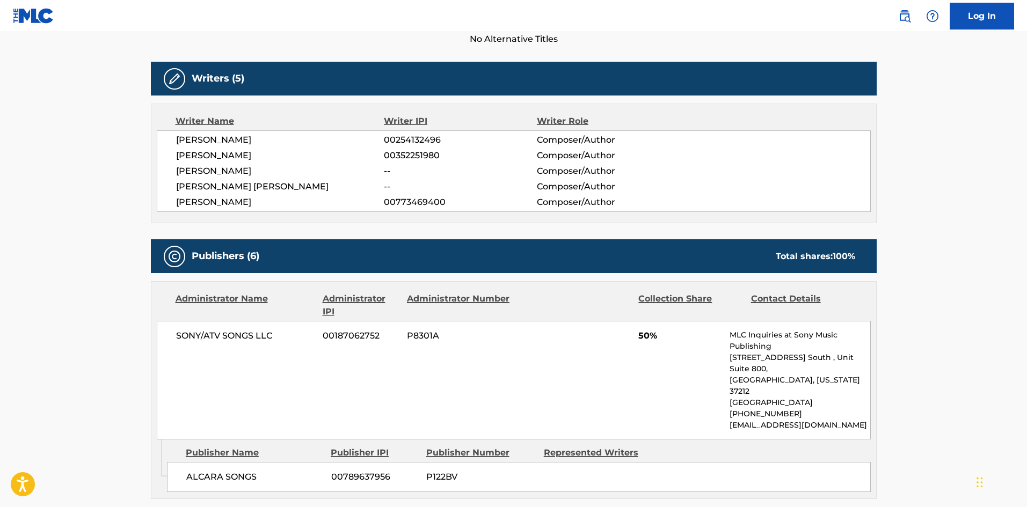
click at [179, 444] on div "ALCARA SONGS 00789637956 P122BV" at bounding box center [519, 477] width 704 height 30
drag, startPoint x: 185, startPoint y: 454, endPoint x: 242, endPoint y: 444, distance: 57.6
click at [242, 444] on div "ALCARA SONGS 00789637956 P122BV" at bounding box center [519, 477] width 704 height 30
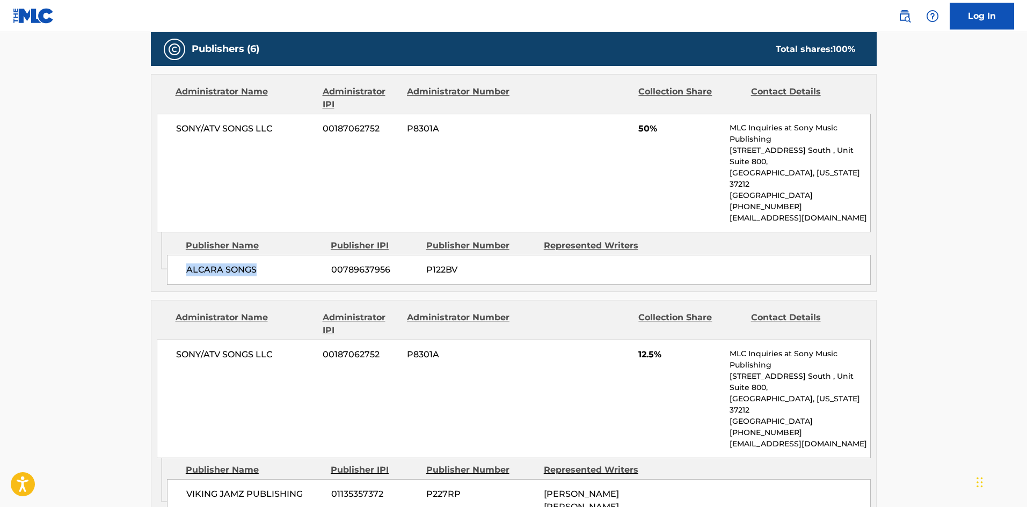
scroll to position [531, 0]
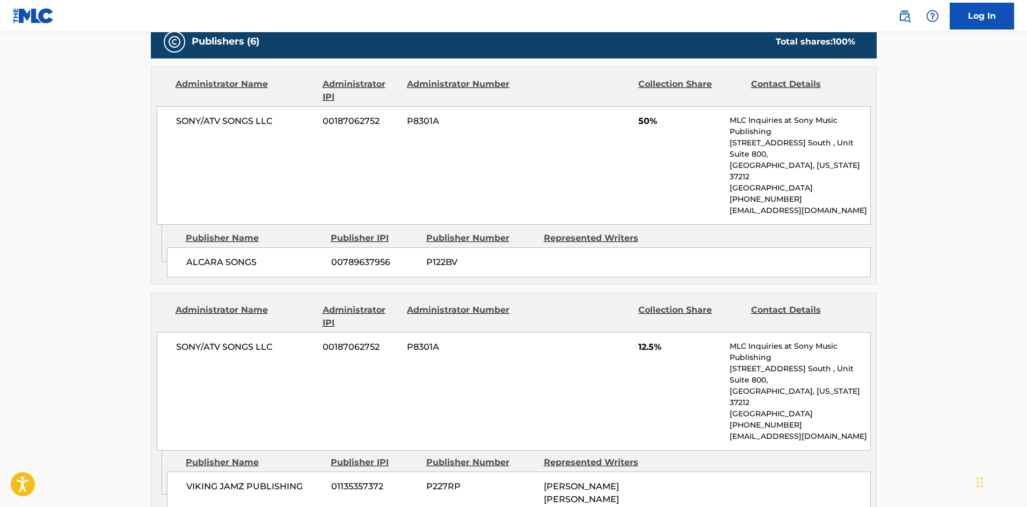
click at [189, 444] on span "VIKING JAMZ PUBLISHING" at bounding box center [254, 486] width 137 height 13
drag, startPoint x: 190, startPoint y: 442, endPoint x: 230, endPoint y: 429, distance: 42.3
click at [231, 444] on span "VIKING JAMZ PUBLISHING" at bounding box center [254, 486] width 137 height 13
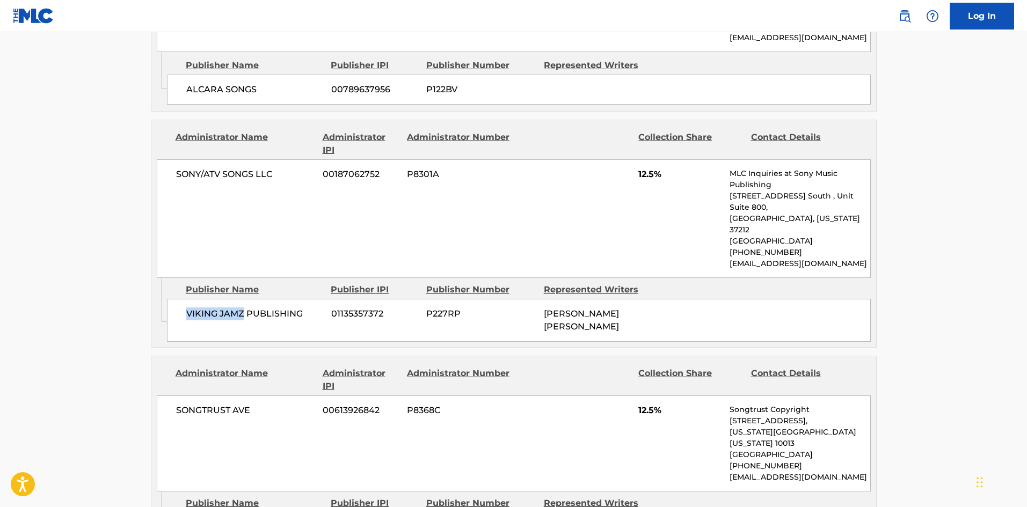
scroll to position [746, 0]
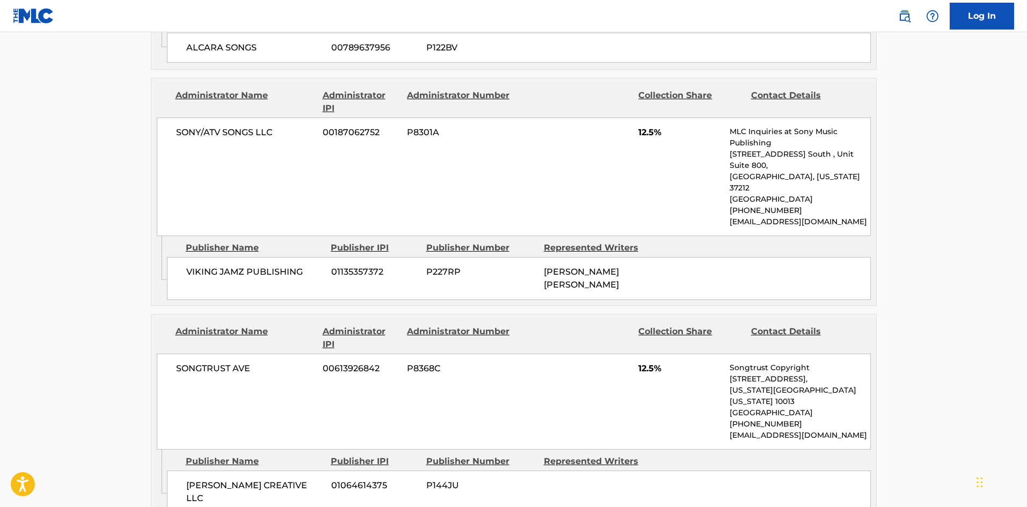
click at [199, 444] on span "[PERSON_NAME] CREATIVE LLC" at bounding box center [254, 492] width 137 height 26
drag, startPoint x: 199, startPoint y: 420, endPoint x: 239, endPoint y: 420, distance: 39.7
click at [239, 444] on span "[PERSON_NAME] CREATIVE LLC" at bounding box center [254, 492] width 137 height 26
click at [180, 444] on div "[PERSON_NAME] CREATIVE LLC 01064614375 P144JU" at bounding box center [519, 492] width 704 height 43
drag, startPoint x: 180, startPoint y: 419, endPoint x: 269, endPoint y: 419, distance: 89.1
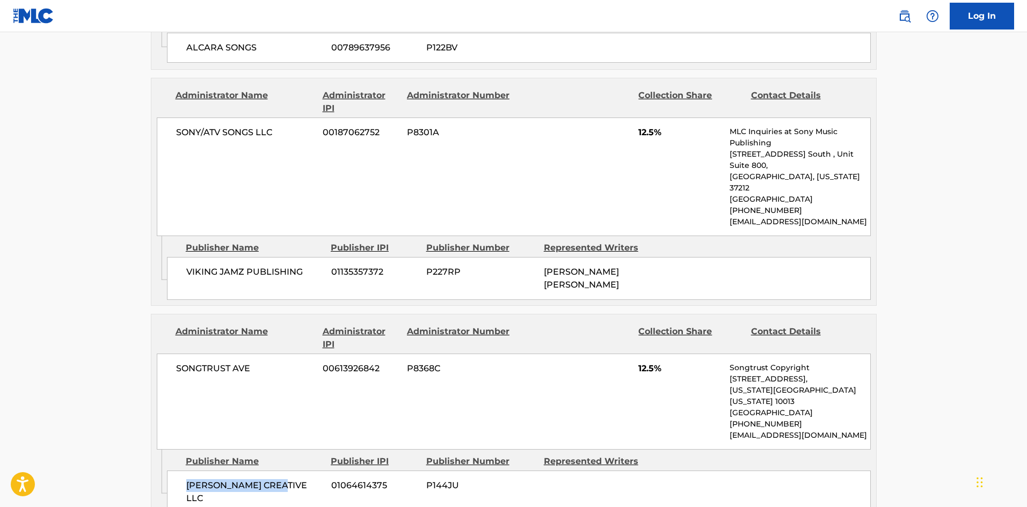
click at [269, 444] on div "[PERSON_NAME] CREATIVE LLC 01064614375 P144JU" at bounding box center [519, 492] width 704 height 43
drag, startPoint x: 6, startPoint y: 303, endPoint x: 14, endPoint y: 305, distance: 8.2
click at [6, 303] on main "< Back to public search results Copy work link SWEET DREAM Work Detail Member W…" at bounding box center [513, 378] width 1027 height 2182
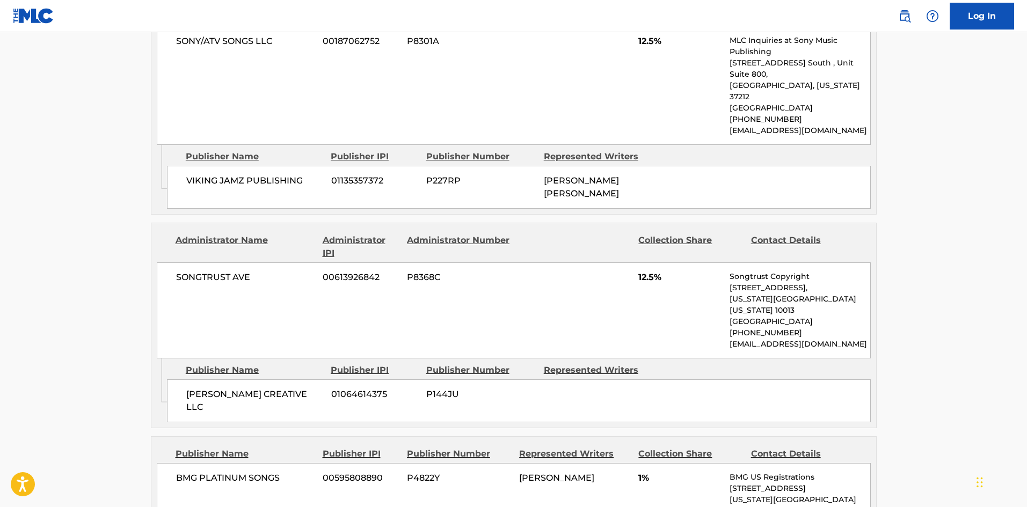
scroll to position [960, 0]
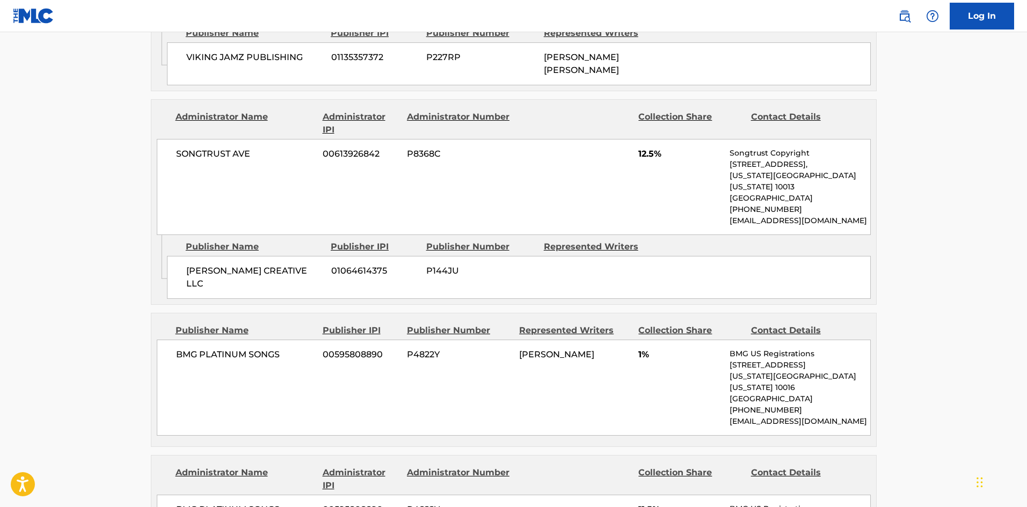
click at [185, 348] on span "BMG PLATINUM SONGS" at bounding box center [245, 354] width 139 height 13
drag, startPoint x: 185, startPoint y: 283, endPoint x: 273, endPoint y: 279, distance: 88.7
click at [273, 348] on span "BMG PLATINUM SONGS" at bounding box center [245, 354] width 139 height 13
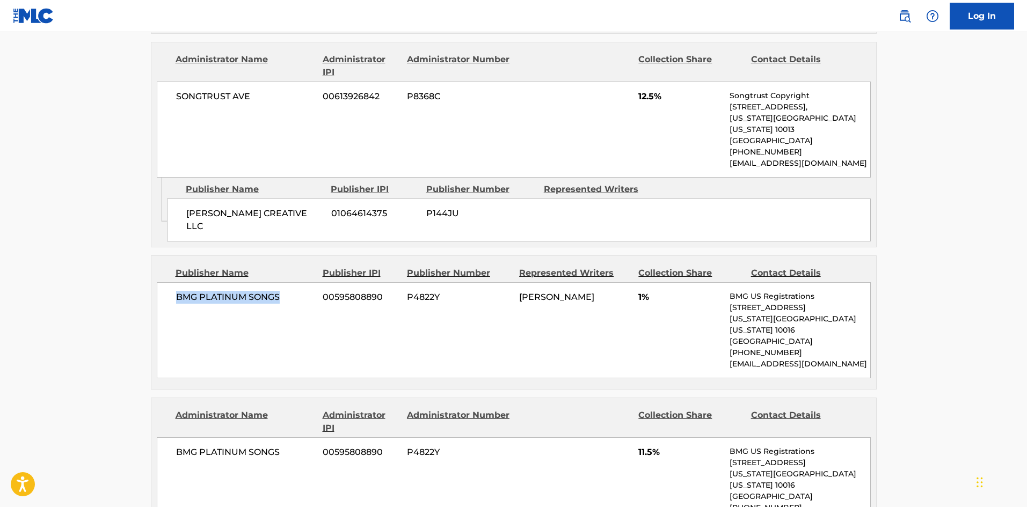
scroll to position [1121, 0]
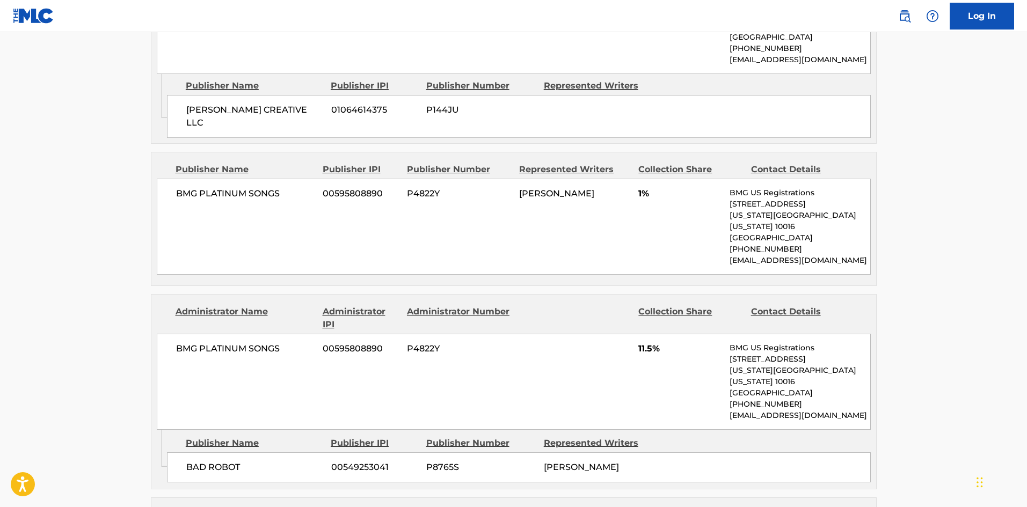
click at [195, 444] on span "BAD ROBOT" at bounding box center [254, 467] width 137 height 13
drag, startPoint x: 195, startPoint y: 367, endPoint x: 226, endPoint y: 364, distance: 31.3
click at [226, 444] on span "BAD ROBOT" at bounding box center [254, 467] width 137 height 13
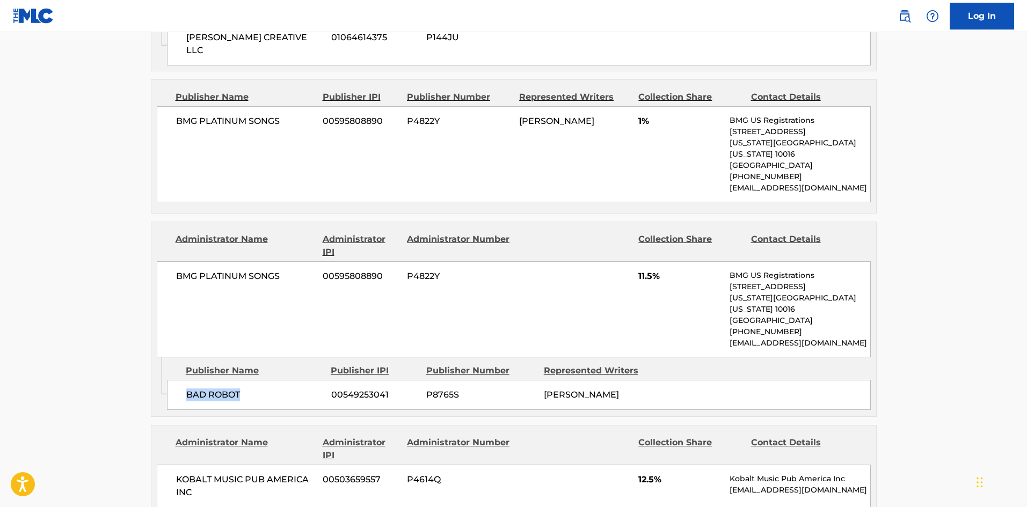
scroll to position [1390, 0]
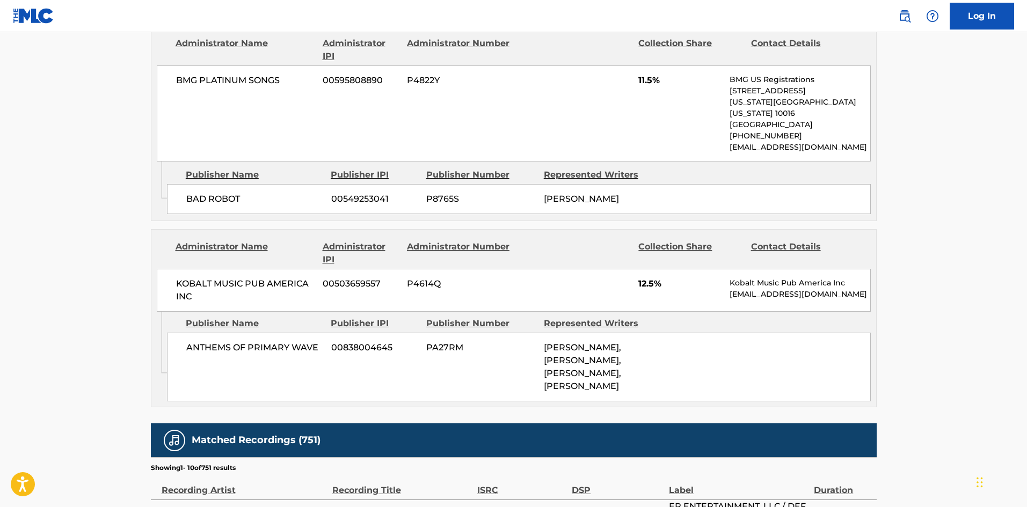
click at [189, 341] on span "ANTHEMS OF PRIMARY WAVE" at bounding box center [254, 347] width 137 height 13
drag, startPoint x: 189, startPoint y: 253, endPoint x: 297, endPoint y: 253, distance: 107.4
click at [297, 341] on span "ANTHEMS OF PRIMARY WAVE" at bounding box center [254, 347] width 137 height 13
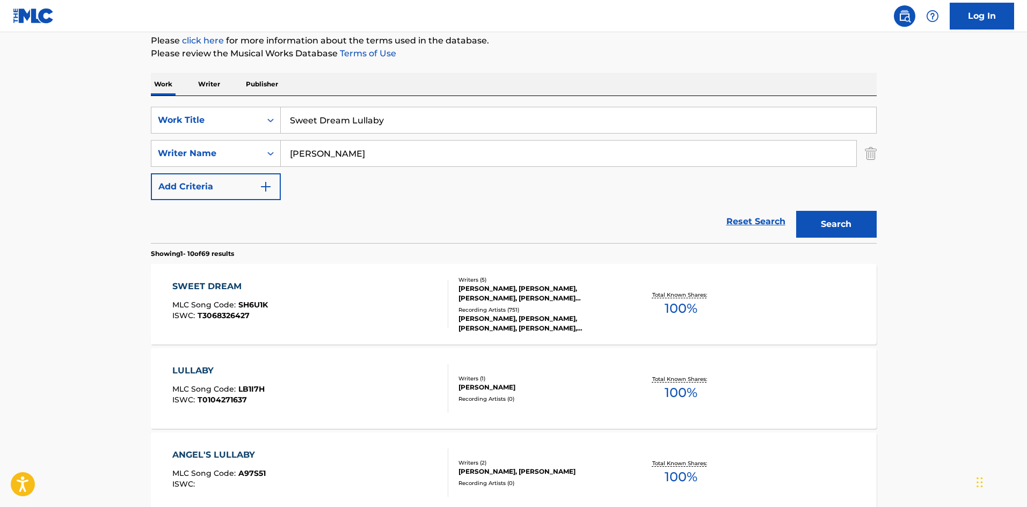
scroll to position [54, 0]
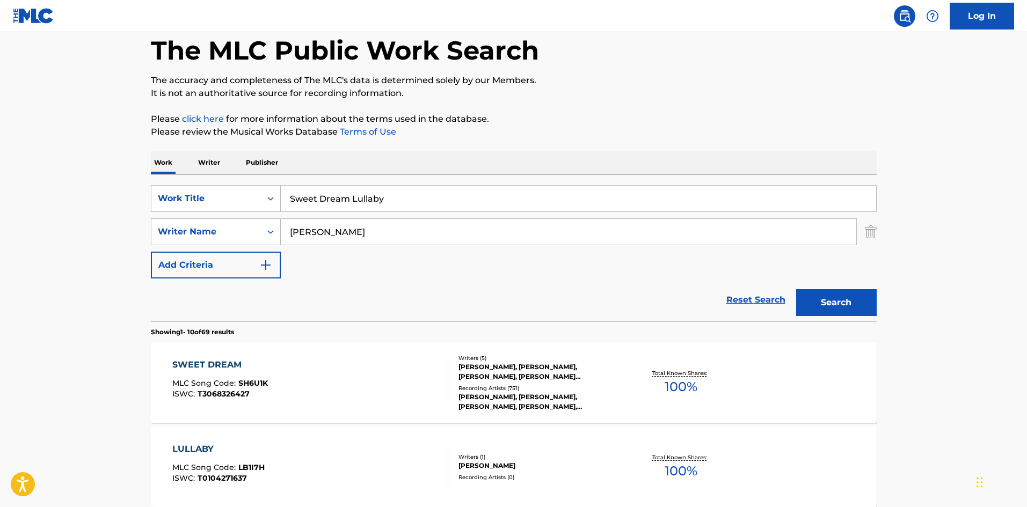
click at [326, 201] on input "Sweet Dream Lullaby" at bounding box center [578, 199] width 595 height 26
paste input "The Christmas Song"
type input "The Christmas Song"
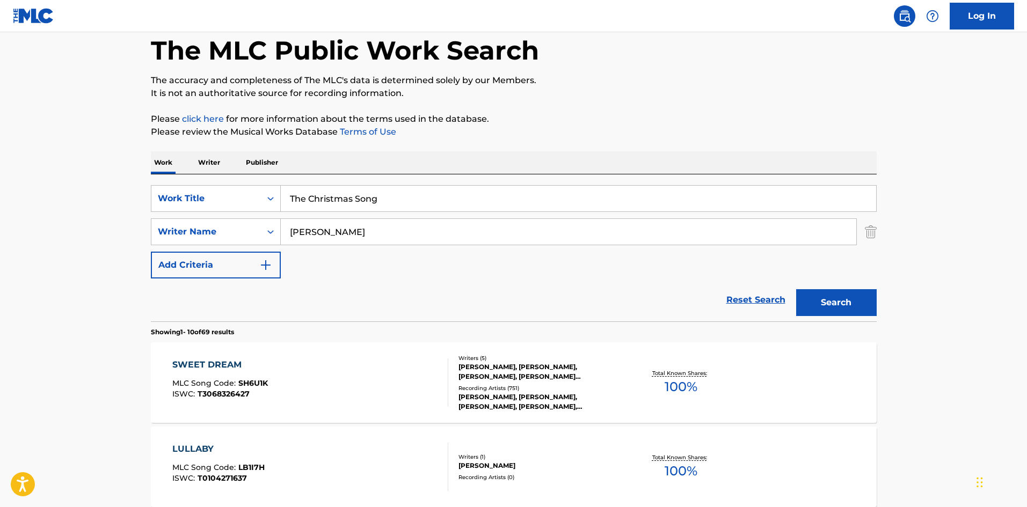
click at [317, 223] on input "[PERSON_NAME]" at bounding box center [568, 232] width 575 height 26
paste input "[PERSON_NAME]"
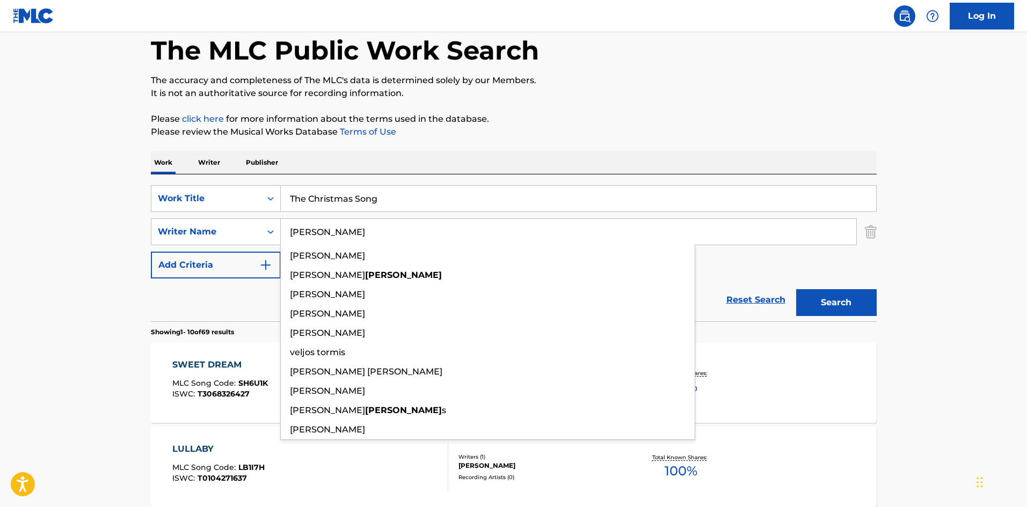
type input "[PERSON_NAME]"
click at [796, 289] on button "Search" at bounding box center [836, 302] width 81 height 27
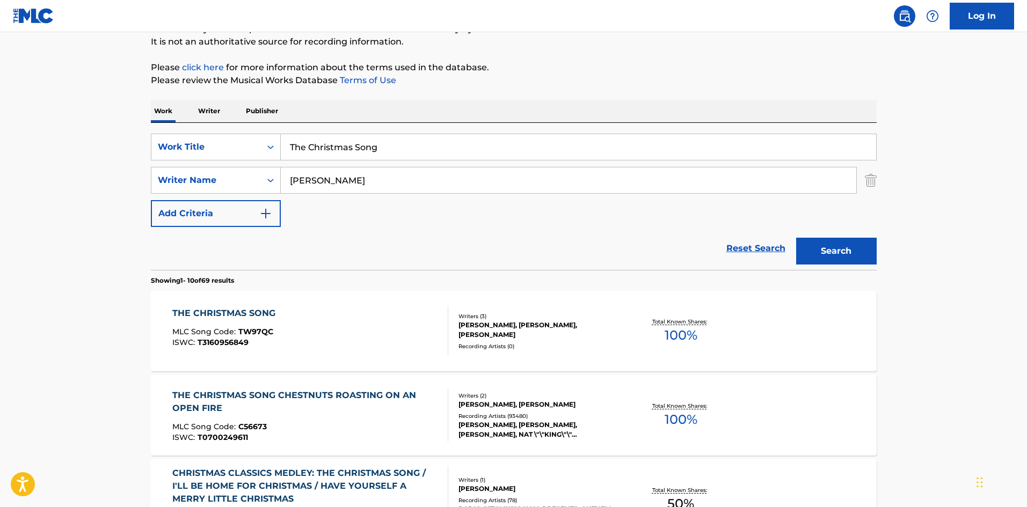
scroll to position [322, 0]
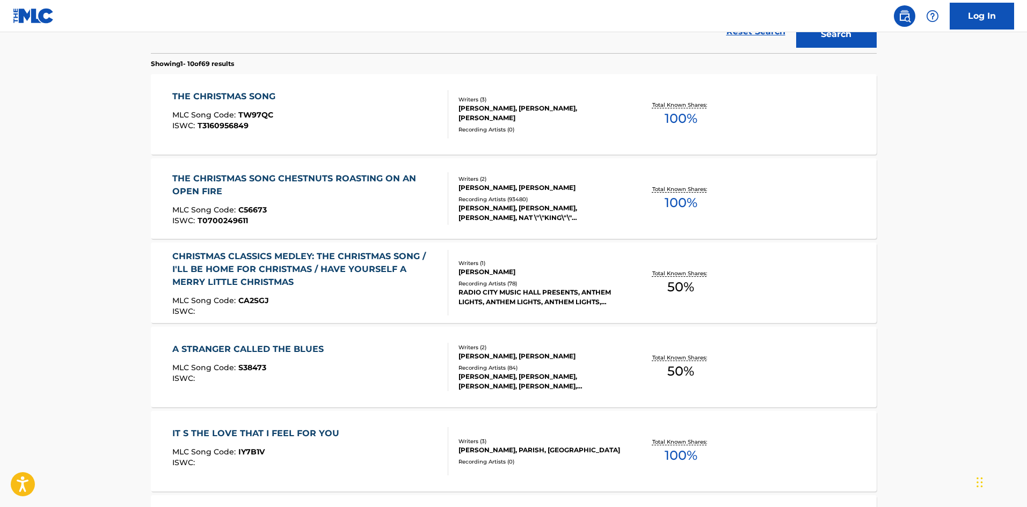
click at [378, 101] on div "THE CHRISTMAS SONG MLC Song Code : TW97QC ISWC : T3160956849" at bounding box center [310, 114] width 276 height 48
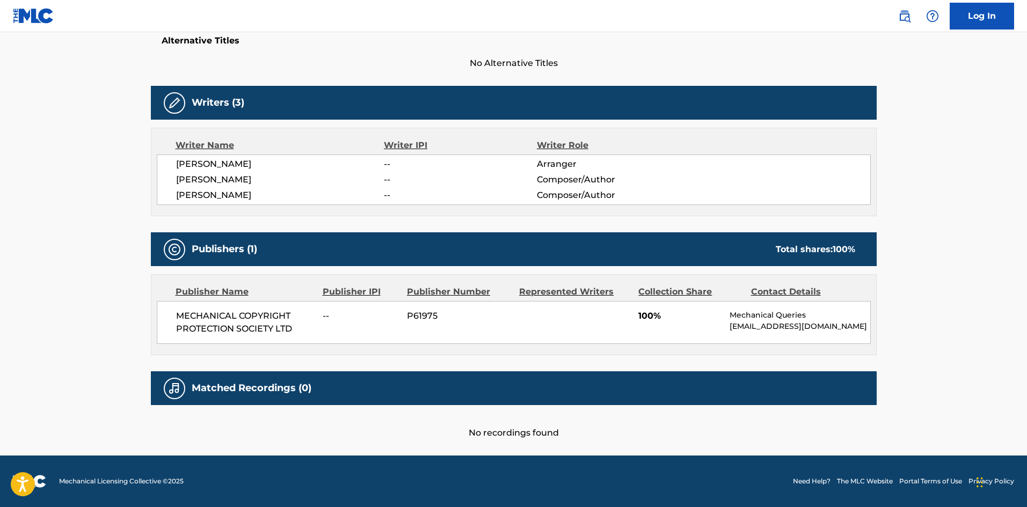
scroll to position [300, 0]
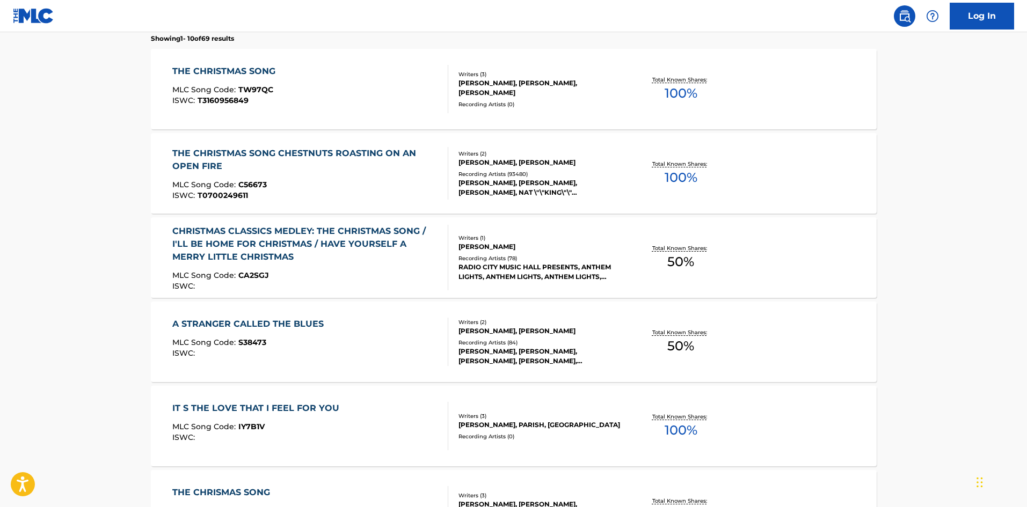
scroll to position [330, 0]
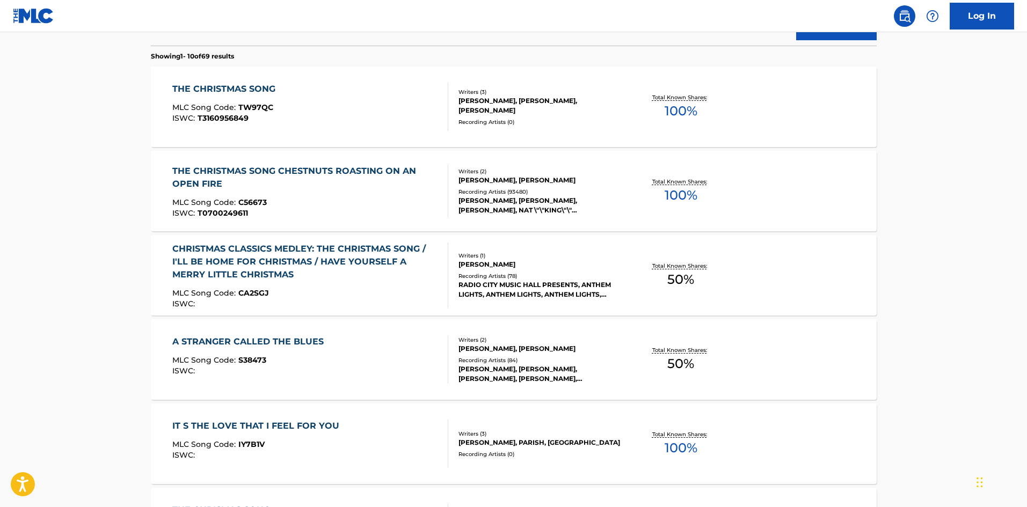
click at [256, 189] on div "THE CHRISTMAS SONG CHESTNUTS ROASTING ON AN OPEN FIRE" at bounding box center [305, 178] width 267 height 26
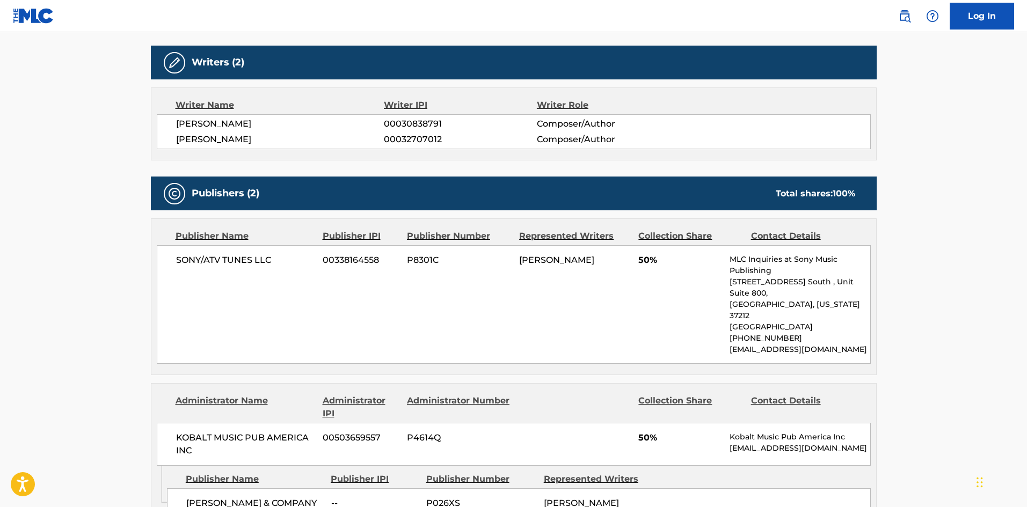
scroll to position [931, 0]
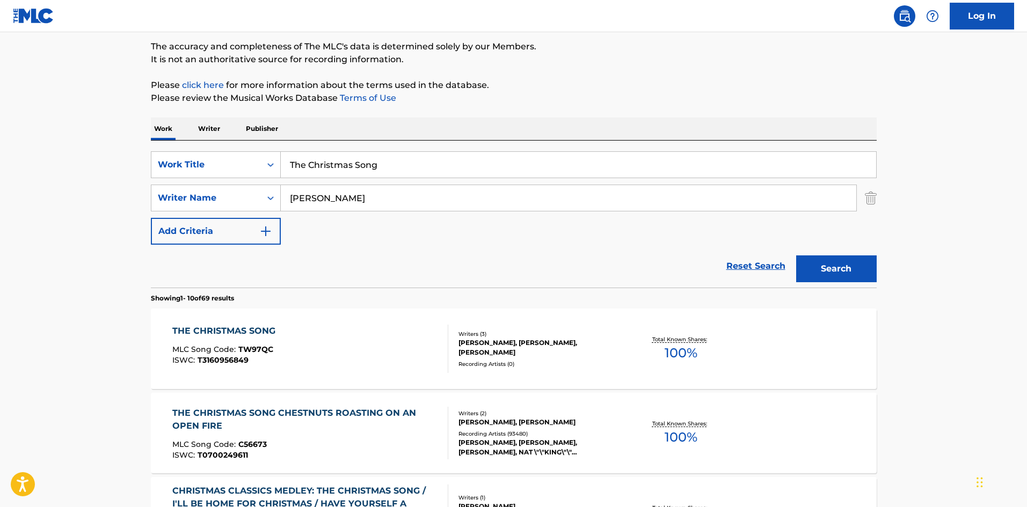
scroll to position [69, 0]
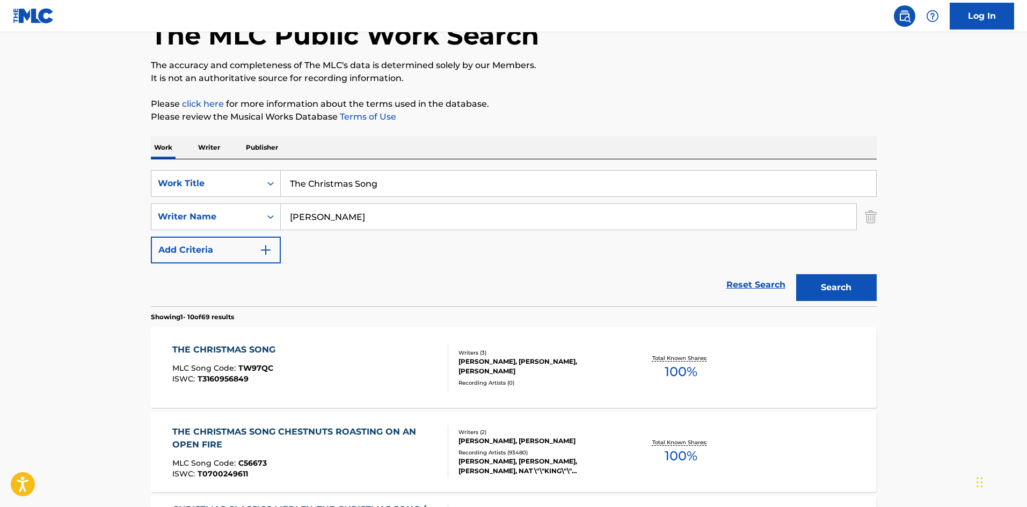
click at [387, 187] on input "The Christmas Song" at bounding box center [578, 184] width 595 height 26
click at [385, 191] on input "The Christmas Song" at bounding box center [578, 184] width 595 height 26
paste input "Other Side"
type input "The Other Side"
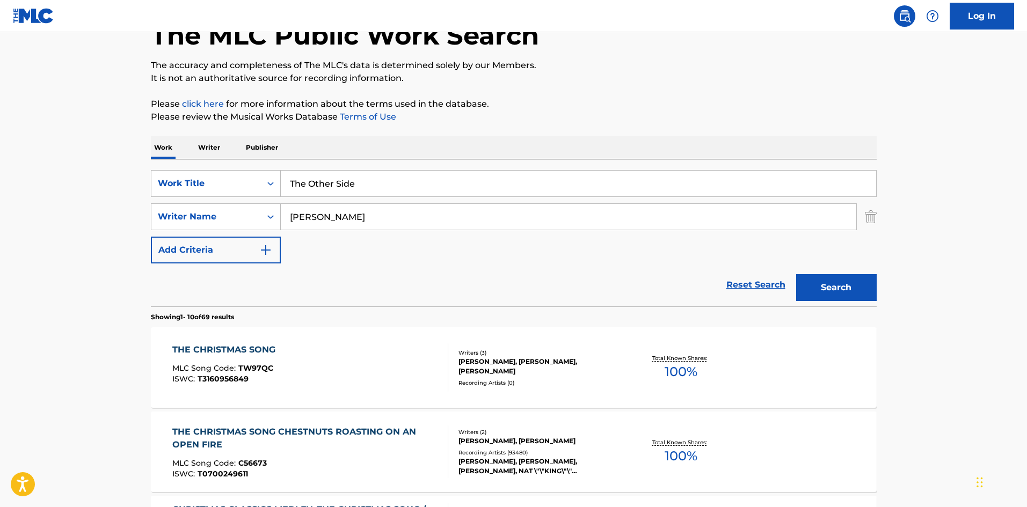
click at [320, 214] on input "[PERSON_NAME]" at bounding box center [568, 217] width 575 height 26
paste input "[PERSON_NAME]"
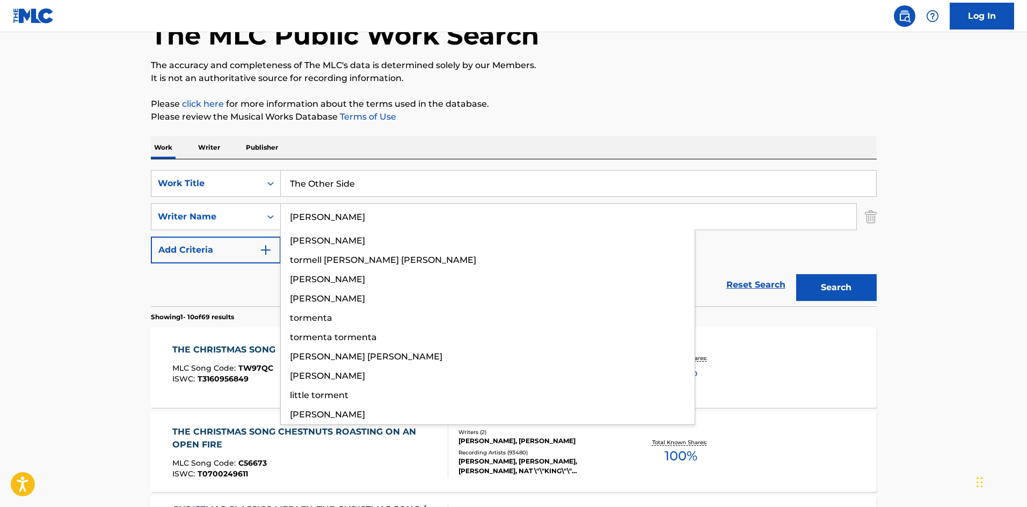
type input "[PERSON_NAME]"
click at [861, 287] on button "Search" at bounding box center [836, 287] width 81 height 27
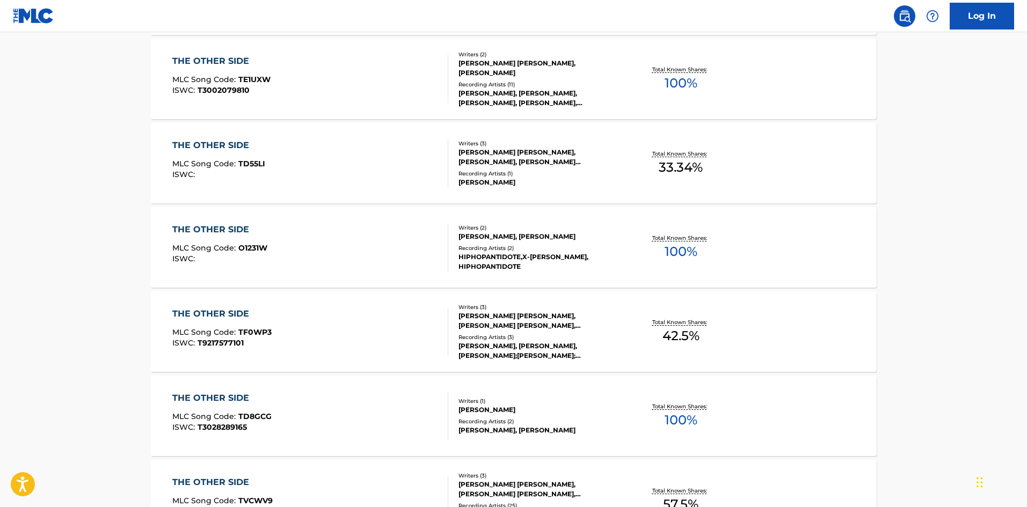
scroll to position [644, 0]
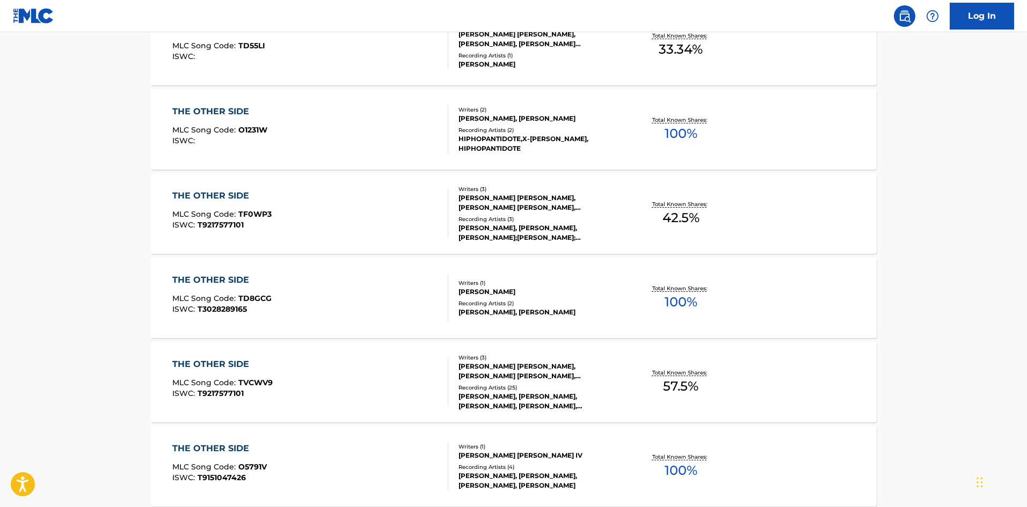
click at [414, 374] on div "THE OTHER SIDE MLC Song Code : TVCWV9 ISWC : T9217577101" at bounding box center [310, 382] width 276 height 48
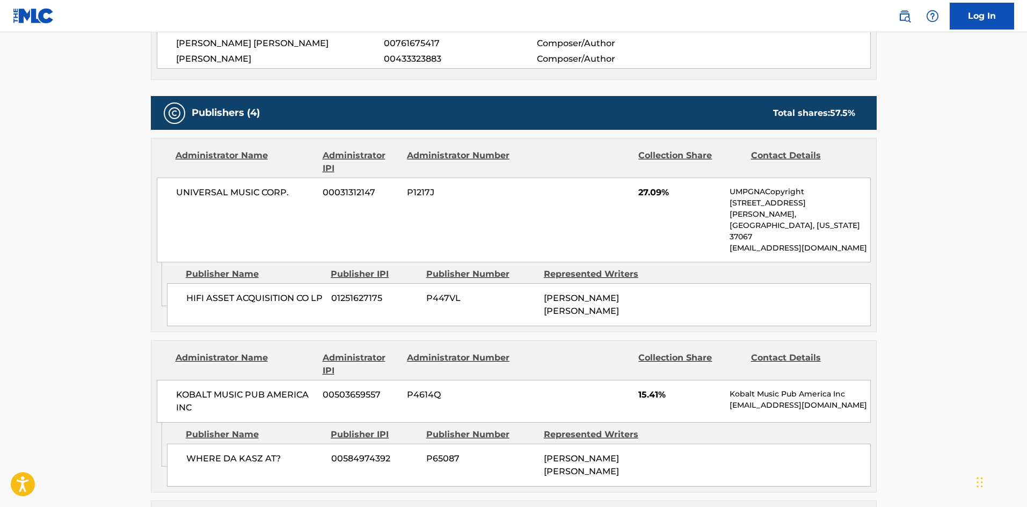
scroll to position [590, 0]
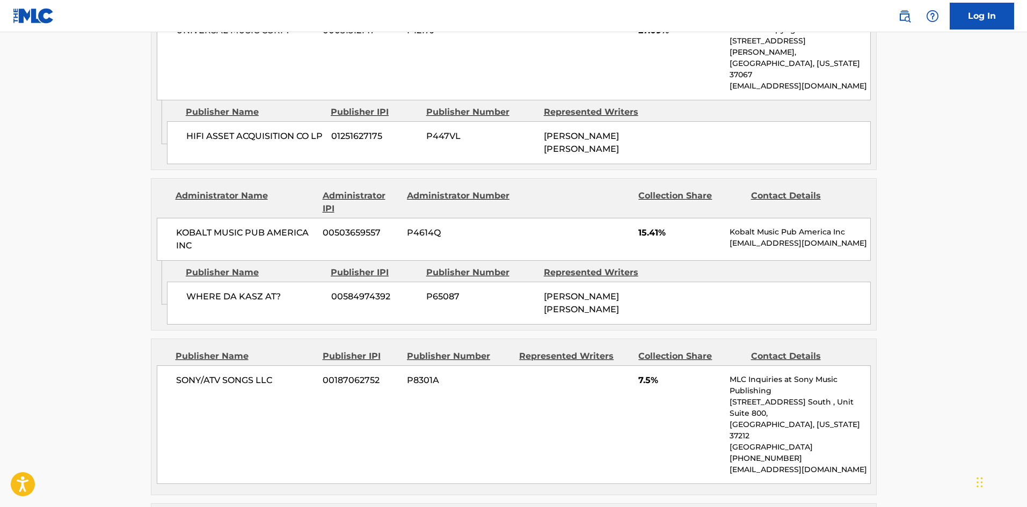
click at [191, 130] on span "HIFI ASSET ACQUISITION CO LP" at bounding box center [254, 136] width 137 height 13
drag, startPoint x: 191, startPoint y: 109, endPoint x: 200, endPoint y: 129, distance: 21.6
click at [200, 130] on span "HIFI ASSET ACQUISITION CO LP" at bounding box center [254, 136] width 137 height 13
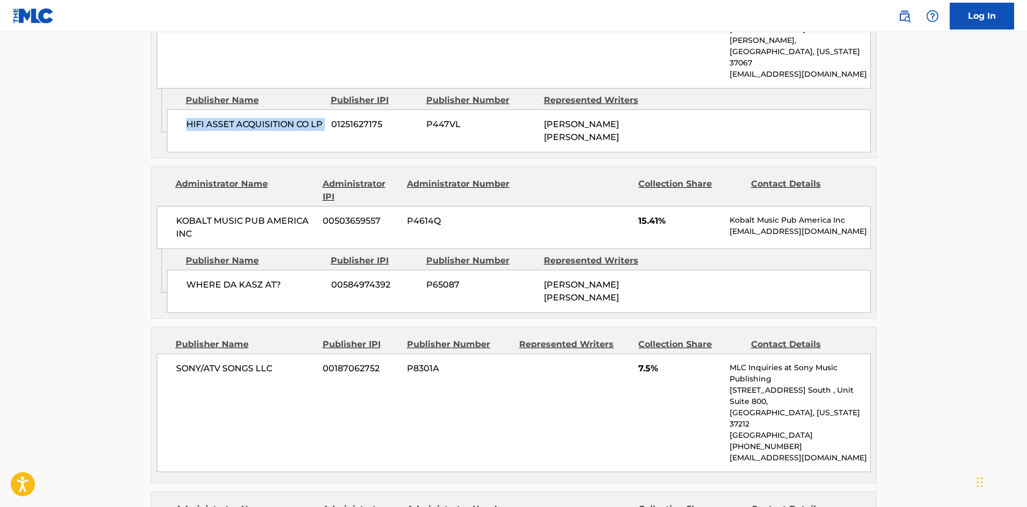
scroll to position [644, 0]
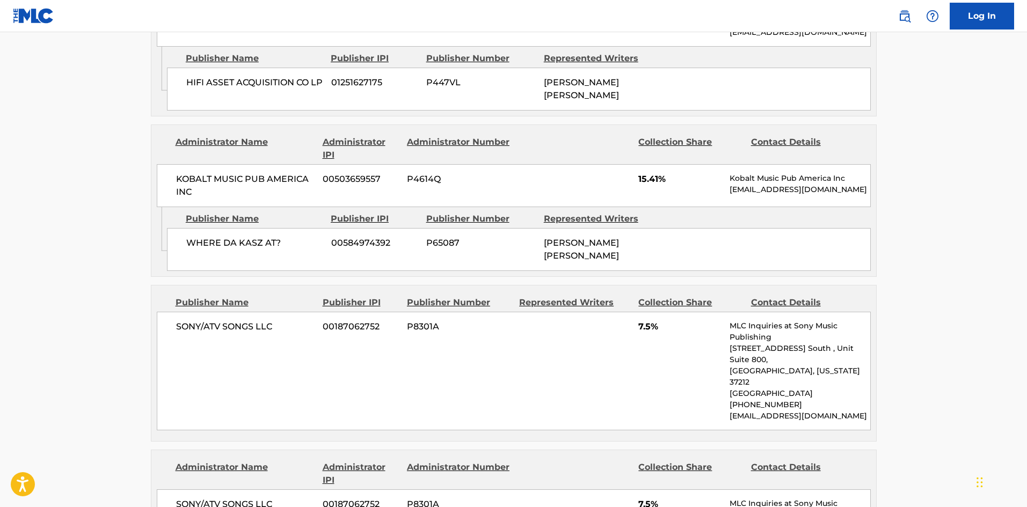
click at [196, 320] on span "SONY/ATV SONGS LLC" at bounding box center [245, 326] width 139 height 13
drag, startPoint x: 196, startPoint y: 305, endPoint x: 271, endPoint y: 303, distance: 75.2
click at [271, 320] on span "SONY/ATV SONGS LLC" at bounding box center [245, 326] width 139 height 13
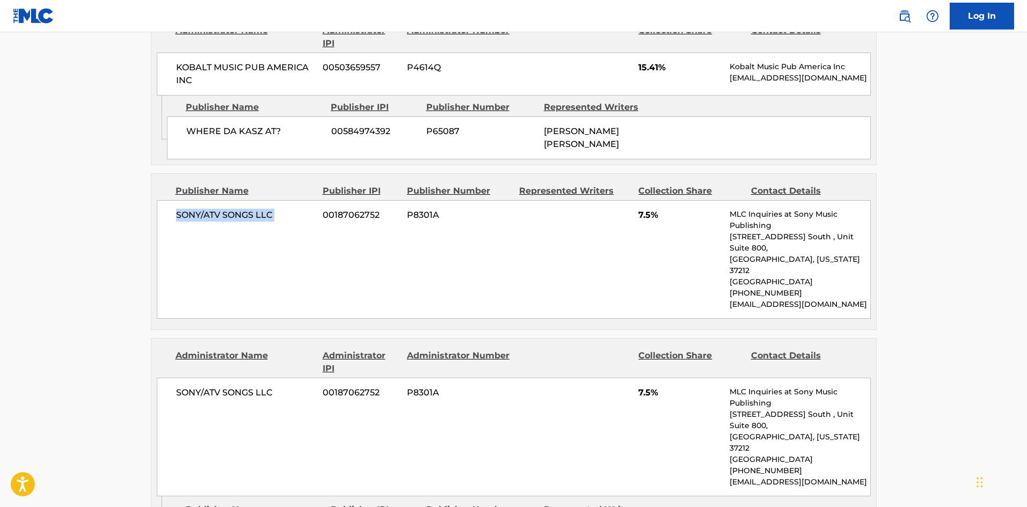
scroll to position [859, 0]
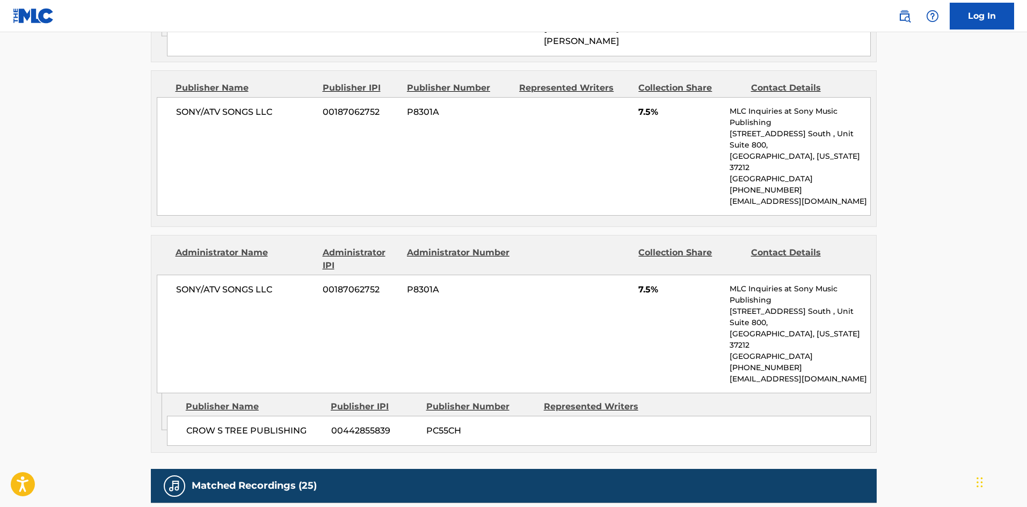
click at [181, 416] on div "CROW S TREE PUBLISHING 00442855839 PC55CH" at bounding box center [519, 431] width 704 height 30
drag, startPoint x: 181, startPoint y: 377, endPoint x: 279, endPoint y: 371, distance: 98.4
click at [279, 416] on div "CROW S TREE PUBLISHING 00442855839 PC55CH" at bounding box center [519, 431] width 704 height 30
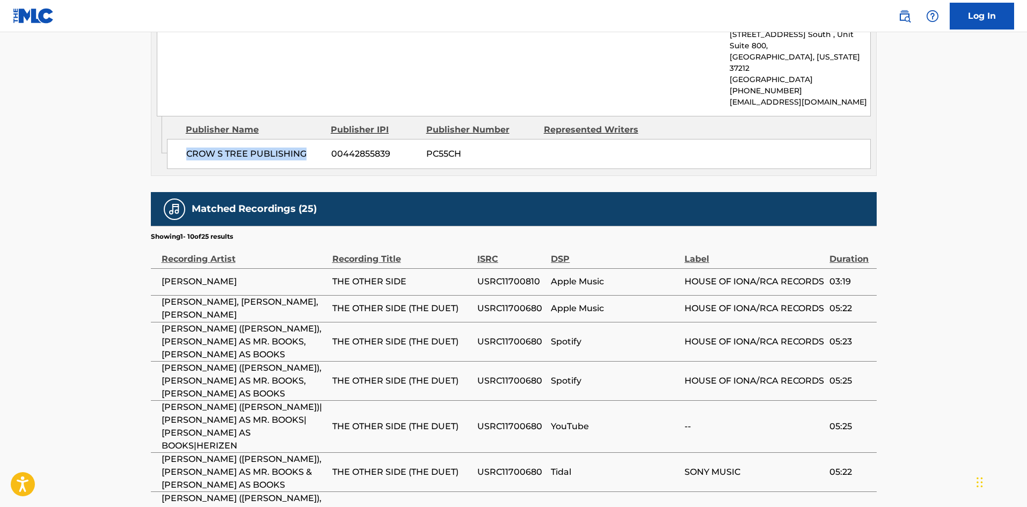
scroll to position [1061, 0]
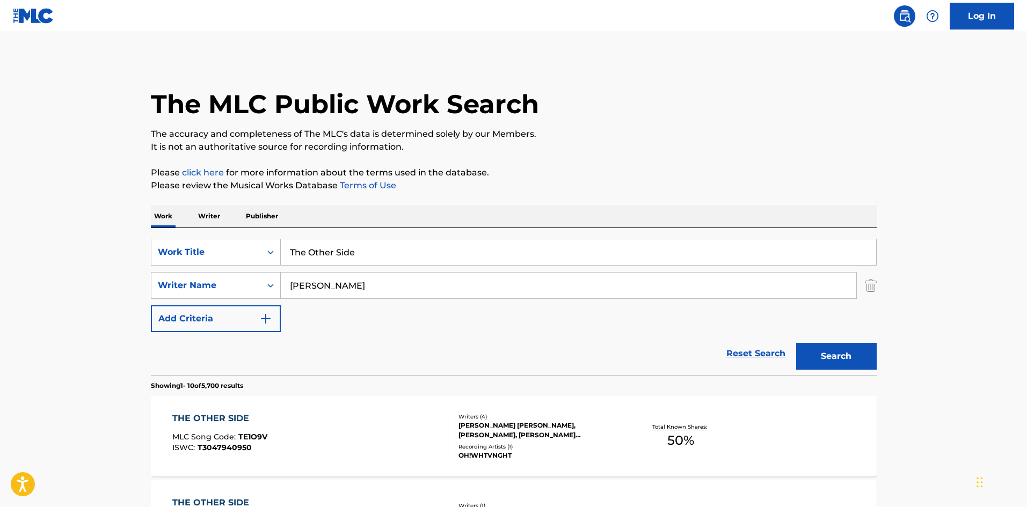
click at [369, 261] on input "The Other Side" at bounding box center [578, 252] width 595 height 26
paste input "Chasing Shadows"
type input "Chasing Shadows"
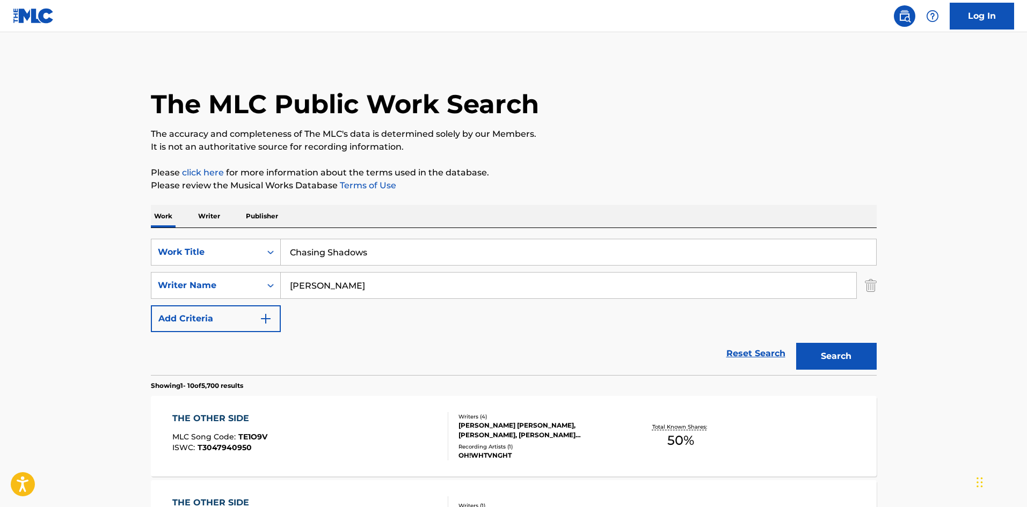
click at [324, 275] on input "[PERSON_NAME]" at bounding box center [568, 286] width 575 height 26
paste input "[PERSON_NAME]"
type input "[PERSON_NAME]"
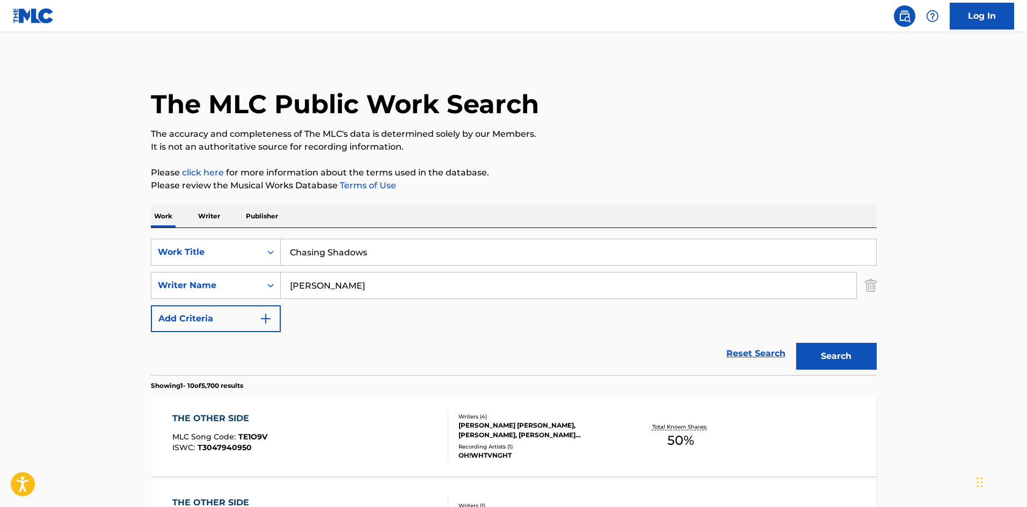
click at [839, 353] on button "Search" at bounding box center [836, 356] width 81 height 27
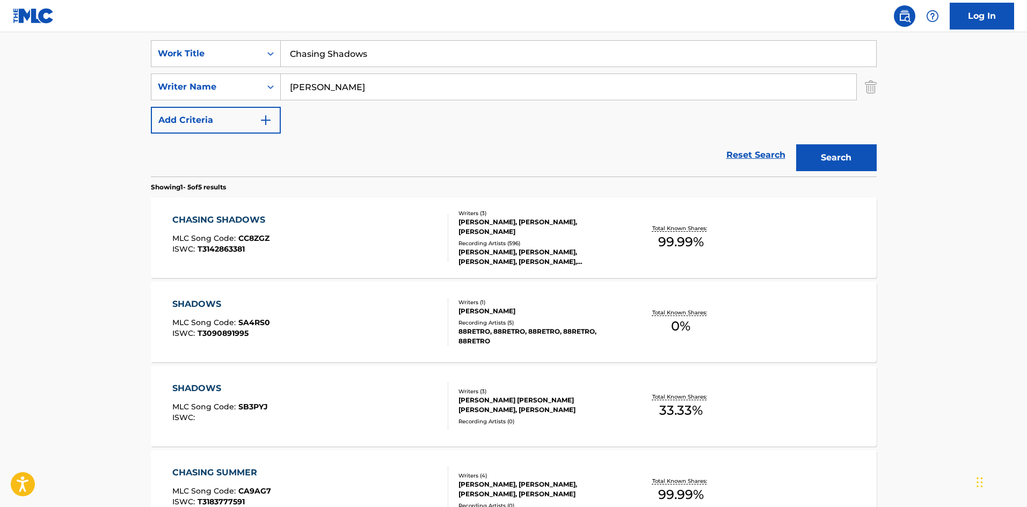
scroll to position [215, 0]
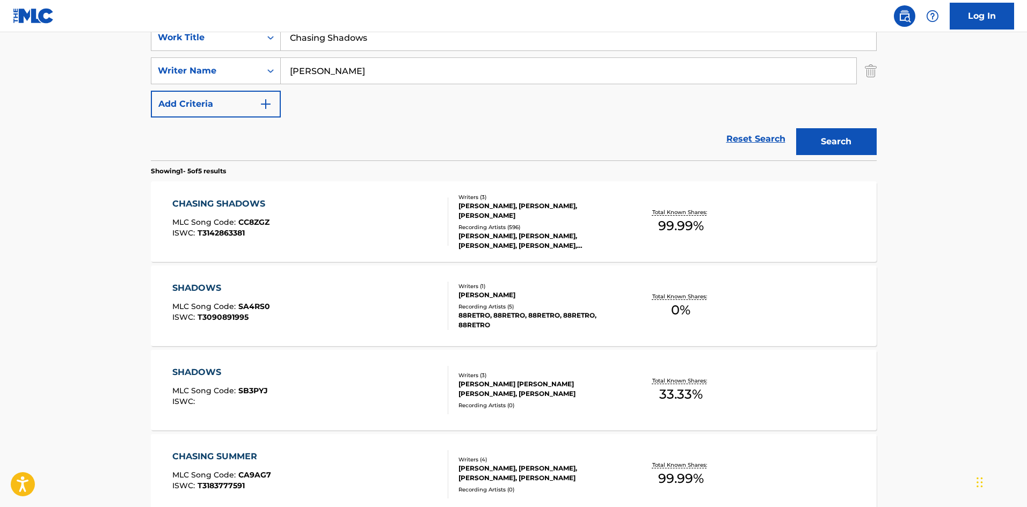
click at [291, 246] on div "CHASING SHADOWS MLC Song Code : CC8ZGZ ISWC : T3142863381 Writers ( 3 ) [PERSON…" at bounding box center [514, 221] width 726 height 81
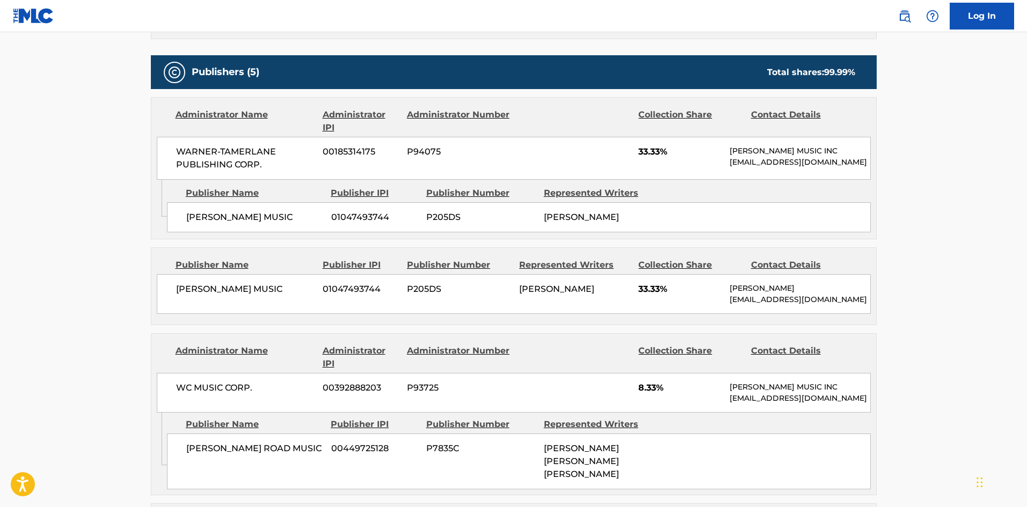
scroll to position [469, 0]
click at [186, 221] on span "[PERSON_NAME] MUSIC" at bounding box center [254, 218] width 137 height 13
drag, startPoint x: 186, startPoint y: 221, endPoint x: 222, endPoint y: 221, distance: 36.0
click at [222, 221] on span "[PERSON_NAME] MUSIC" at bounding box center [254, 218] width 137 height 13
click at [196, 296] on span "[PERSON_NAME] MUSIC" at bounding box center [245, 289] width 139 height 13
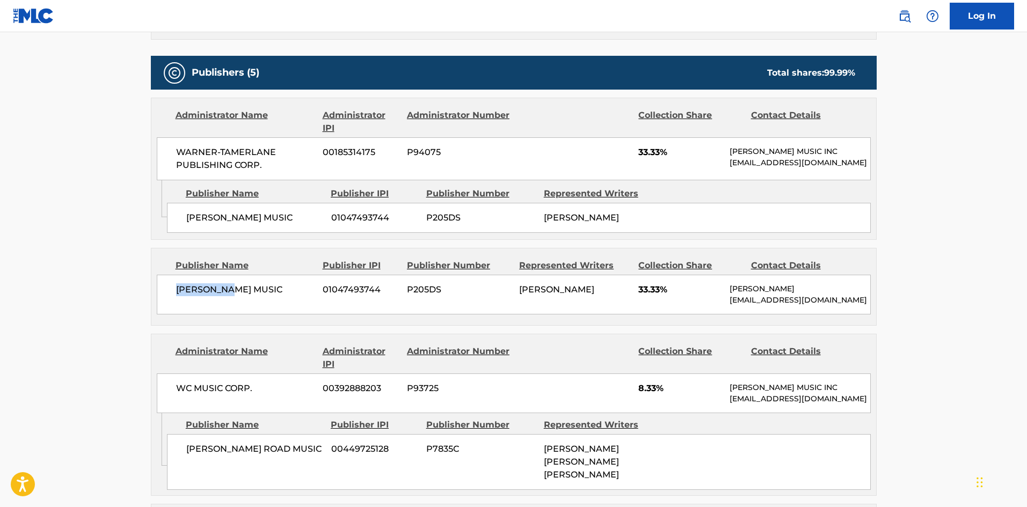
drag, startPoint x: 196, startPoint y: 297, endPoint x: 224, endPoint y: 297, distance: 28.5
click at [224, 296] on span "[PERSON_NAME] MUSIC" at bounding box center [245, 289] width 139 height 13
click at [170, 297] on div "[PERSON_NAME] MUSIC 01047493744 P205DS [PERSON_NAME] 33.33% [PERSON_NAME] [PERS…" at bounding box center [514, 295] width 714 height 40
drag, startPoint x: 170, startPoint y: 297, endPoint x: 261, endPoint y: 297, distance: 91.3
click at [261, 297] on div "[PERSON_NAME] MUSIC 01047493744 P205DS [PERSON_NAME] 33.33% [PERSON_NAME] [PERS…" at bounding box center [514, 295] width 714 height 40
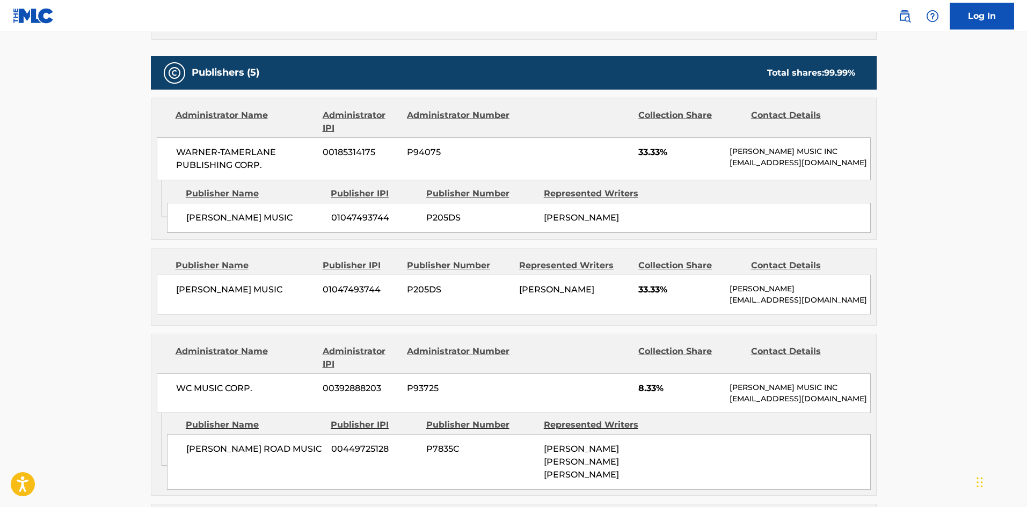
click at [39, 250] on main "< Back to public search results Copy work link CHASING SHADOWS Work Detail Memb…" at bounding box center [513, 374] width 1027 height 1621
click at [728, 297] on div "[PERSON_NAME] MUSIC 01047493744 P205DS [PERSON_NAME] 33.33% [PERSON_NAME] [PERS…" at bounding box center [514, 295] width 714 height 40
drag, startPoint x: 728, startPoint y: 297, endPoint x: 804, endPoint y: 303, distance: 76.5
click at [804, 303] on div "[PERSON_NAME] MUSIC 01047493744 P205DS [PERSON_NAME] 33.33% [PERSON_NAME] [PERS…" at bounding box center [514, 295] width 714 height 40
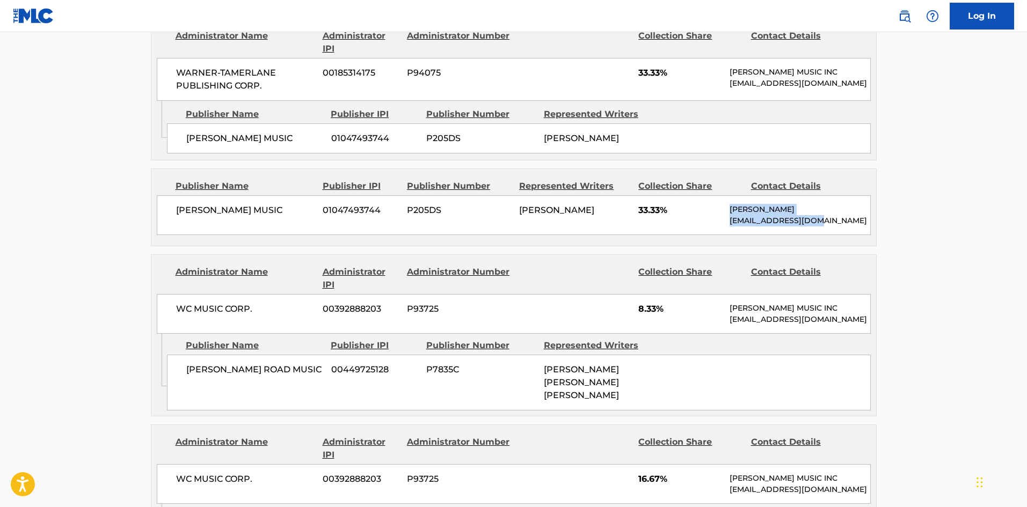
scroll to position [630, 0]
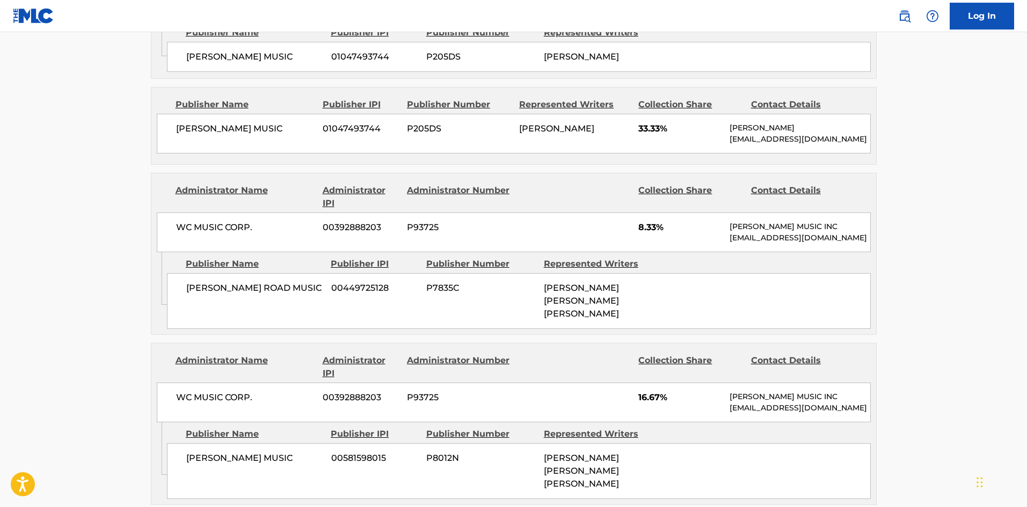
click at [198, 316] on div "[PERSON_NAME] ROAD MUSIC 00449725128 P7835C [PERSON_NAME] [PERSON_NAME] [PERSON…" at bounding box center [519, 301] width 704 height 56
drag, startPoint x: 198, startPoint y: 316, endPoint x: 239, endPoint y: 307, distance: 43.0
click at [239, 307] on div "[PERSON_NAME] ROAD MUSIC 00449725128 P7835C [PERSON_NAME] [PERSON_NAME] [PERSON…" at bounding box center [519, 301] width 704 height 56
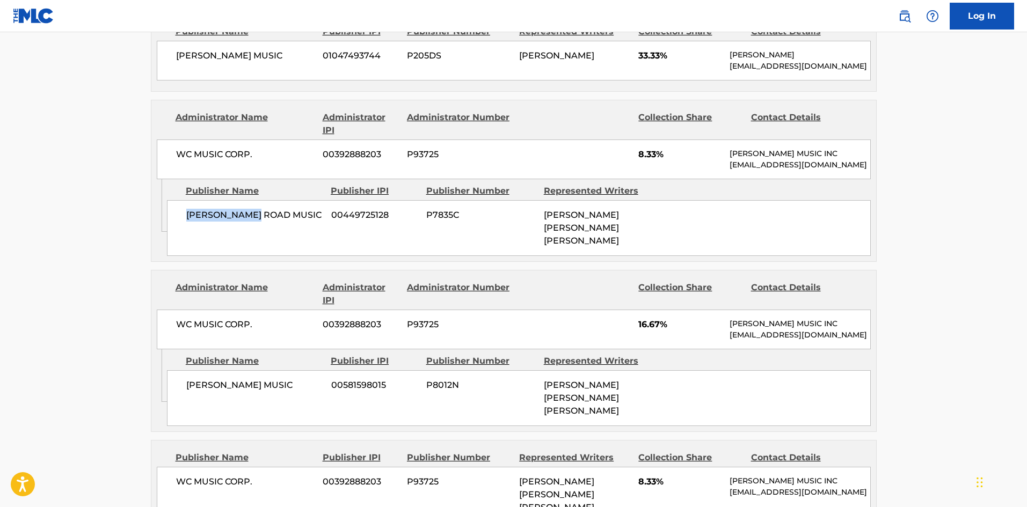
scroll to position [791, 0]
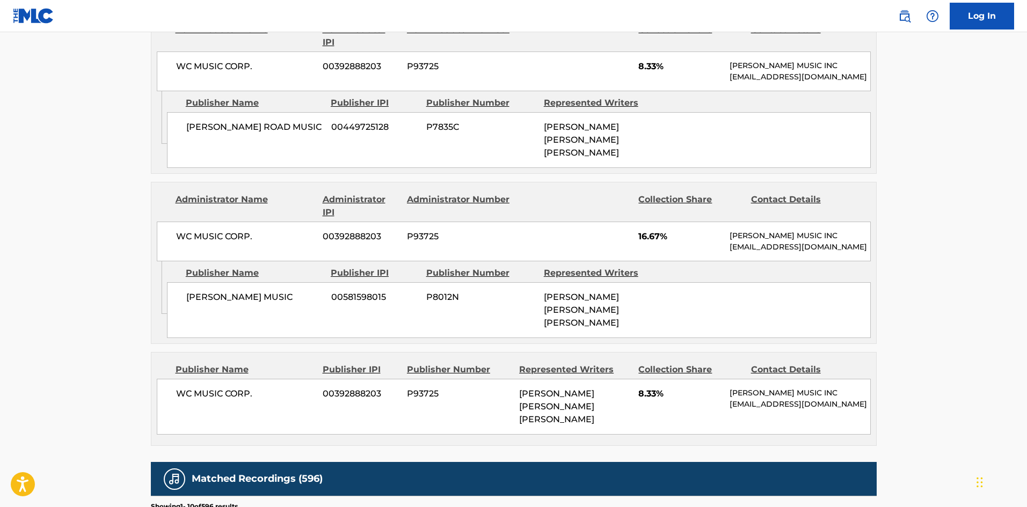
click at [187, 304] on span "[PERSON_NAME] MUSIC" at bounding box center [254, 297] width 137 height 13
drag, startPoint x: 187, startPoint y: 315, endPoint x: 193, endPoint y: 317, distance: 6.3
click at [193, 304] on span "[PERSON_NAME] MUSIC" at bounding box center [254, 297] width 137 height 13
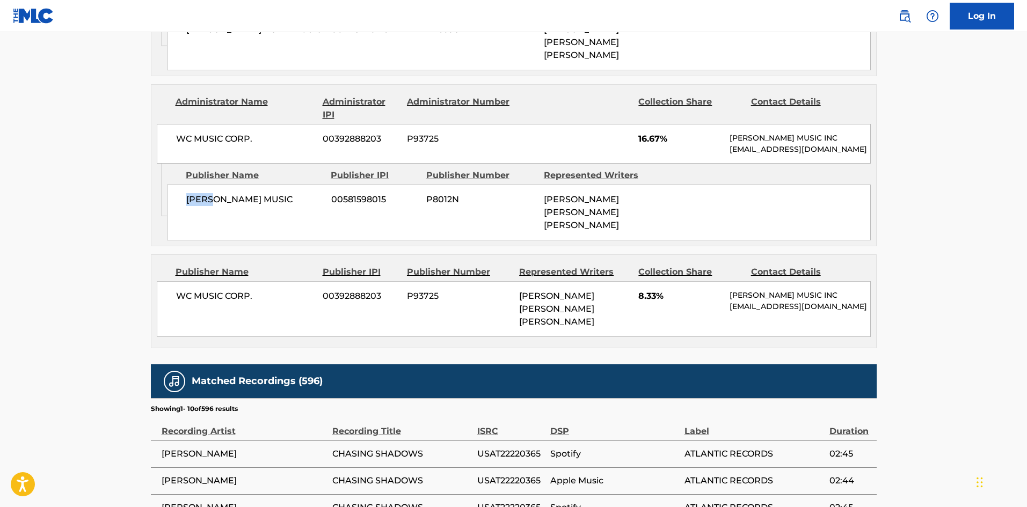
scroll to position [898, 0]
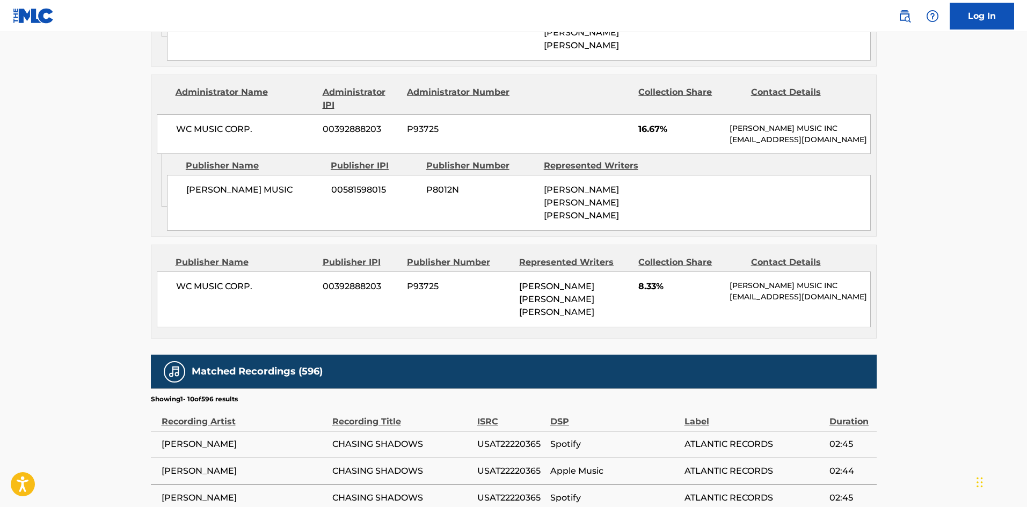
click at [178, 293] on span "WC MUSIC CORP." at bounding box center [245, 286] width 139 height 13
drag, startPoint x: 178, startPoint y: 293, endPoint x: 239, endPoint y: 297, distance: 61.9
click at [239, 293] on span "WC MUSIC CORP." at bounding box center [245, 286] width 139 height 13
